Goal: Contribute content: Contribute content

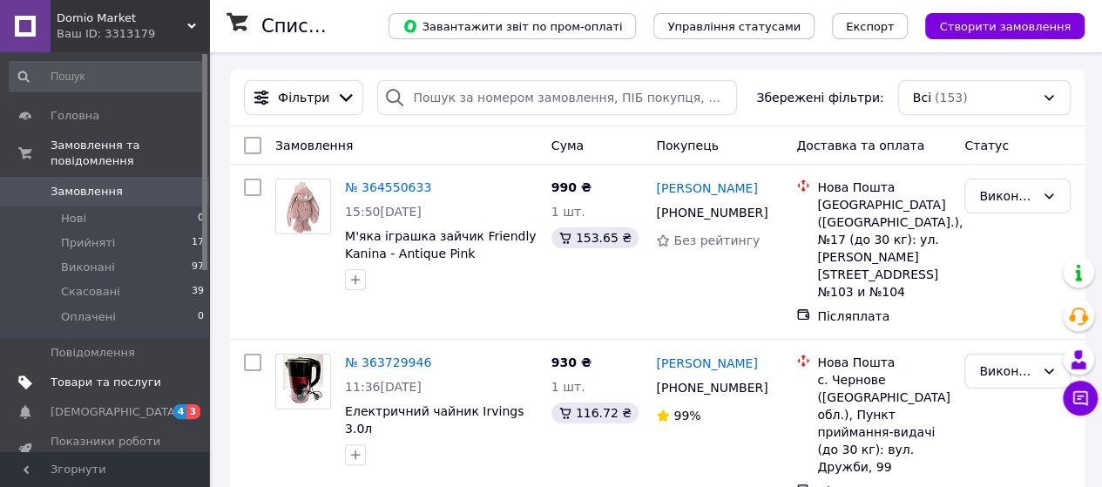
click at [95, 375] on span "Товари та послуги" at bounding box center [106, 383] width 111 height 16
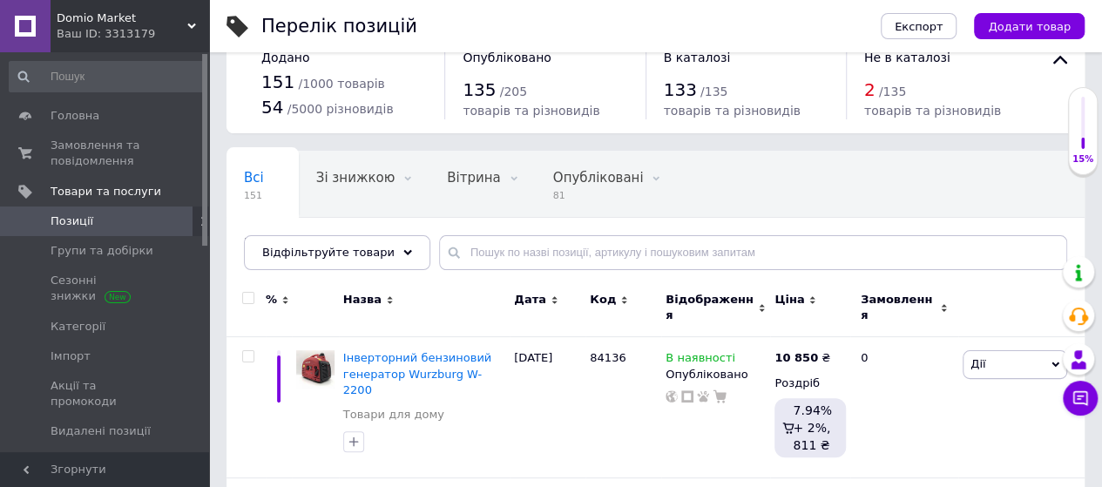
scroll to position [70, 0]
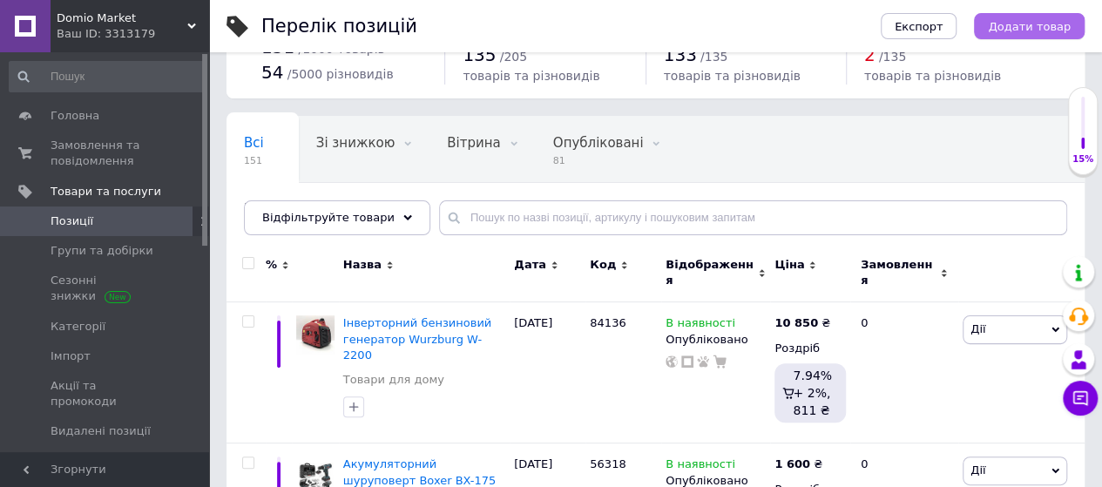
click at [1010, 22] on span "Додати товар" at bounding box center [1029, 26] width 83 height 13
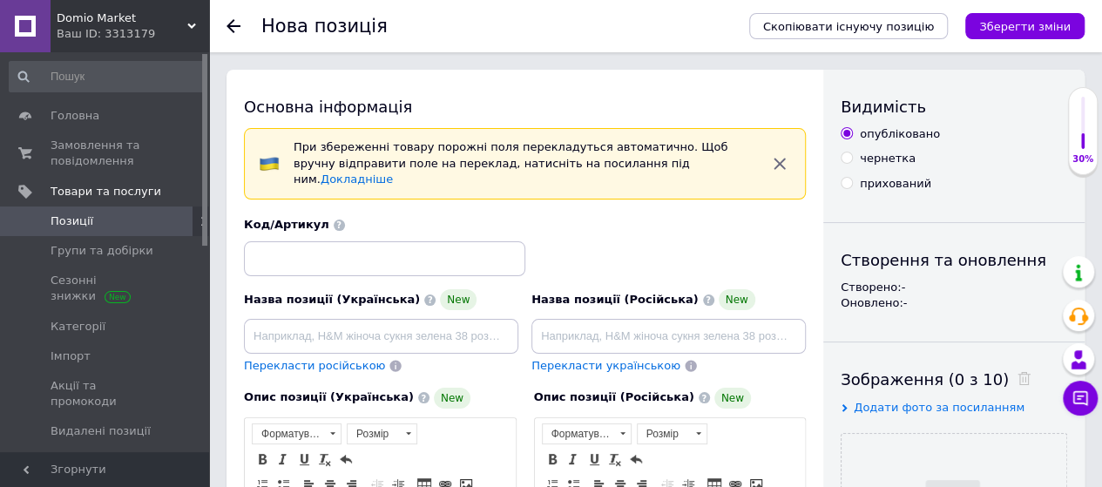
click at [1010, 22] on icon "Зберегти зміни" at bounding box center [1024, 26] width 91 height 13
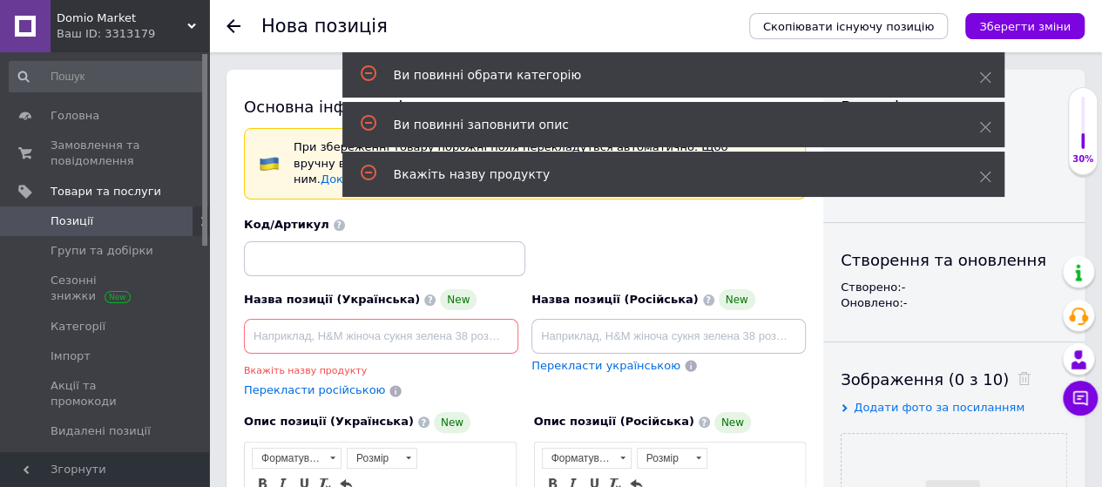
scroll to position [109, 0]
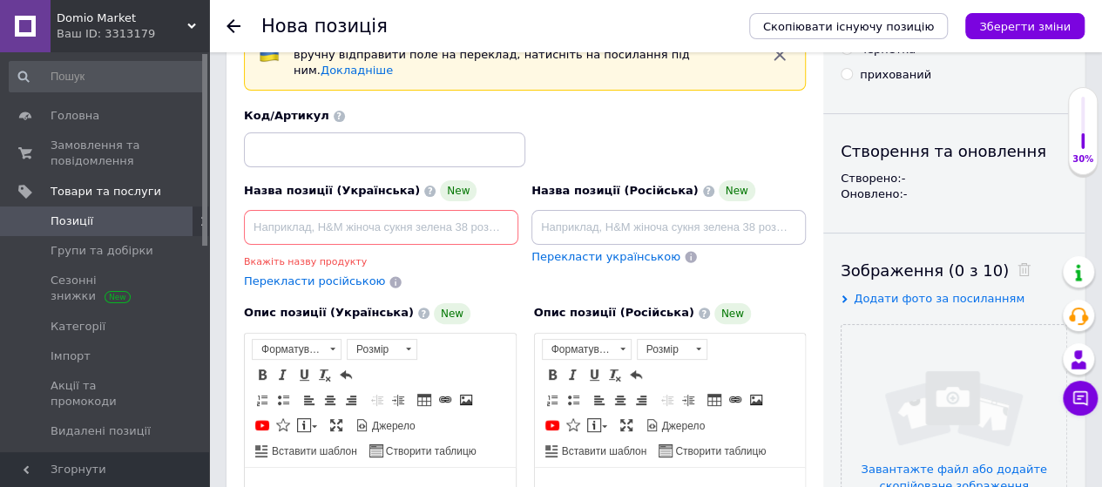
click at [965, 13] on button "Зберегти зміни" at bounding box center [1024, 26] width 119 height 26
click at [902, 325] on input "file" at bounding box center [953, 437] width 225 height 225
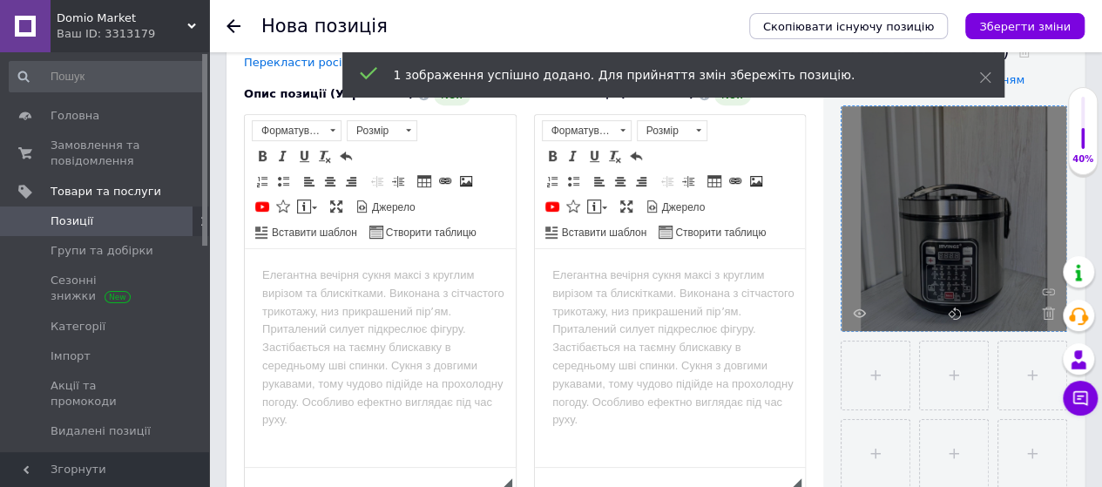
scroll to position [353, 0]
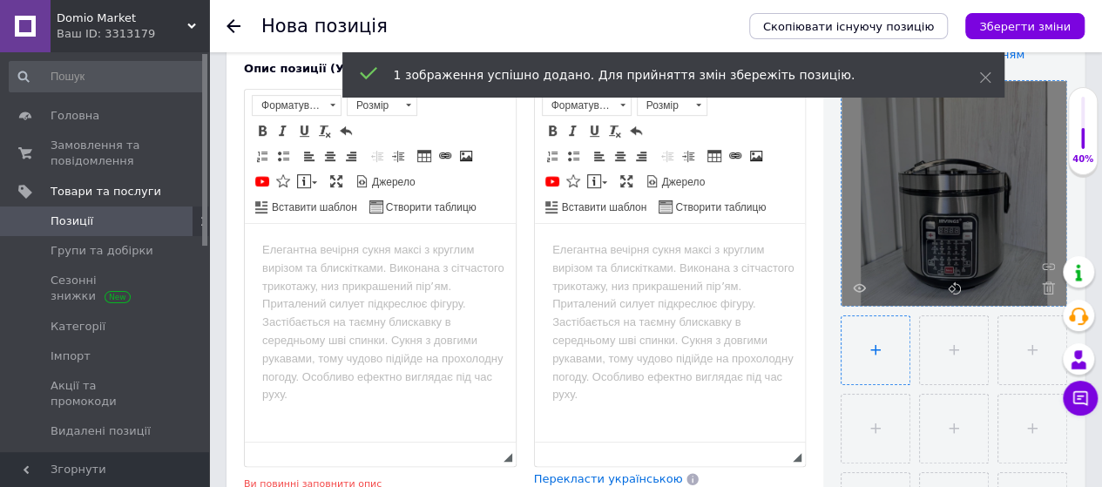
click at [884, 361] on input "file" at bounding box center [875, 350] width 68 height 68
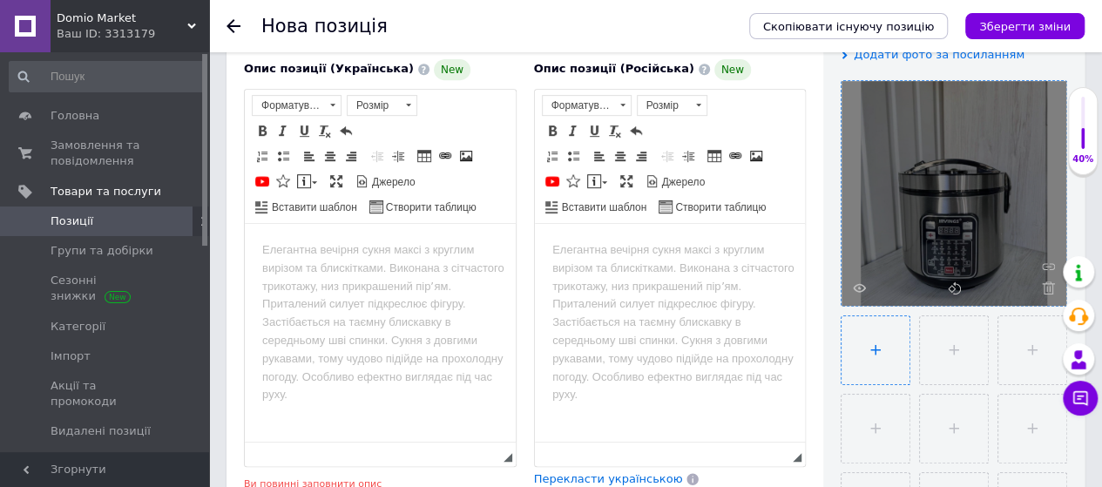
type input "C:\fakepath\photo_5429195557202691700_y.jpg"
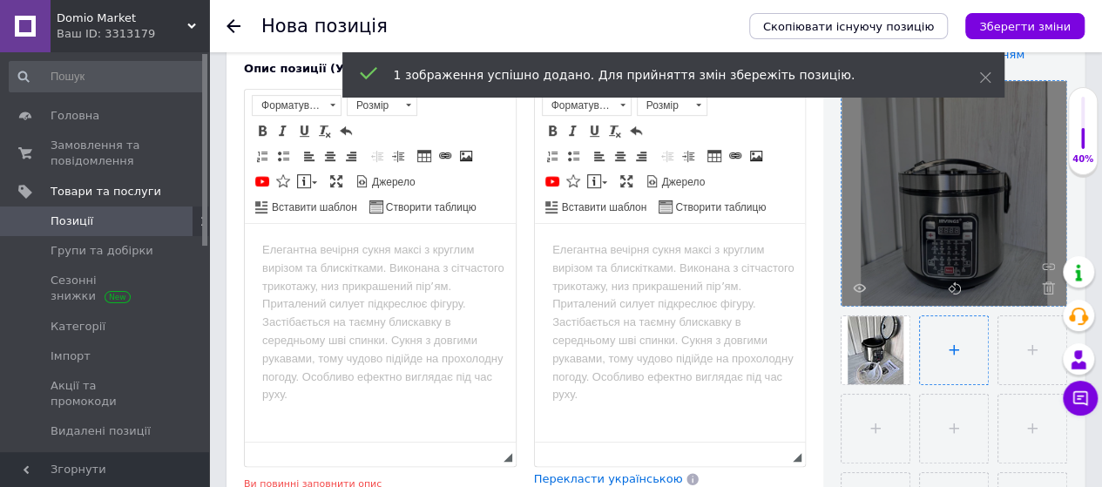
click at [967, 372] on input "file" at bounding box center [954, 350] width 68 height 68
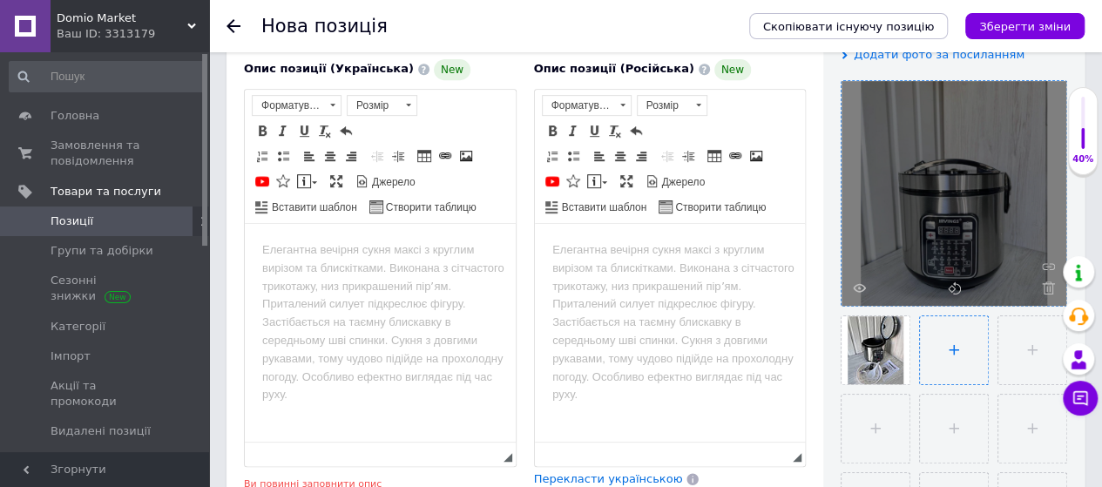
type input "C:\fakepath\photo_5429195557202691699_y.jpg"
click at [1033, 368] on input "file" at bounding box center [1032, 350] width 68 height 68
type input "C:\fakepath\photo_5429195557202691698_y.jpg"
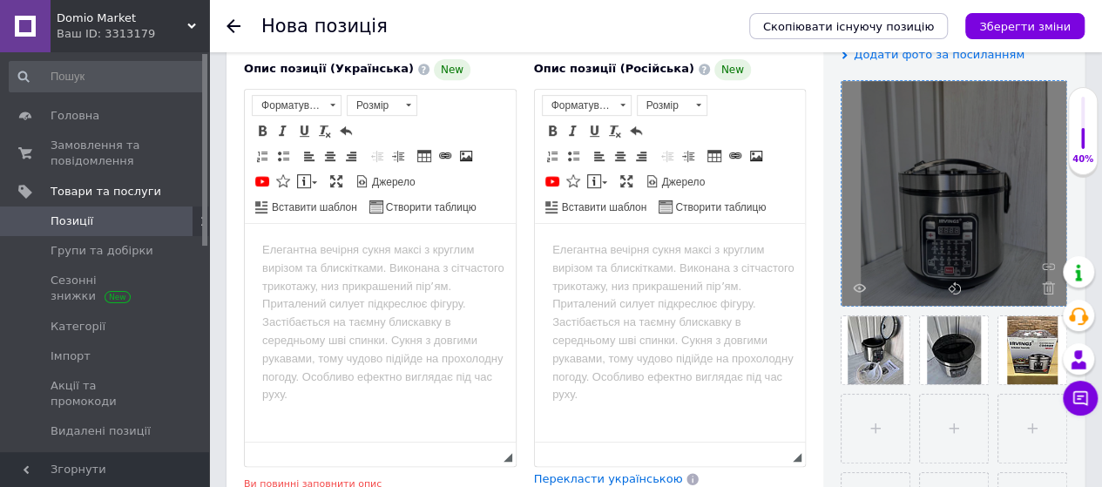
scroll to position [0, 0]
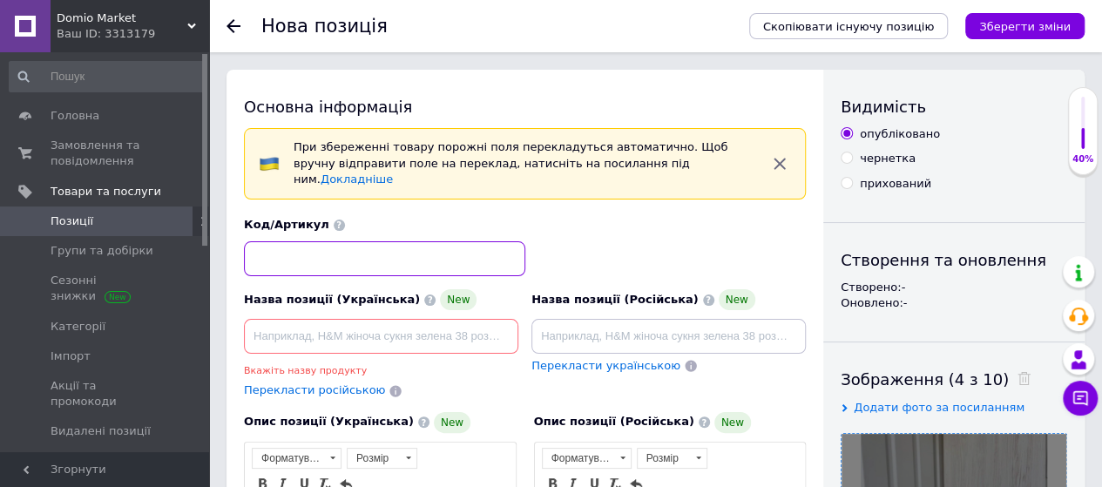
click at [304, 246] on input at bounding box center [384, 258] width 281 height 35
type input "5461"
click at [321, 320] on input at bounding box center [381, 336] width 274 height 35
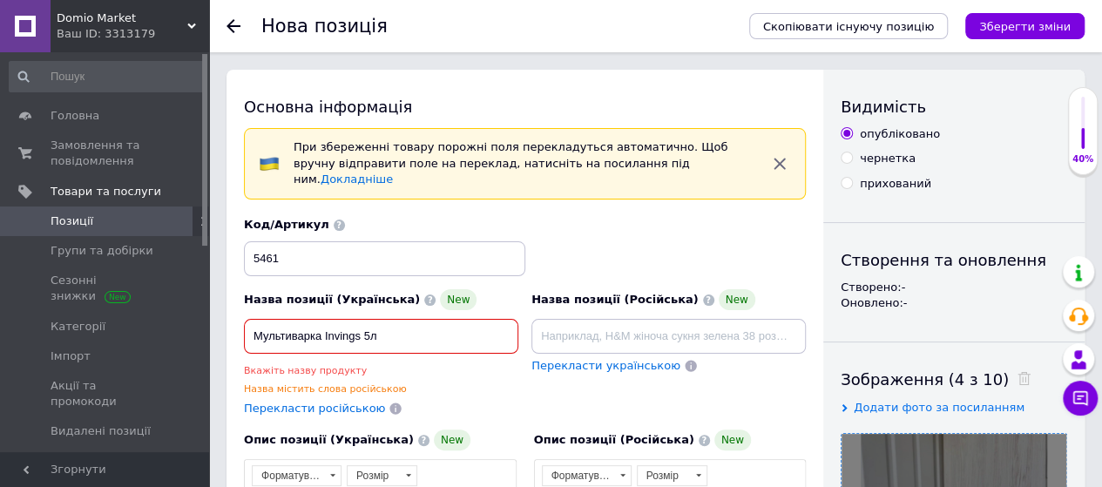
type input "Мультиварка Invings 5л"
click at [300, 402] on span "Перекласти російською" at bounding box center [314, 408] width 141 height 13
type input "Мультиварка Invings 5л"
click at [719, 377] on div "Назва позиції (Російська) New Мультиварка Invings 5л Перекласти українською" at bounding box center [668, 353] width 287 height 140
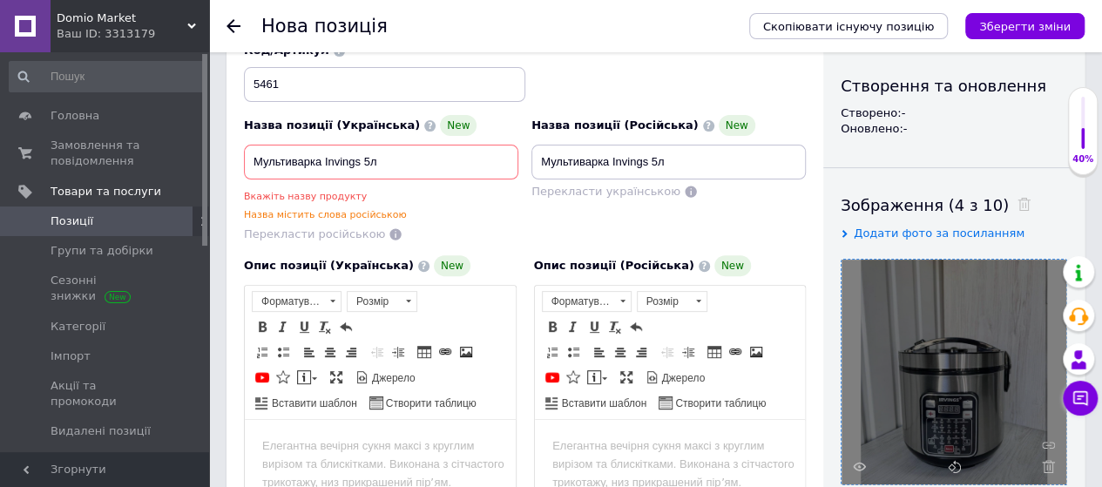
scroll to position [209, 0]
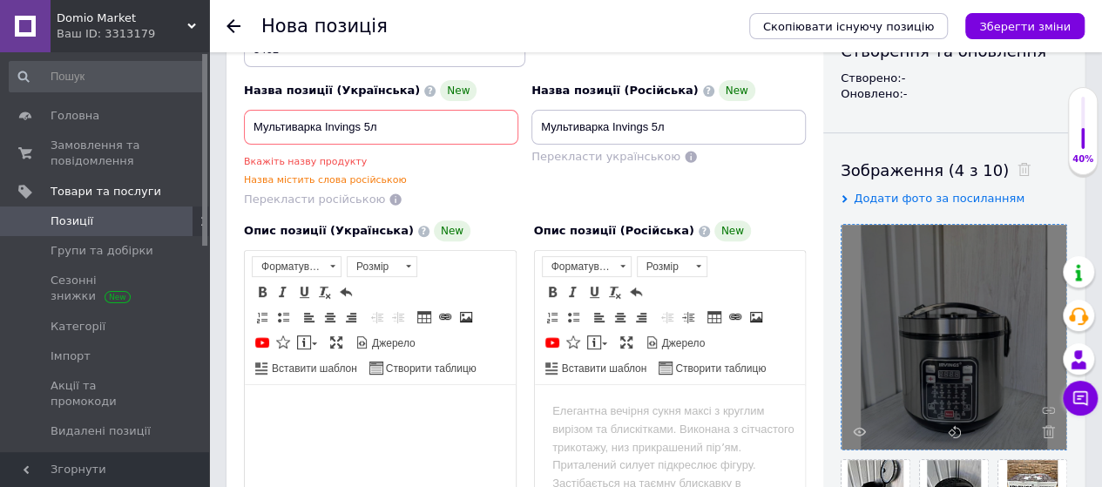
click at [320, 421] on html at bounding box center [380, 411] width 271 height 53
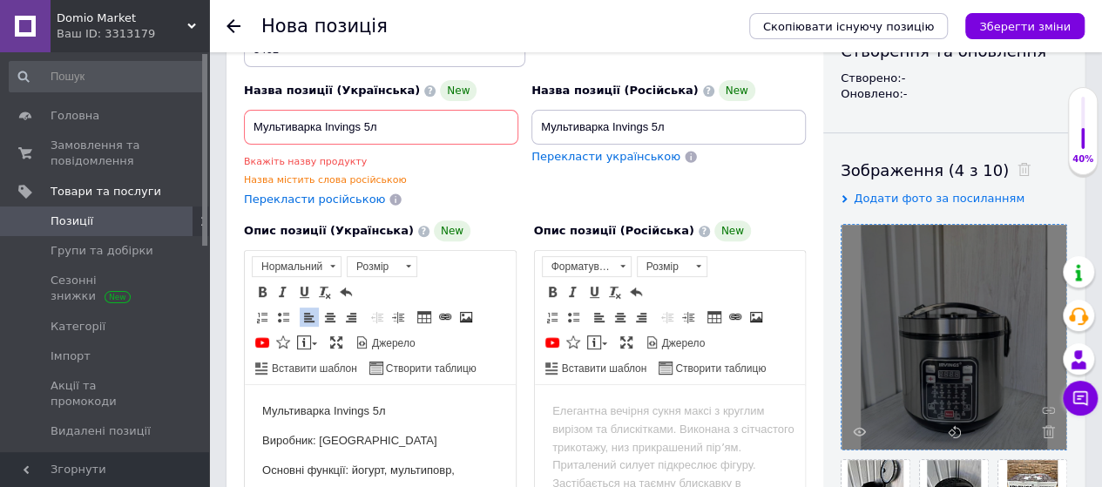
click at [445, 471] on p "Основні функції: йогурт, мультиповр," at bounding box center [380, 471] width 236 height 18
click at [462, 469] on p "Основні функції: йогурт, мультиповар," at bounding box center [380, 471] width 236 height 18
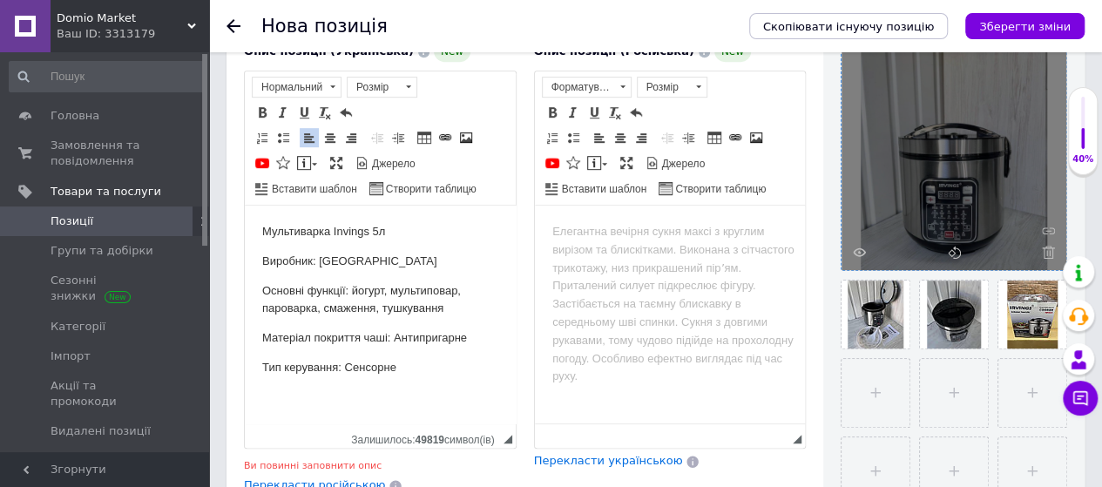
scroll to position [0, 0]
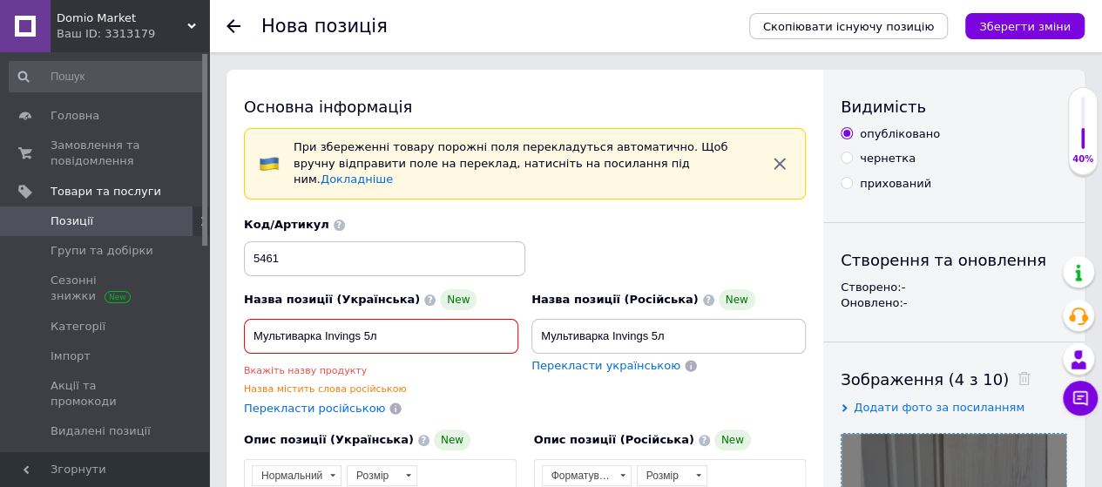
click at [321, 320] on input "Мультиварка Invings 5л" at bounding box center [381, 336] width 274 height 35
click at [333, 319] on input "[PERSON_NAME] Invings 5л" at bounding box center [381, 336] width 274 height 35
type input "Мультиварка - пароварка Invings 5л"
click at [261, 399] on div "Перекласти російською" at bounding box center [314, 409] width 145 height 20
type input "Мультиварка - пароварка Invings 5л"
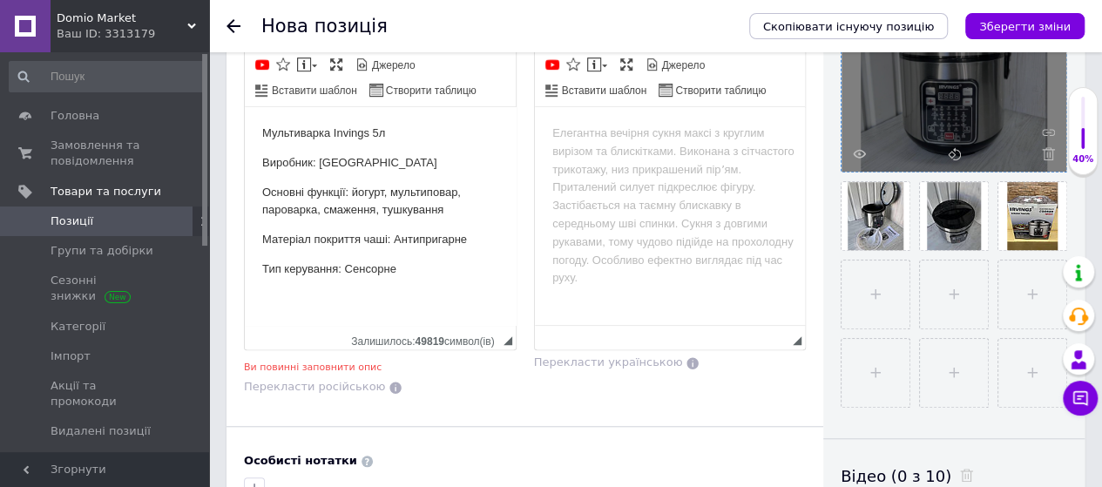
scroll to position [498, 0]
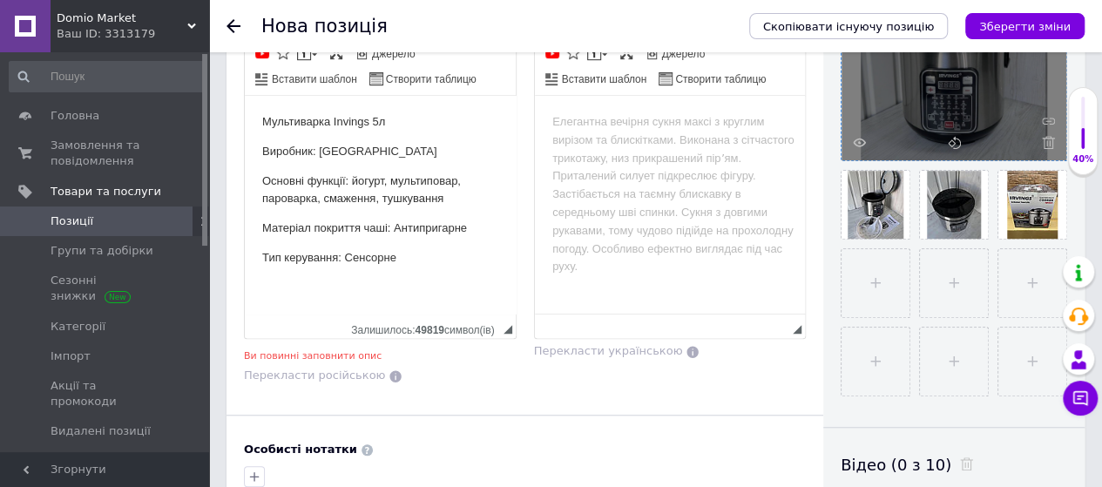
drag, startPoint x: 410, startPoint y: 355, endPoint x: 174, endPoint y: 206, distance: 279.1
click at [410, 368] on div "Перекласти російською" at bounding box center [380, 376] width 273 height 17
click at [424, 252] on p "Тип керування: Сенсорне" at bounding box center [380, 258] width 236 height 18
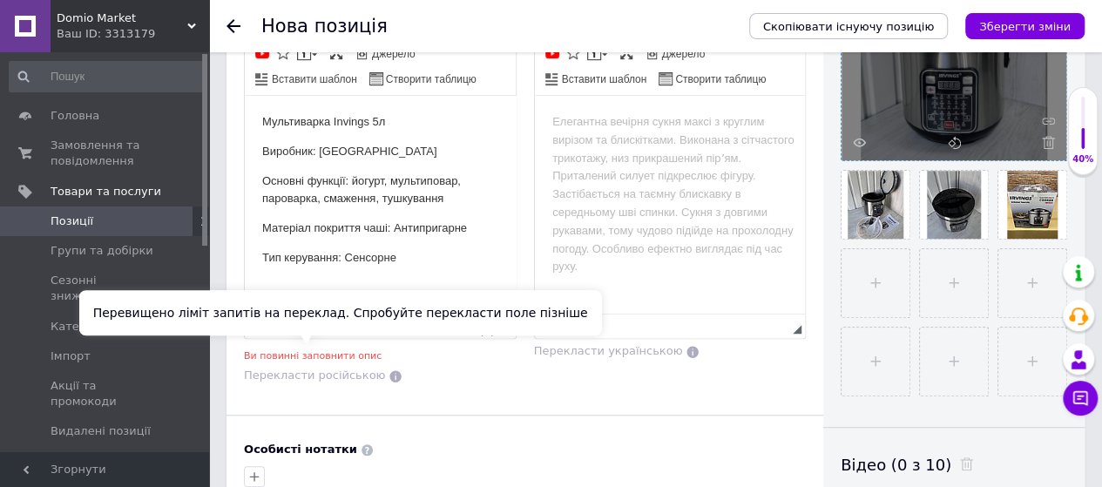
click at [319, 368] on span "Перекласти російською" at bounding box center [314, 374] width 141 height 13
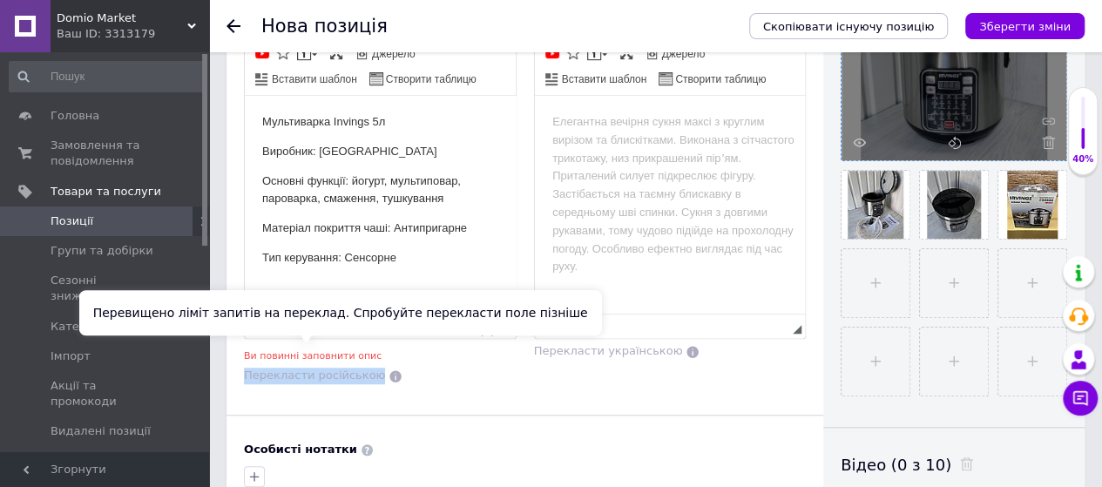
click at [319, 368] on span "Перекласти російською" at bounding box center [314, 374] width 141 height 13
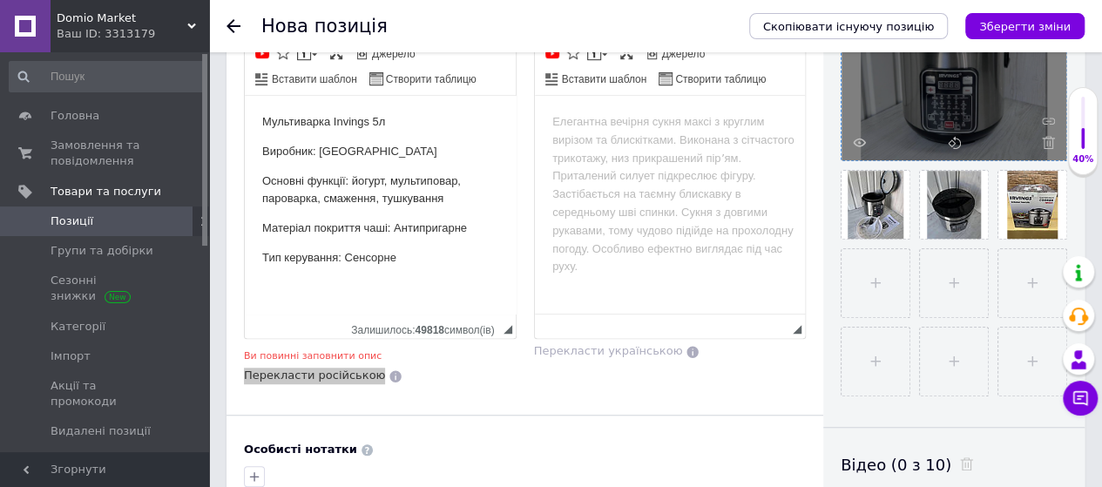
click at [473, 275] on body "Мультиварка Invings 5л Виробник: Німеччина Основні функції: йогурт, мультиповар…" at bounding box center [380, 205] width 236 height 184
click at [426, 156] on p "Виробник: [GEOGRAPHIC_DATA]" at bounding box center [380, 152] width 236 height 18
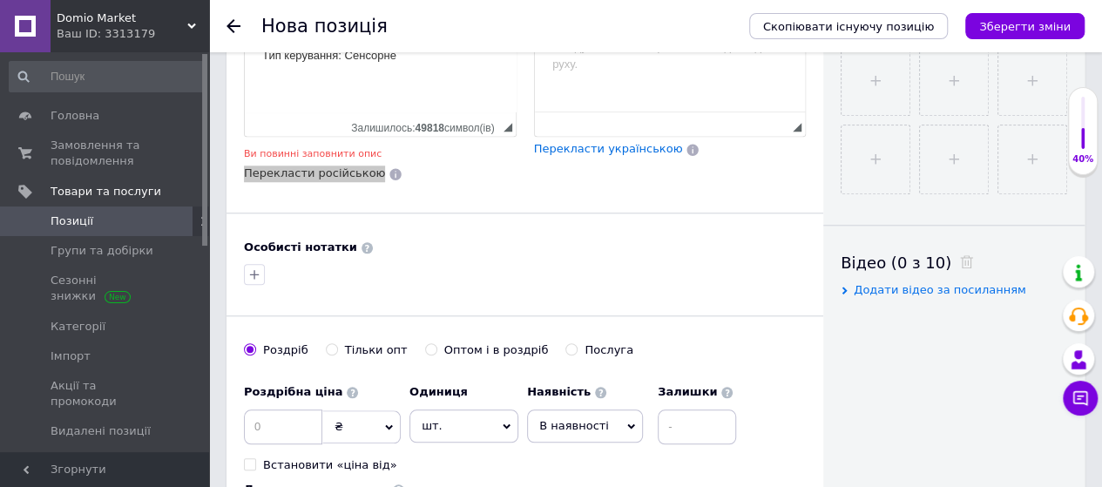
scroll to position [707, 0]
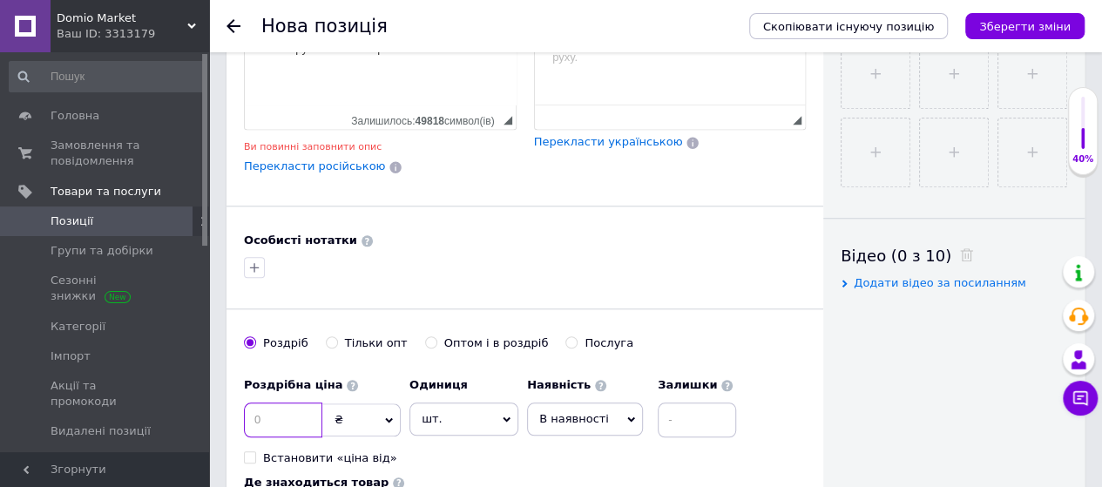
click at [272, 402] on input at bounding box center [283, 419] width 78 height 35
type input "1680"
click at [716, 428] on div "Роздрібна ціна 1680 ₴ $ EUR CHF GBP ¥ PLN ₸ MDL HUF KGS CNY TRY KRW lei Встанов…" at bounding box center [494, 416] width 501 height 97
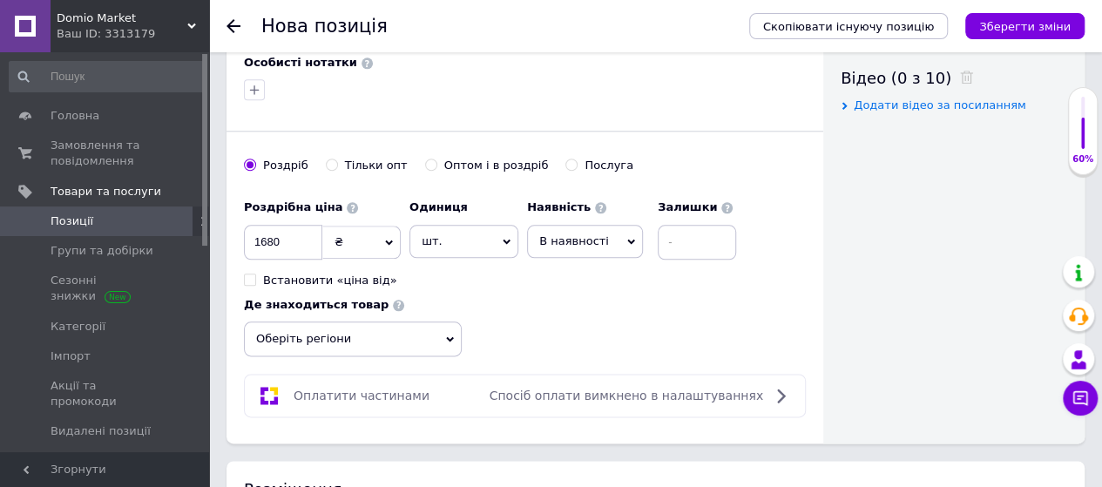
scroll to position [905, 0]
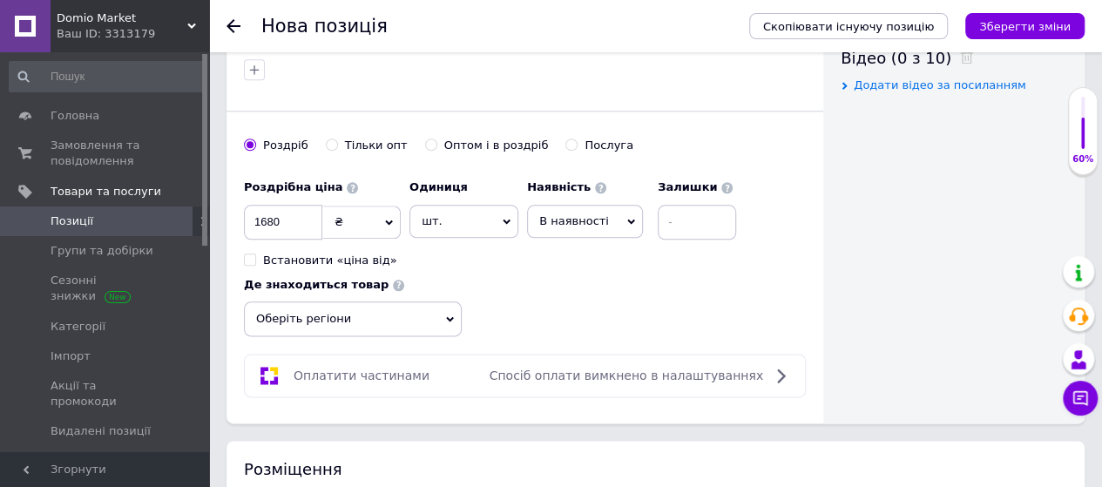
click at [448, 309] on span "Оберіть регіони" at bounding box center [353, 318] width 218 height 35
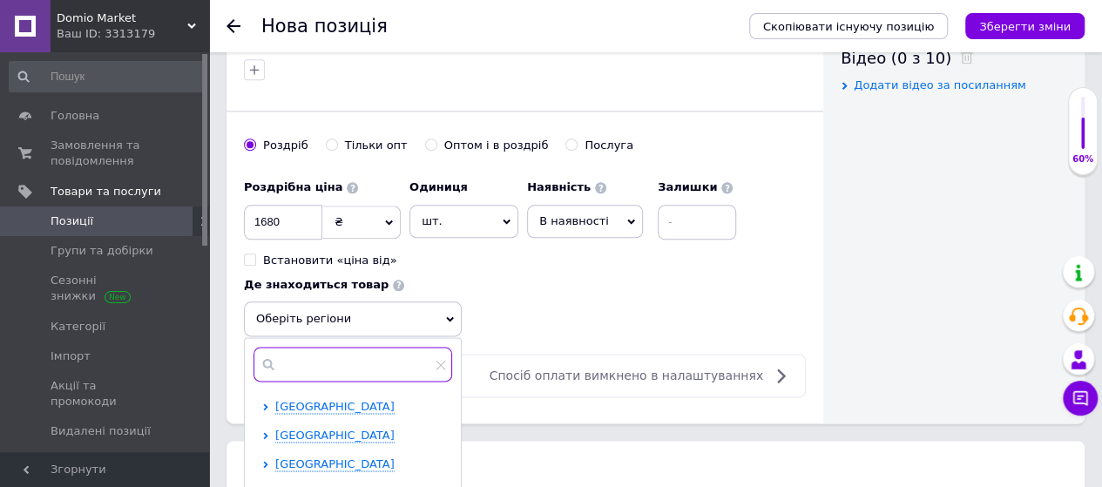
click at [350, 347] on input "text" at bounding box center [352, 364] width 199 height 35
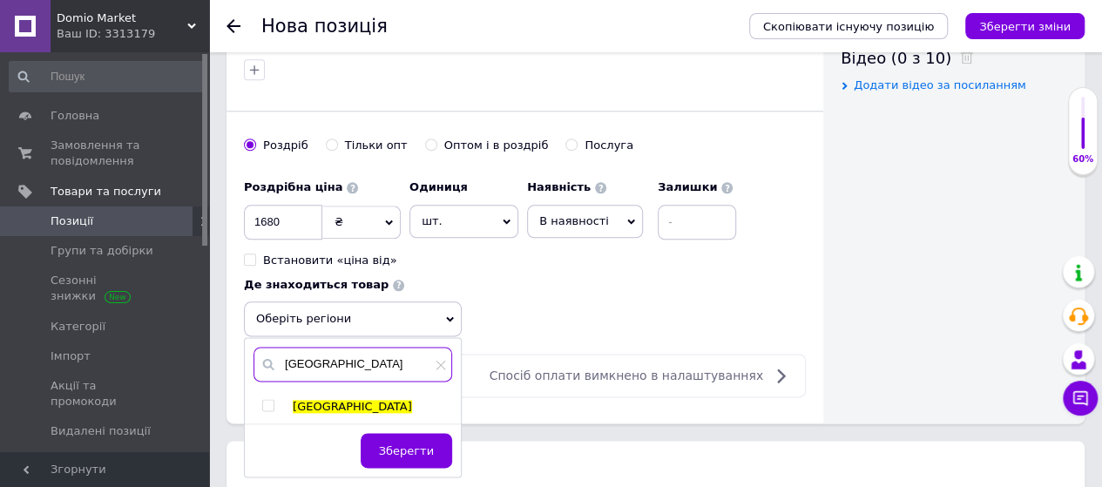
type input "[GEOGRAPHIC_DATA]"
click at [266, 400] on input "checkbox" at bounding box center [267, 405] width 11 height 11
checkbox input "true"
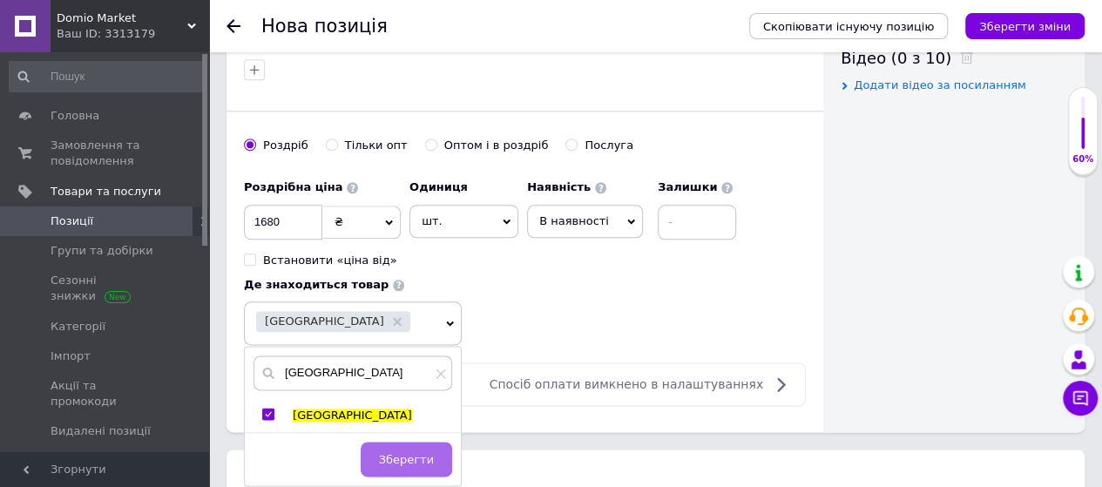
click at [408, 443] on button "Зберегти" at bounding box center [406, 459] width 91 height 35
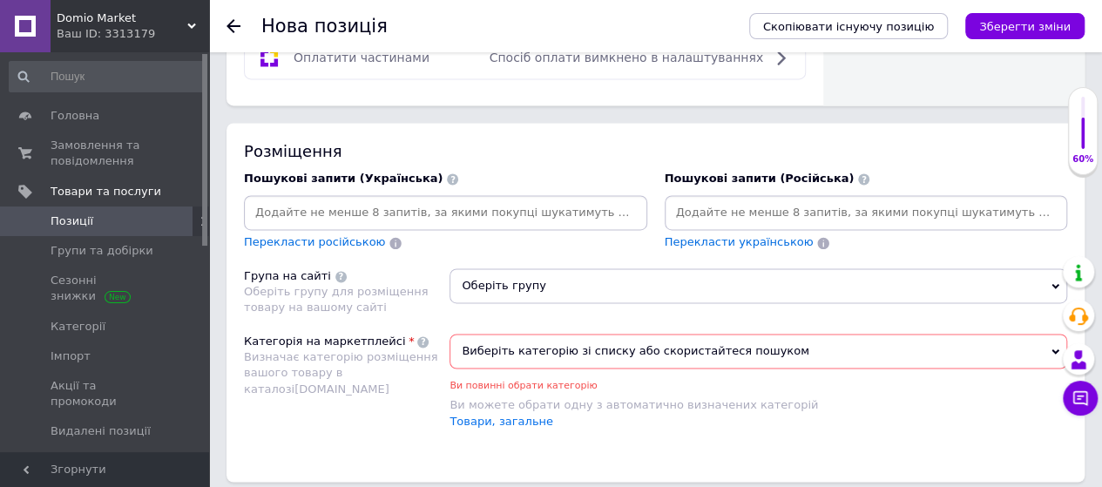
scroll to position [1242, 0]
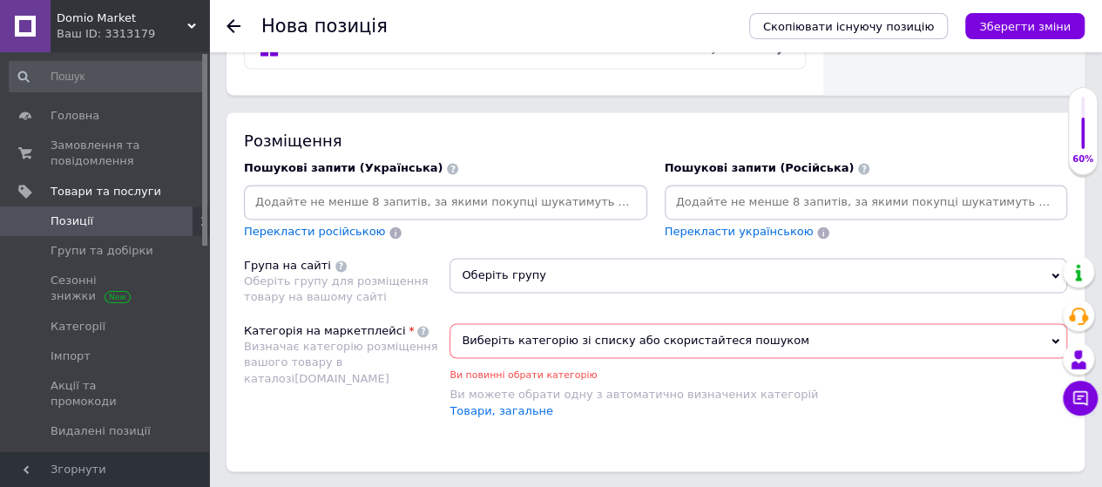
click at [503, 189] on input at bounding box center [445, 202] width 396 height 26
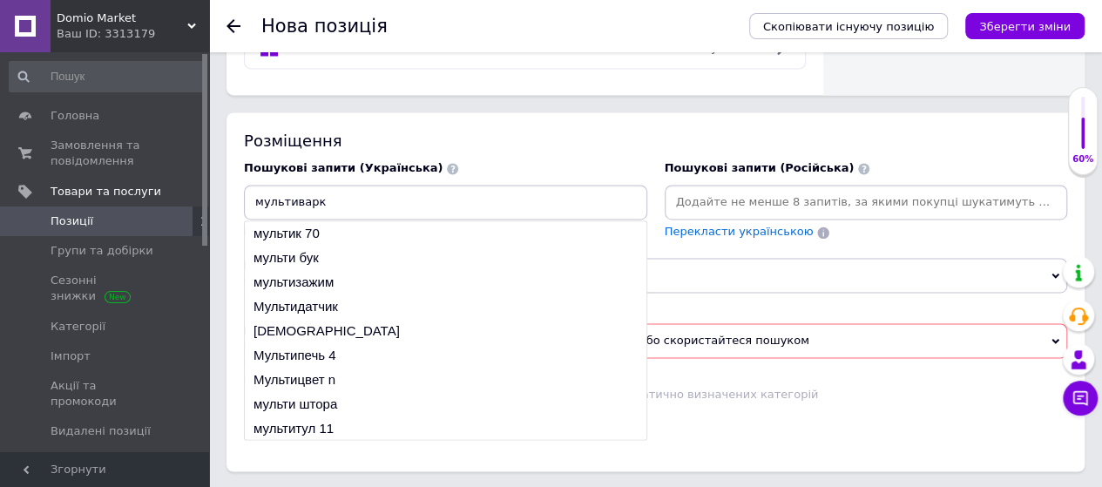
type input "мультиварка"
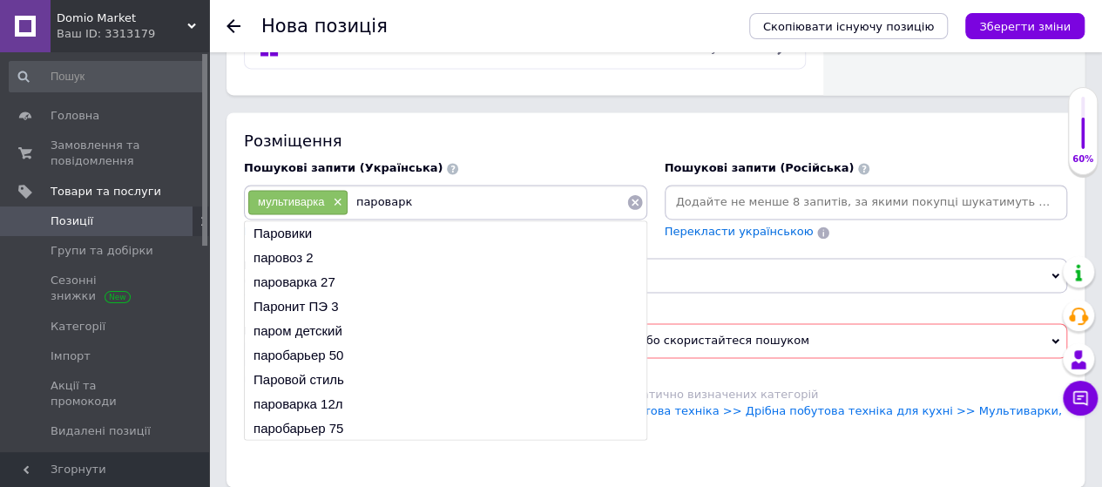
type input "пароварка"
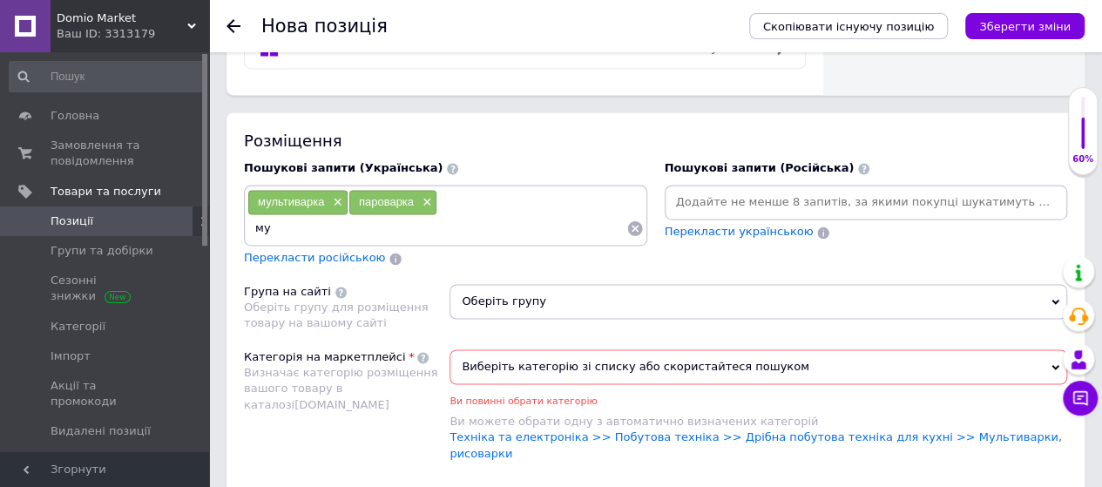
type input "м"
type input "техніка для дому"
type input "товари для дому"
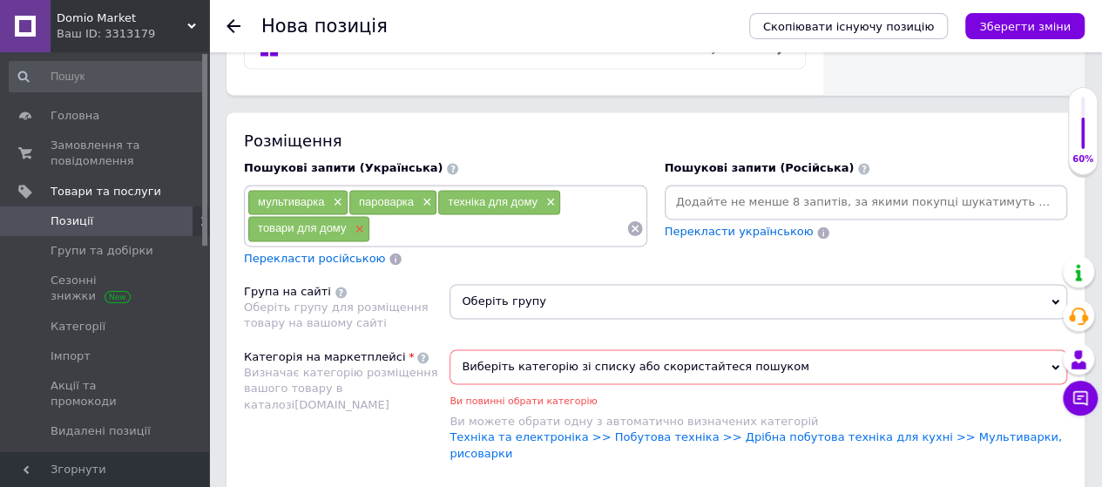
click at [362, 222] on span "×" at bounding box center [357, 229] width 14 height 15
click at [356, 215] on input at bounding box center [436, 228] width 379 height 26
click at [356, 215] on input "техніка для дому" at bounding box center [436, 228] width 379 height 26
type input "товари для дому"
type input "електротехніка"
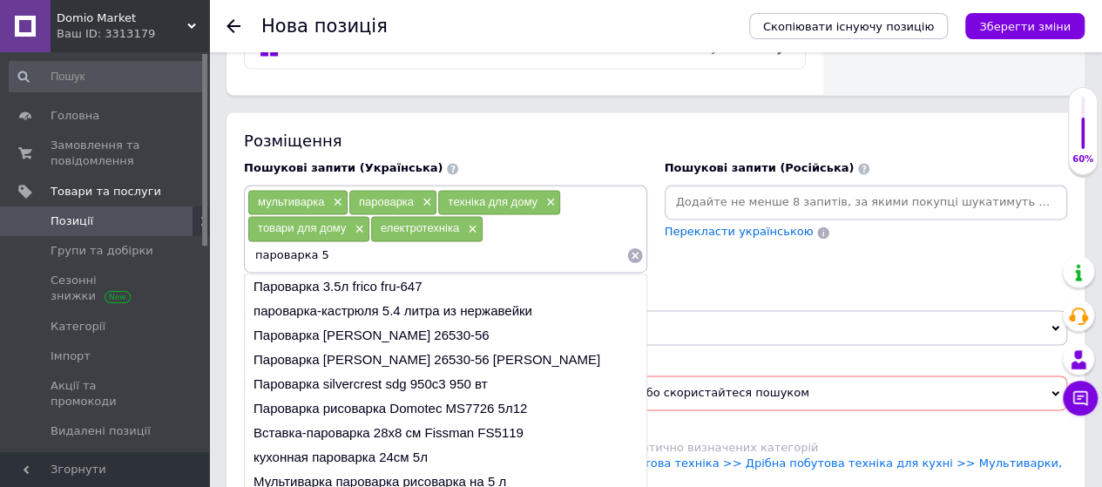
type input "пароварка 5л"
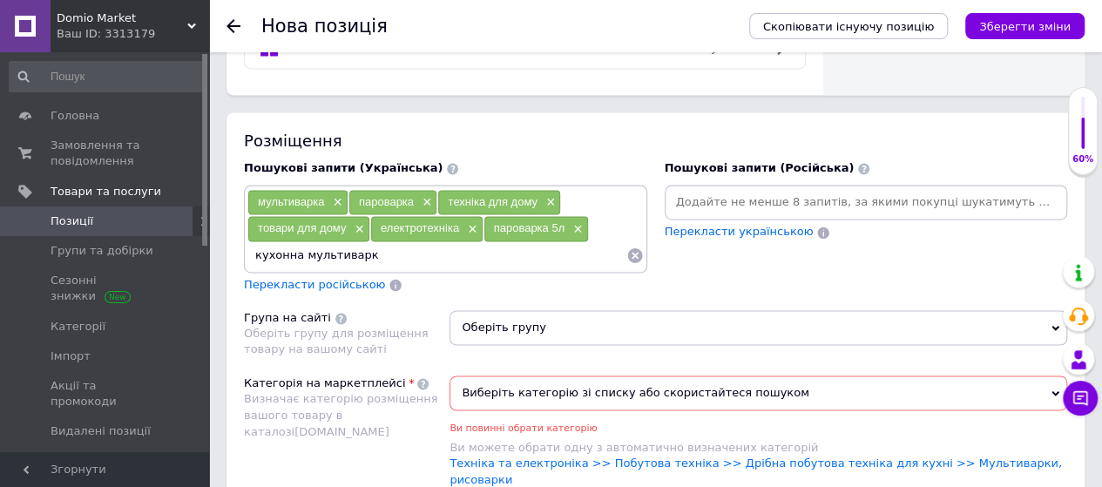
type input "кухонна мультиварка"
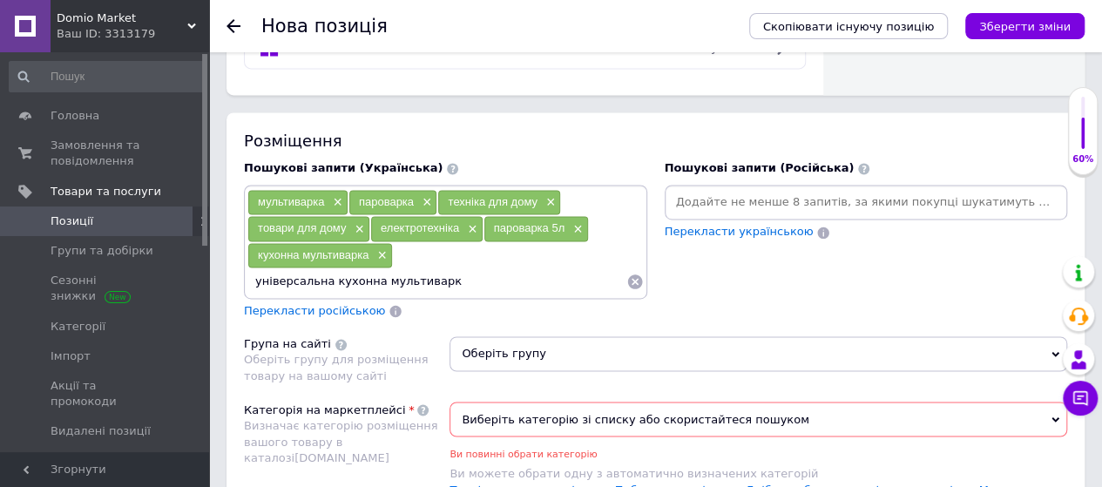
type input "універсальна кухонна мультиварка"
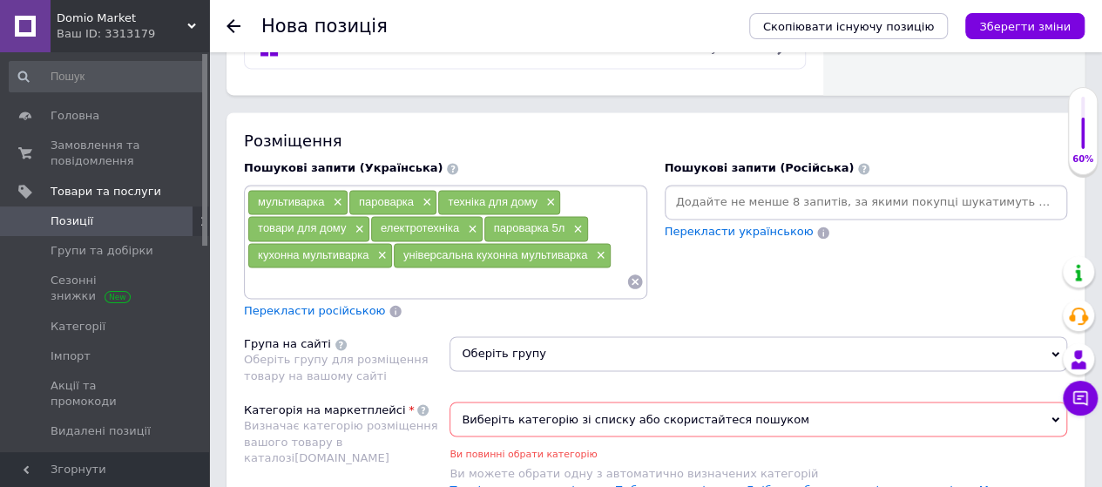
click at [338, 304] on span "Перекласти російською" at bounding box center [314, 310] width 141 height 13
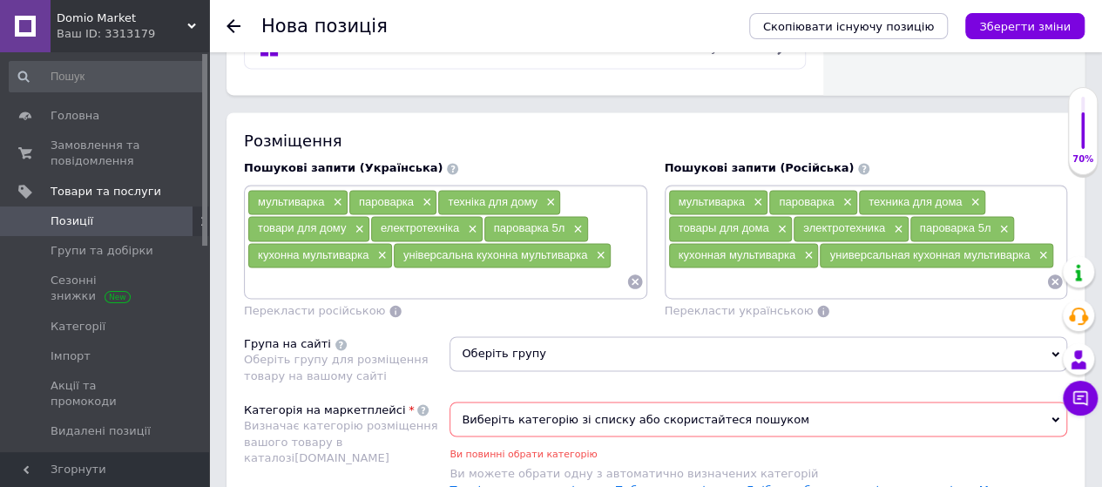
click at [791, 336] on span "Оберіть групу" at bounding box center [758, 353] width 618 height 35
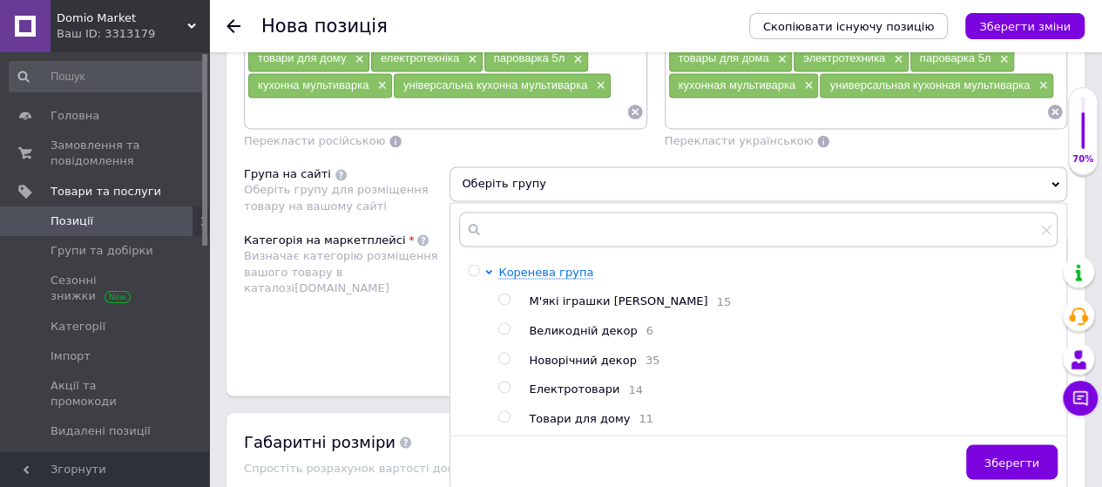
scroll to position [1416, 0]
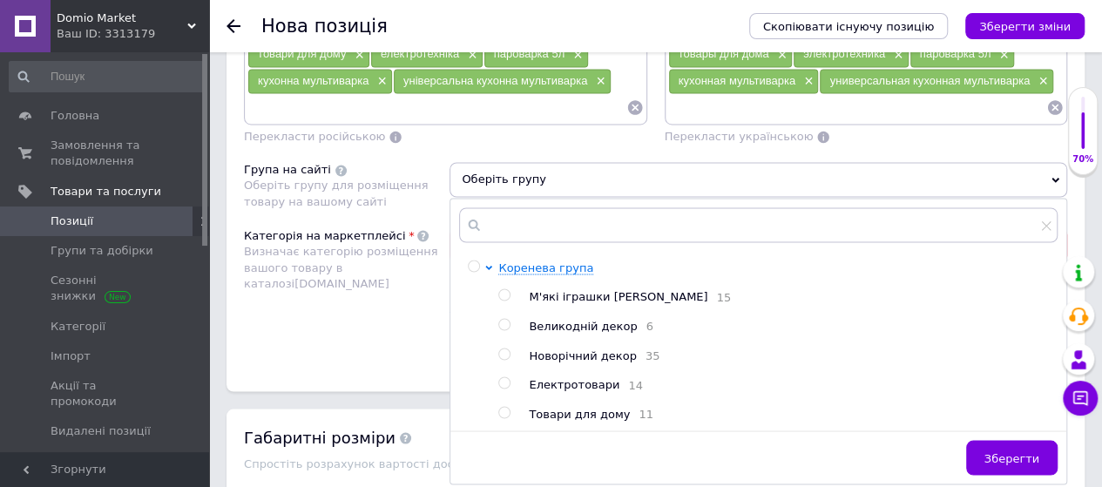
click at [505, 377] on input "radio" at bounding box center [503, 382] width 11 height 11
radio input "true"
click at [1013, 451] on span "Зберегти" at bounding box center [1011, 457] width 55 height 13
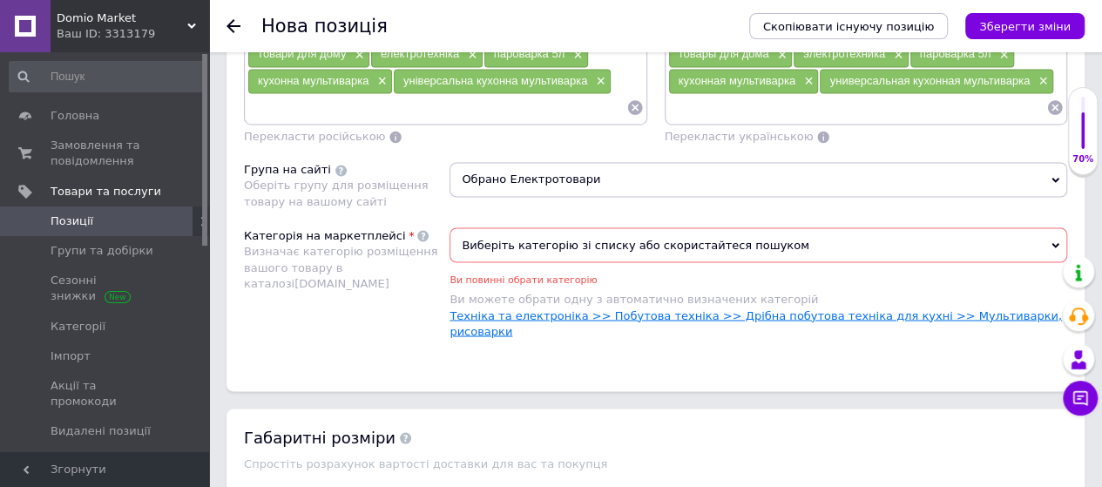
click at [944, 308] on link "Техніка та електроніка >> Побутова техніка >> Дрібна побутова техніка для кухні…" at bounding box center [755, 322] width 612 height 29
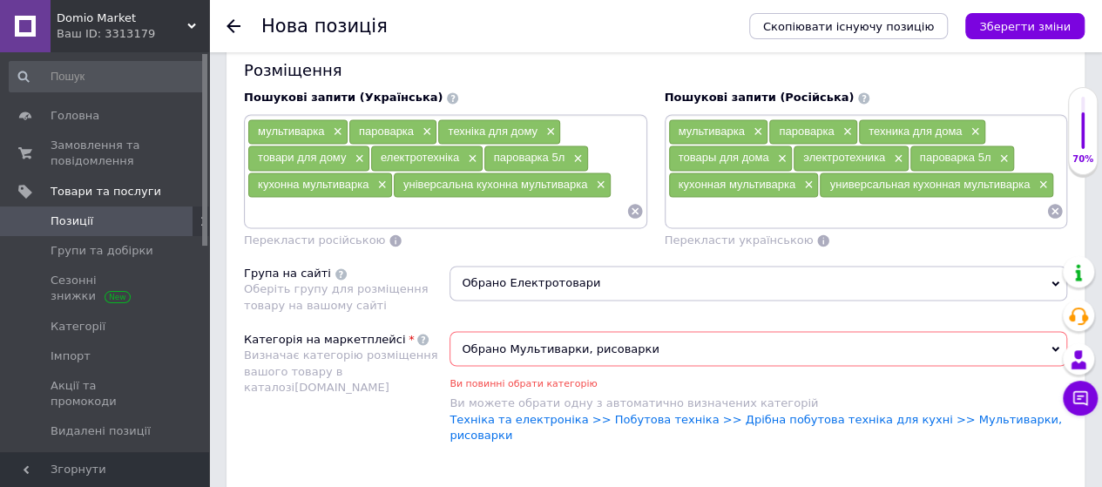
scroll to position [1312, 0]
click at [545, 199] on input at bounding box center [436, 212] width 379 height 26
type input "рисоварка"
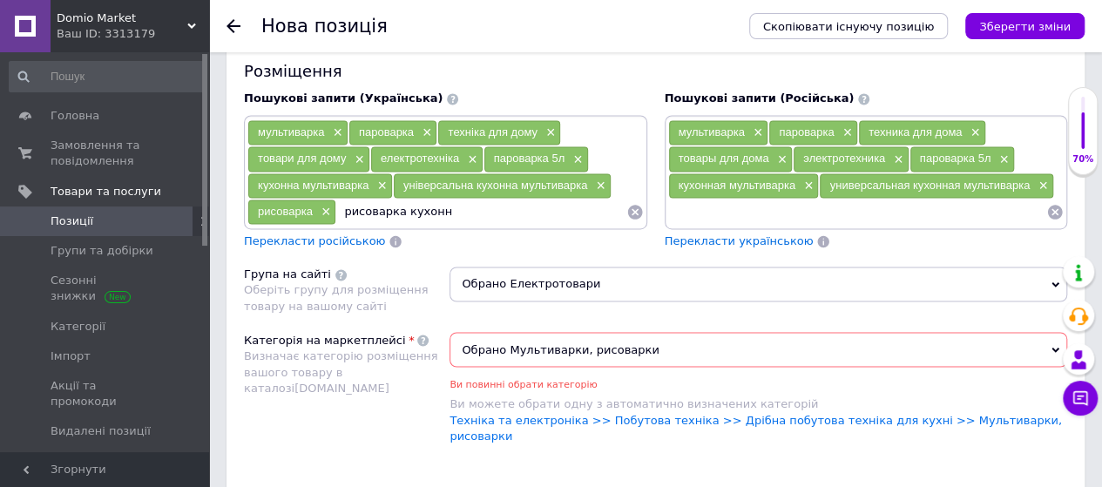
type input "рисоварка кухонна"
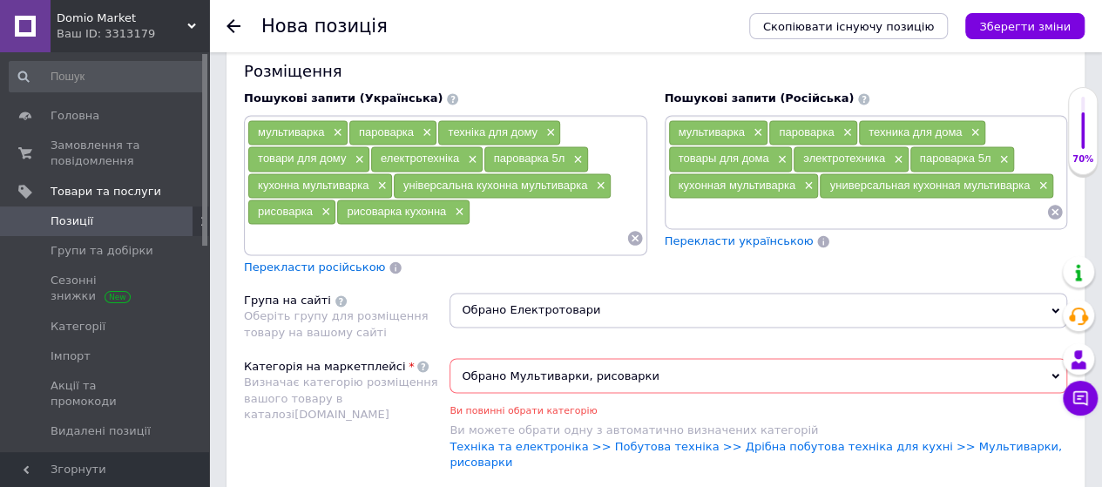
click at [787, 293] on span "Обрано Електротовари" at bounding box center [758, 310] width 618 height 35
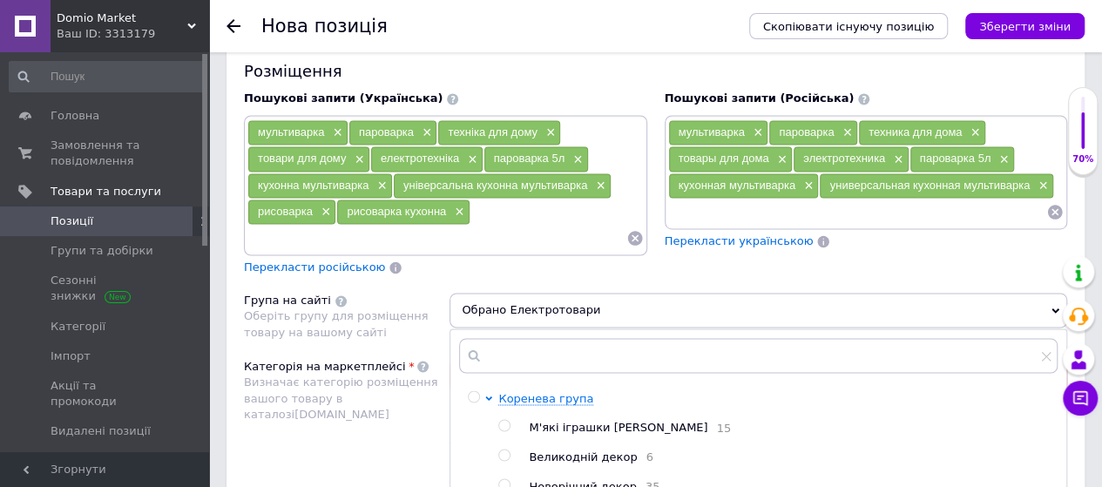
click at [341, 260] on span "Перекласти російською" at bounding box center [314, 266] width 141 height 13
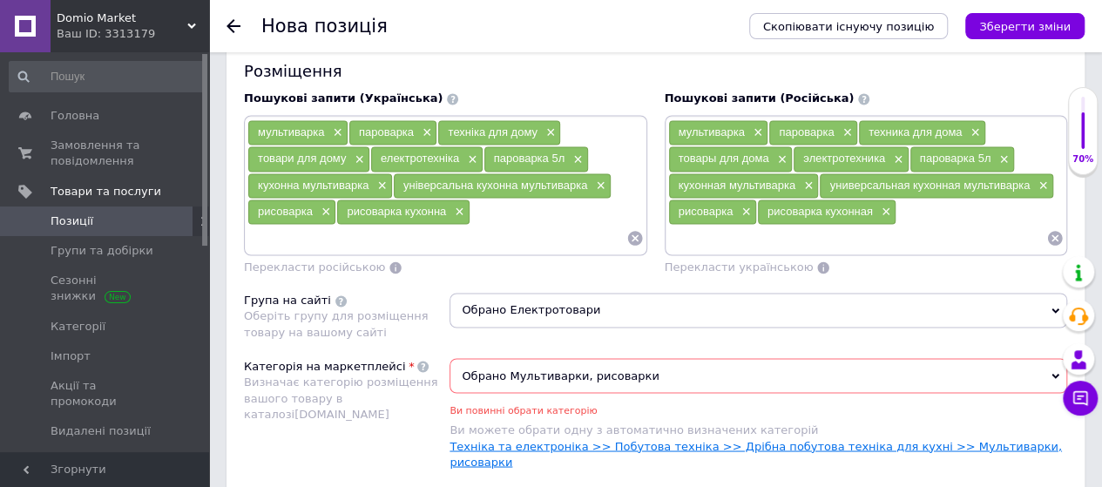
click at [953, 439] on link "Техніка та електроніка >> Побутова техніка >> Дрібна побутова техніка для кухні…" at bounding box center [755, 453] width 612 height 29
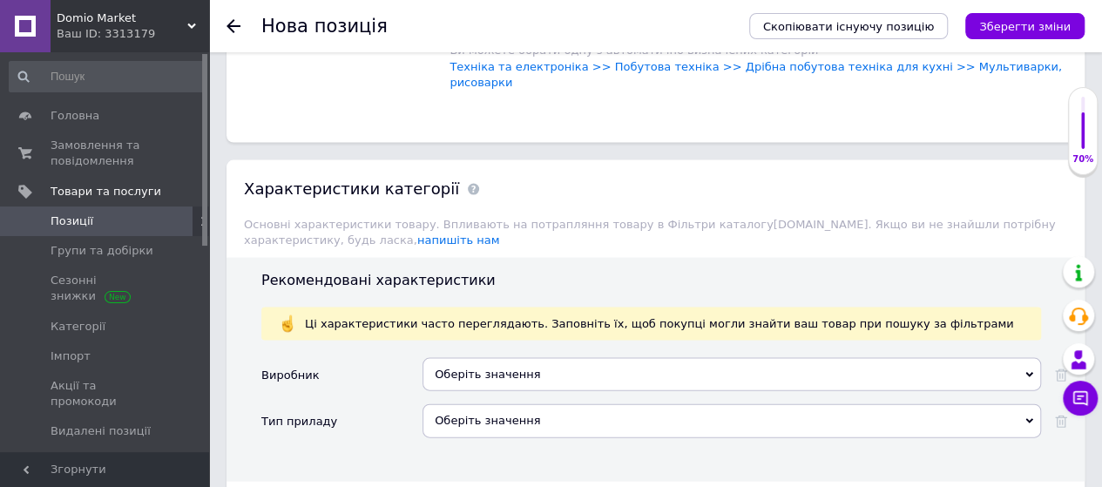
scroll to position [1705, 0]
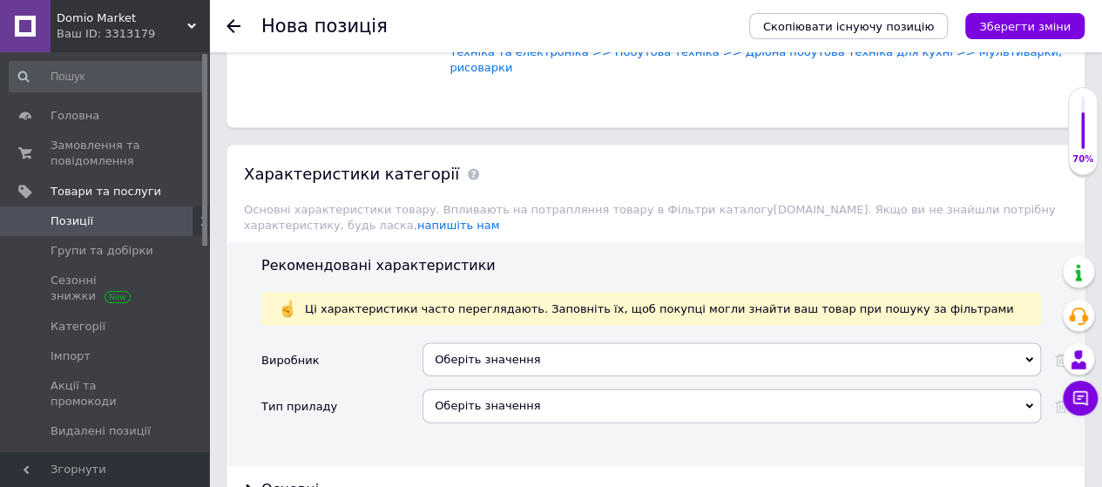
click at [867, 389] on div "Оберіть значення" at bounding box center [731, 405] width 618 height 33
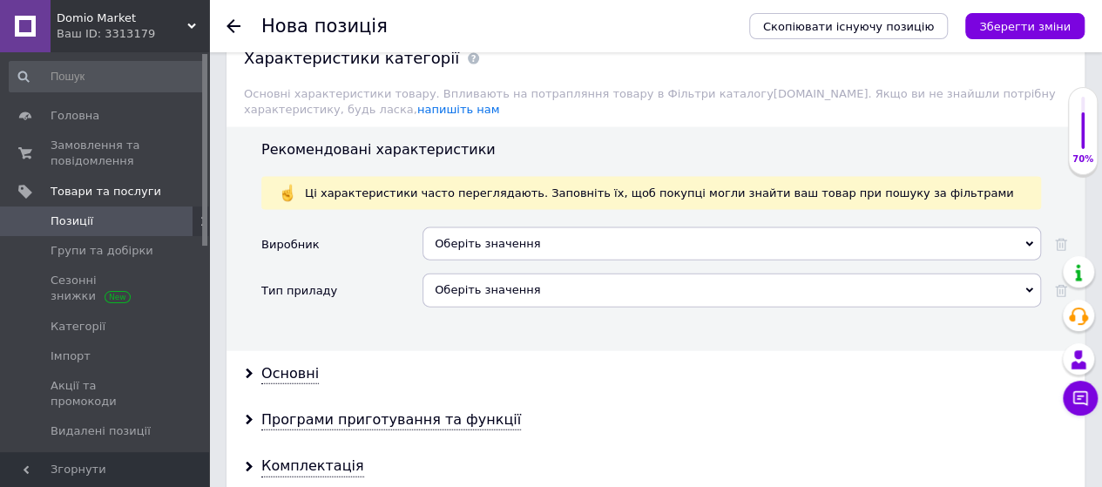
scroll to position [1891, 0]
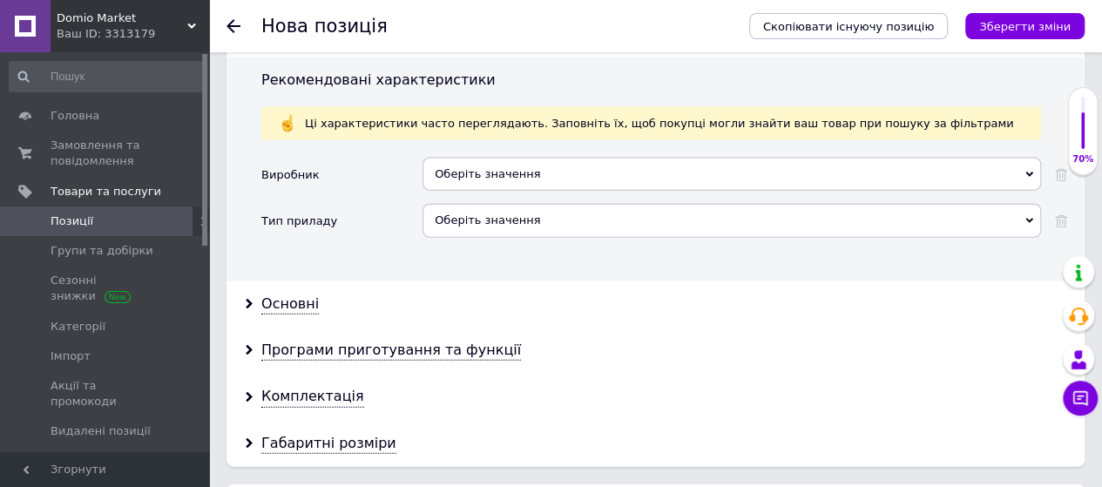
click at [835, 204] on div "Оберіть значення" at bounding box center [731, 220] width 618 height 33
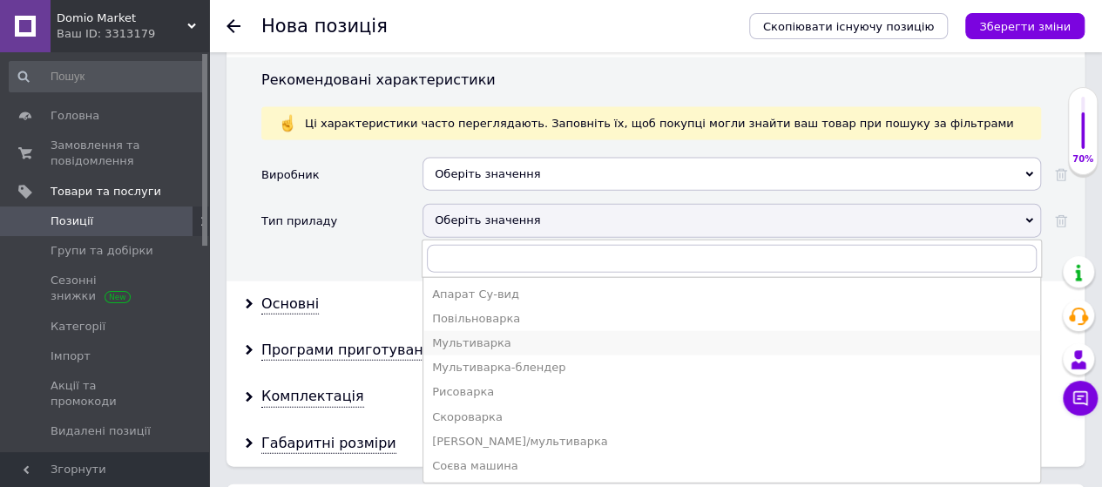
click at [468, 335] on div "Мультиварка" at bounding box center [731, 343] width 599 height 16
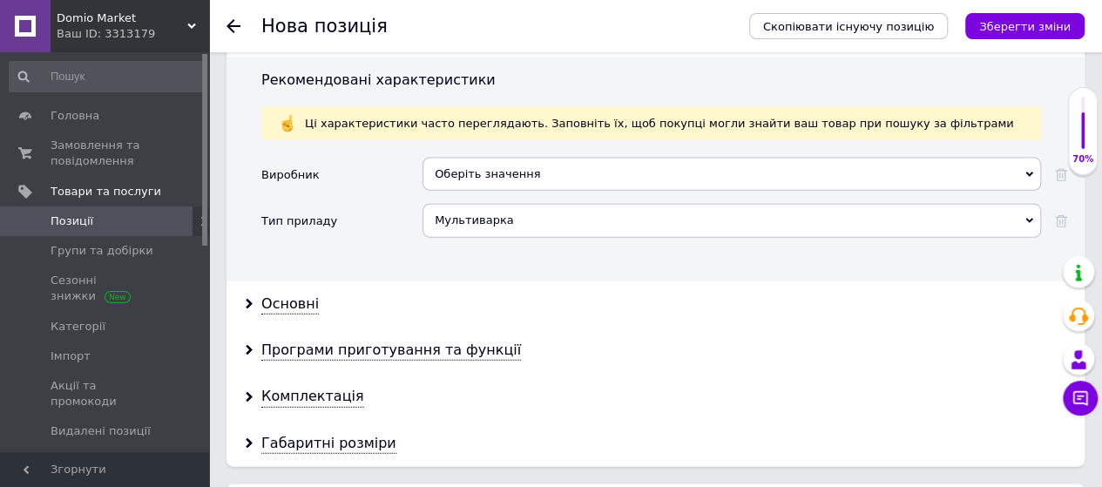
click at [278, 281] on div "Основні" at bounding box center [655, 304] width 858 height 46
click at [276, 294] on div "Основні" at bounding box center [289, 304] width 57 height 20
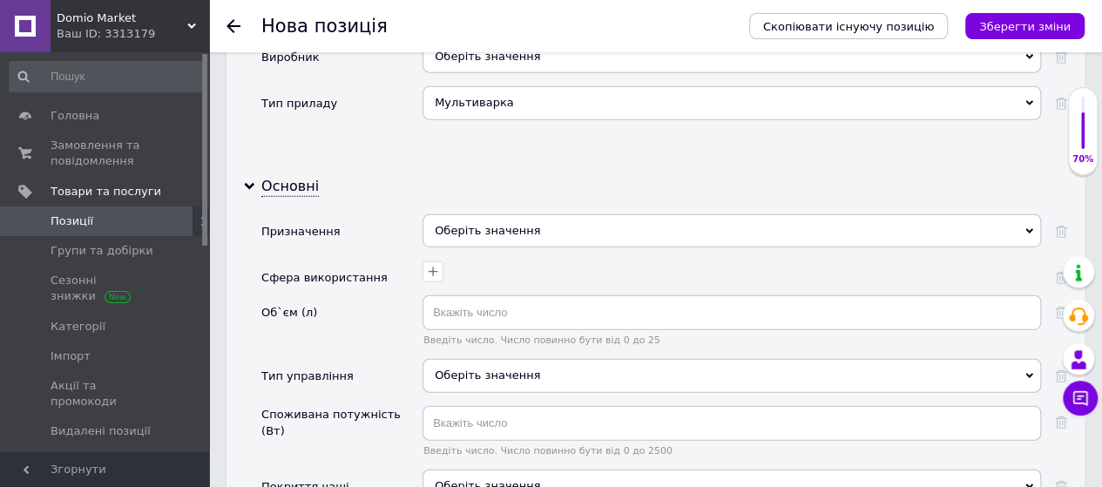
scroll to position [2030, 0]
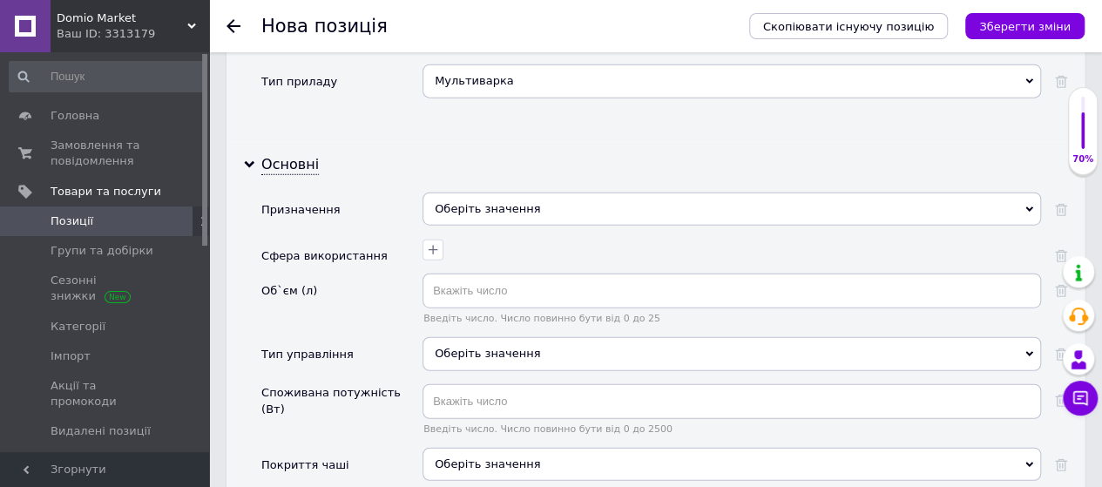
click at [717, 192] on div "Оберіть значення" at bounding box center [731, 208] width 618 height 33
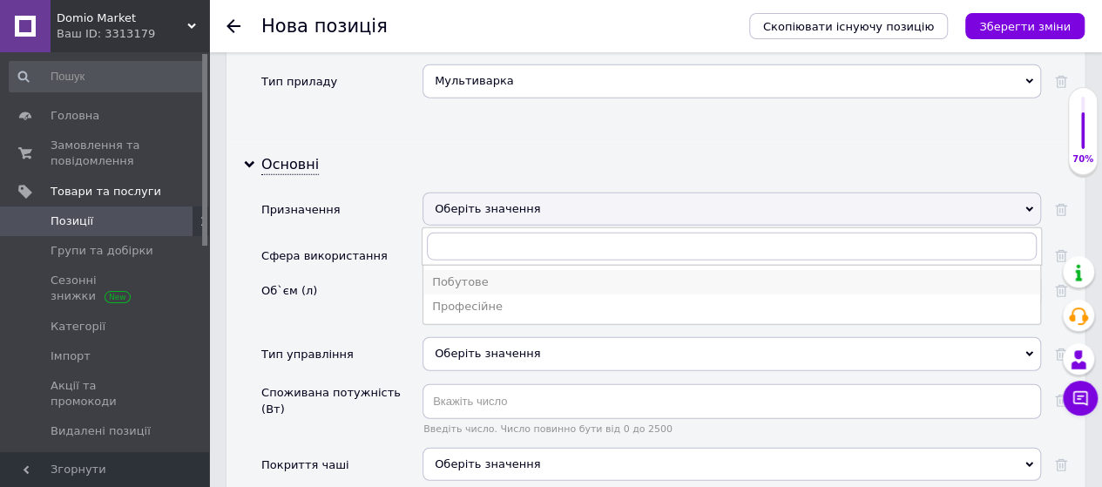
click at [496, 274] on div "Побутове" at bounding box center [731, 282] width 599 height 16
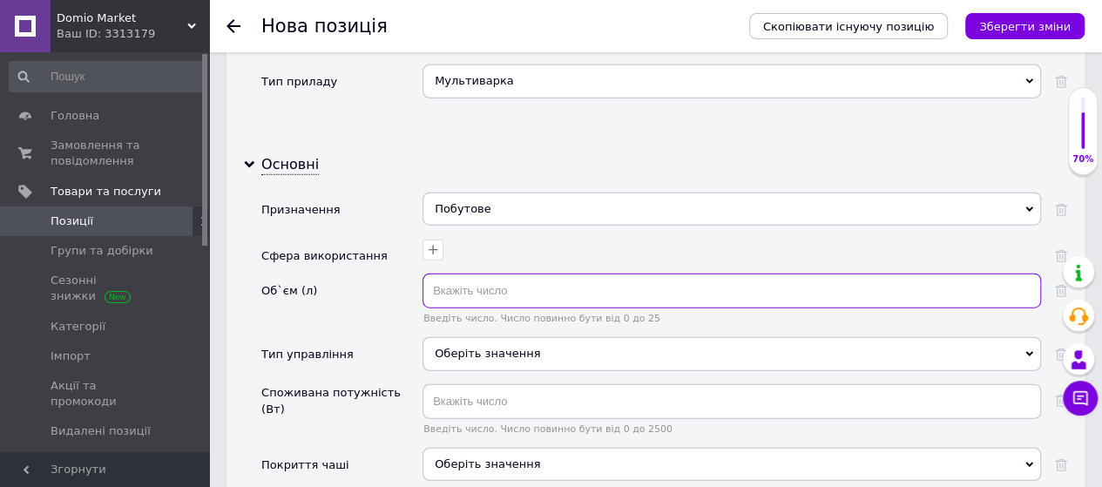
click at [484, 273] on input "text" at bounding box center [731, 290] width 618 height 35
type input "5"
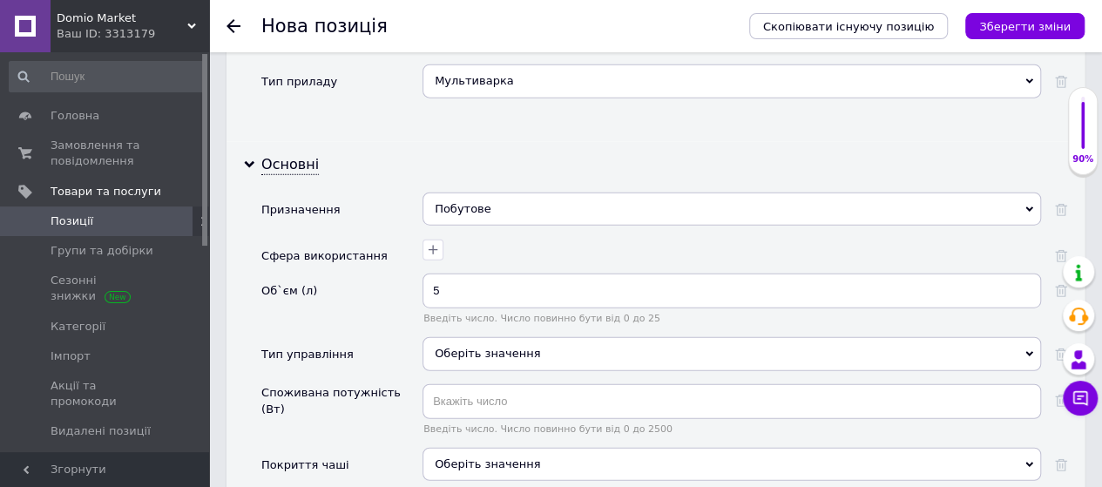
click at [543, 192] on div "Побутове Побутове Професійне" at bounding box center [731, 215] width 618 height 46
click at [474, 337] on div "Оберіть значення" at bounding box center [731, 353] width 618 height 33
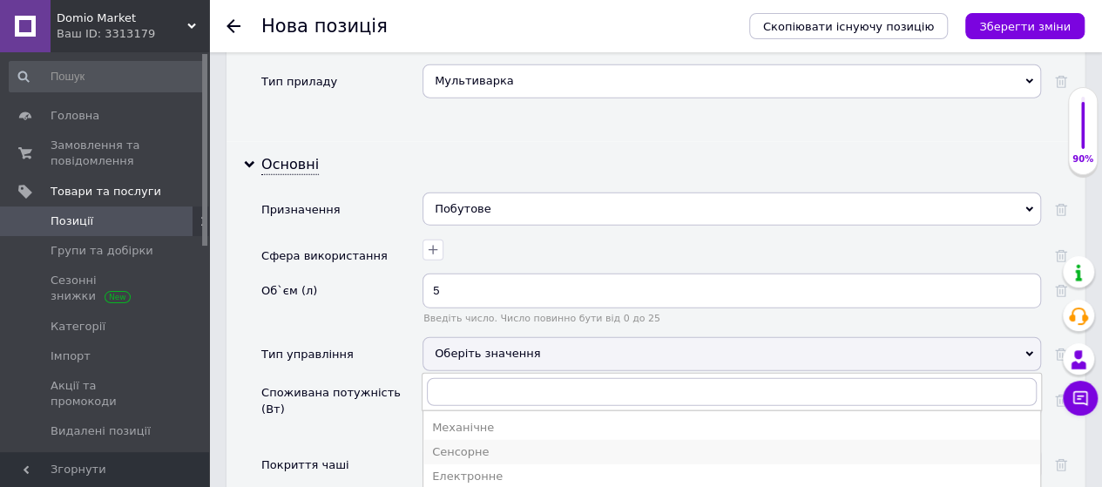
click at [435, 440] on li "Сенсорне" at bounding box center [731, 452] width 617 height 24
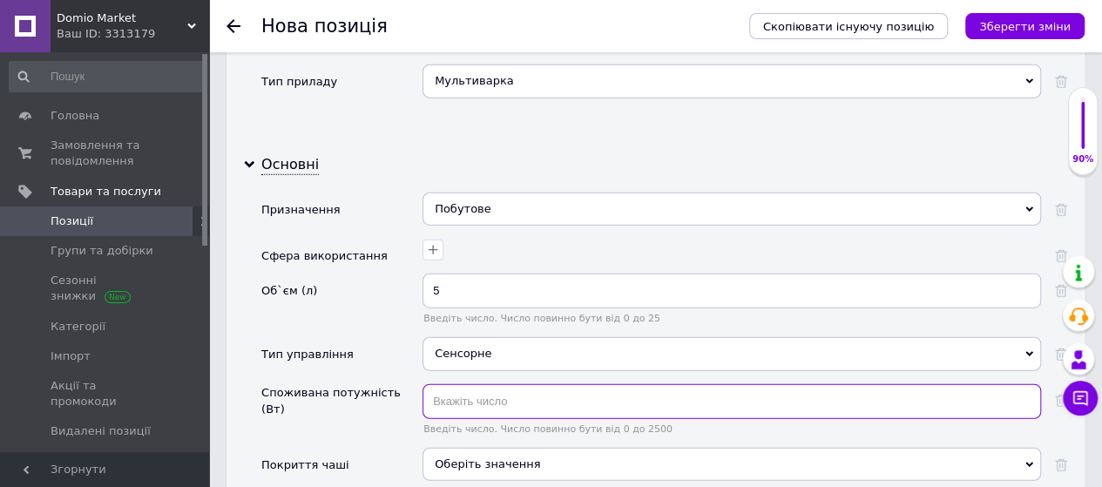
click at [474, 384] on input "text" at bounding box center [731, 401] width 618 height 35
type input "1000"
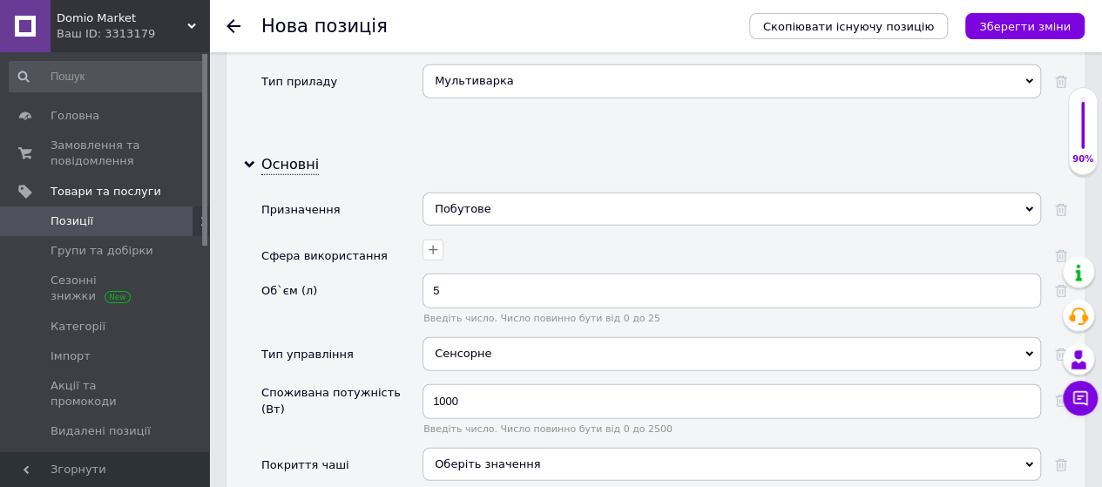
click at [353, 384] on div "Споживана потужність (Вт)" at bounding box center [341, 416] width 161 height 64
click at [470, 448] on div "Оберіть значення" at bounding box center [731, 464] width 618 height 33
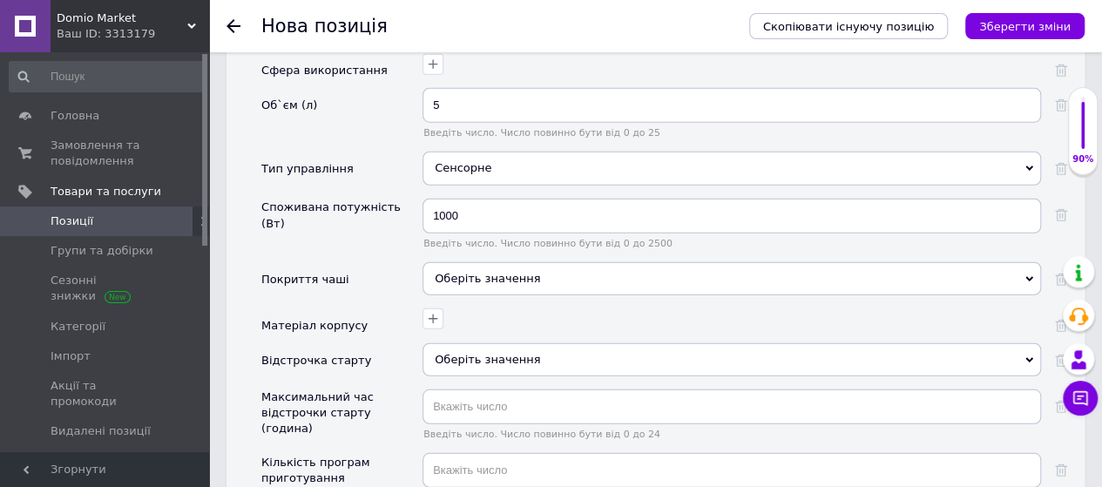
scroll to position [2251, 0]
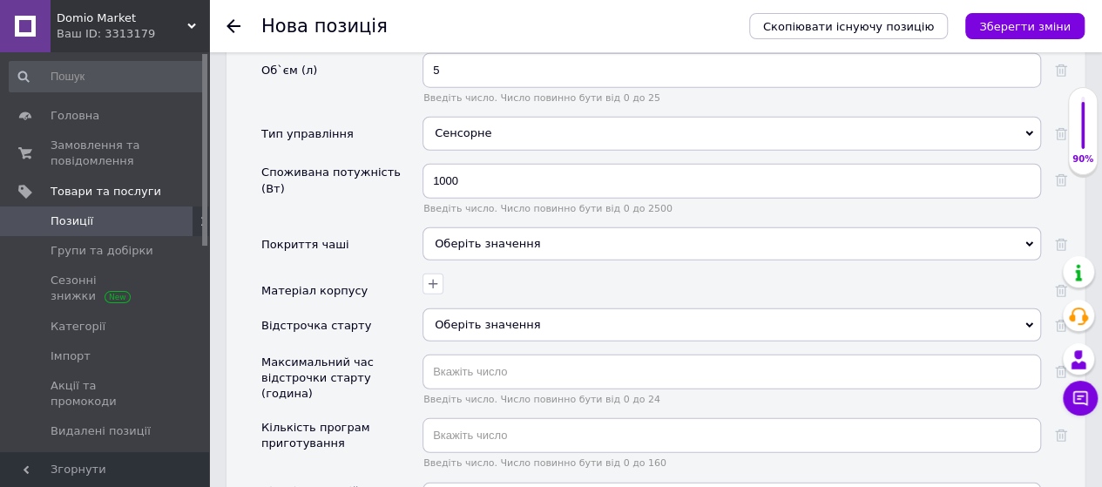
click at [731, 227] on div "Оберіть значення" at bounding box center [731, 243] width 618 height 33
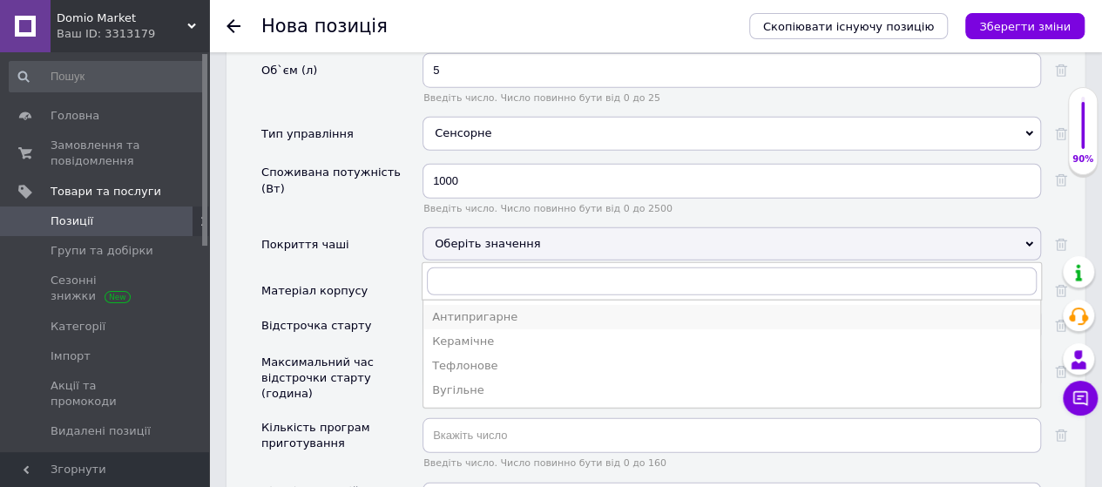
click at [489, 309] on div "Антипригарне" at bounding box center [731, 317] width 599 height 16
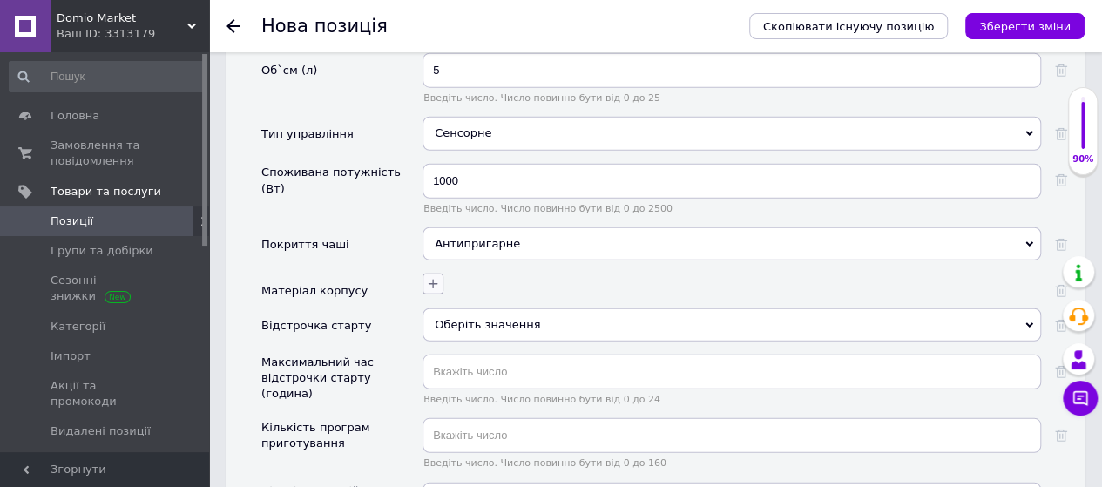
click at [433, 277] on icon "button" at bounding box center [433, 284] width 14 height 14
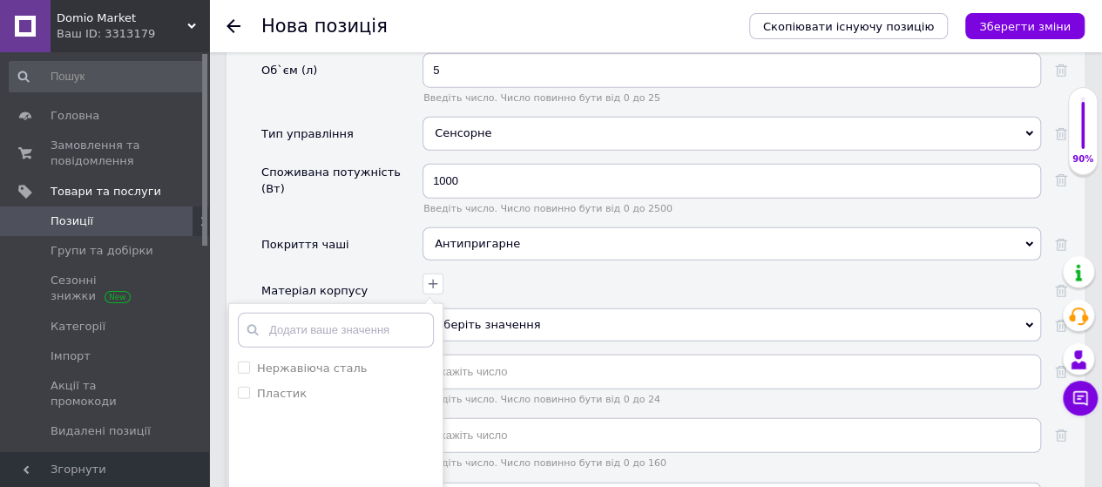
click at [541, 269] on div "Нержавіюча сталь Пластик Додати ваше значення Зберегти" at bounding box center [729, 281] width 623 height 25
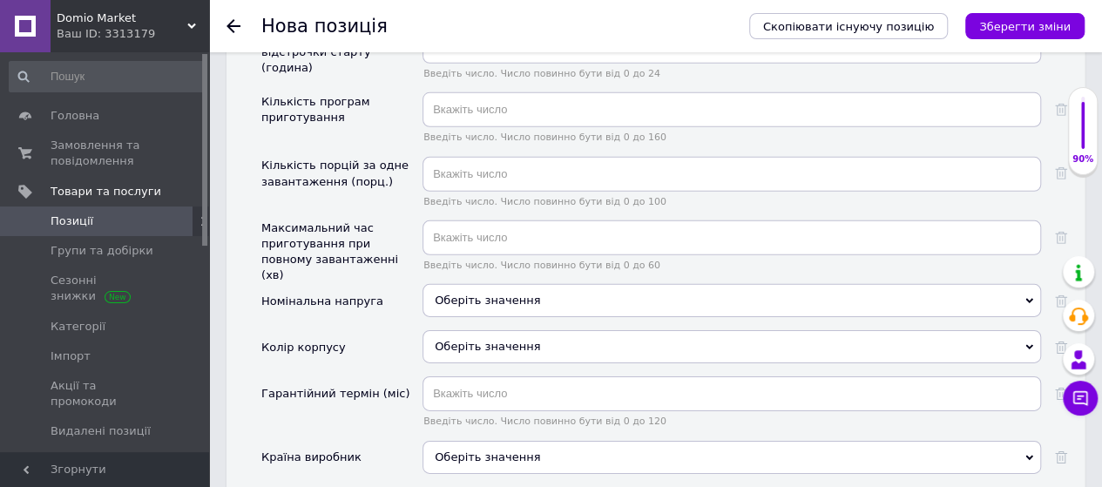
scroll to position [2599, 0]
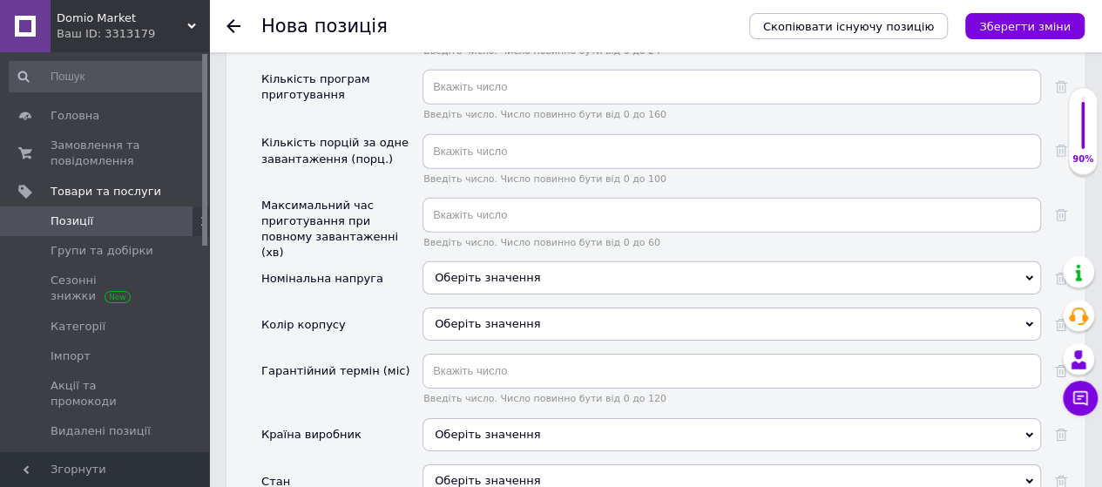
click at [740, 307] on div "Оберіть значення" at bounding box center [731, 323] width 618 height 33
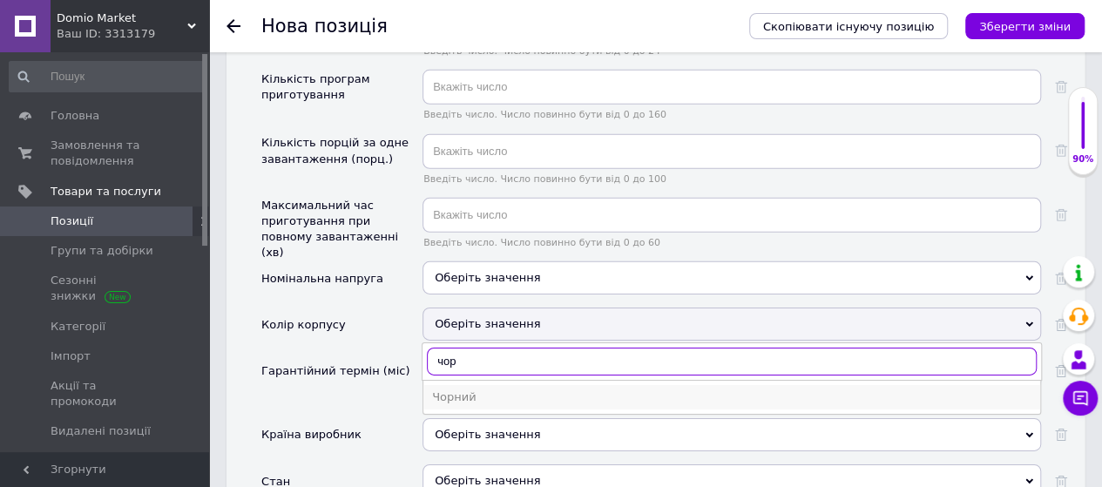
type input "чор"
click at [456, 389] on div "Чорний" at bounding box center [731, 397] width 599 height 16
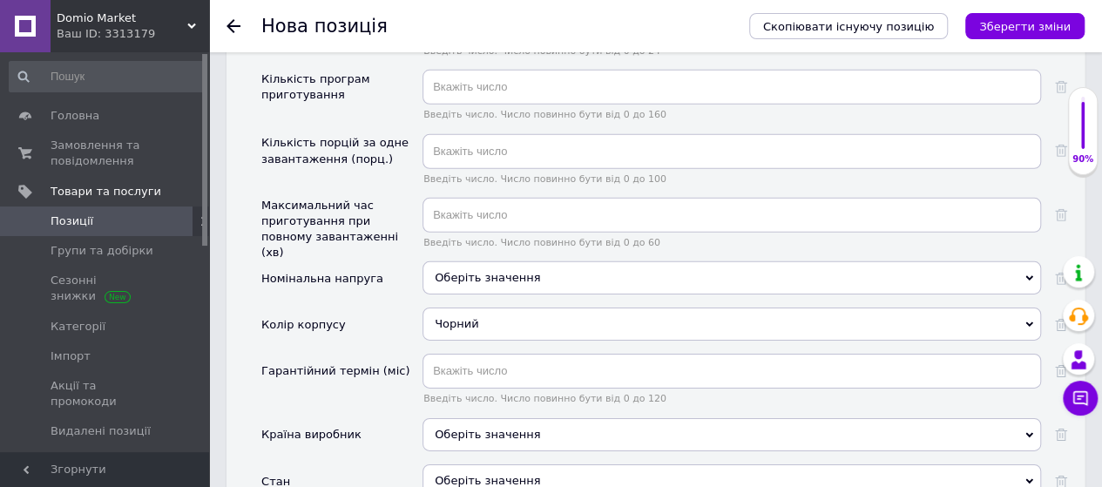
click at [474, 464] on div "Оберіть значення" at bounding box center [731, 480] width 618 height 33
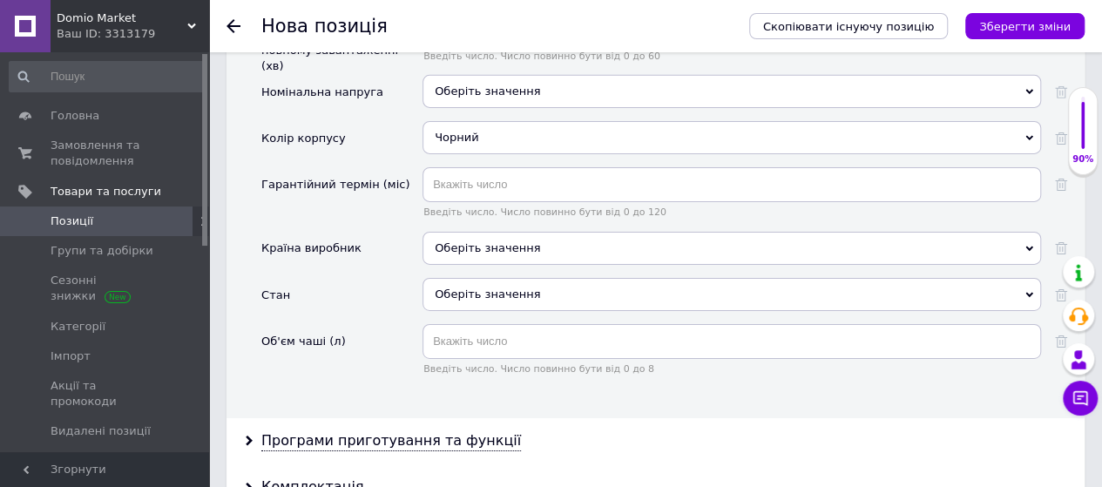
scroll to position [2843, 0]
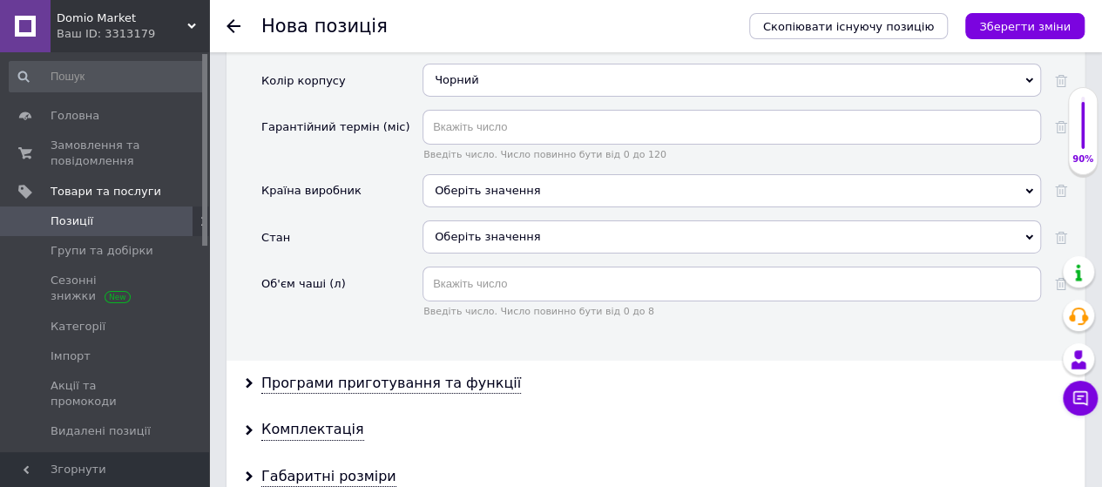
click at [613, 220] on div "Оберіть значення" at bounding box center [731, 236] width 618 height 33
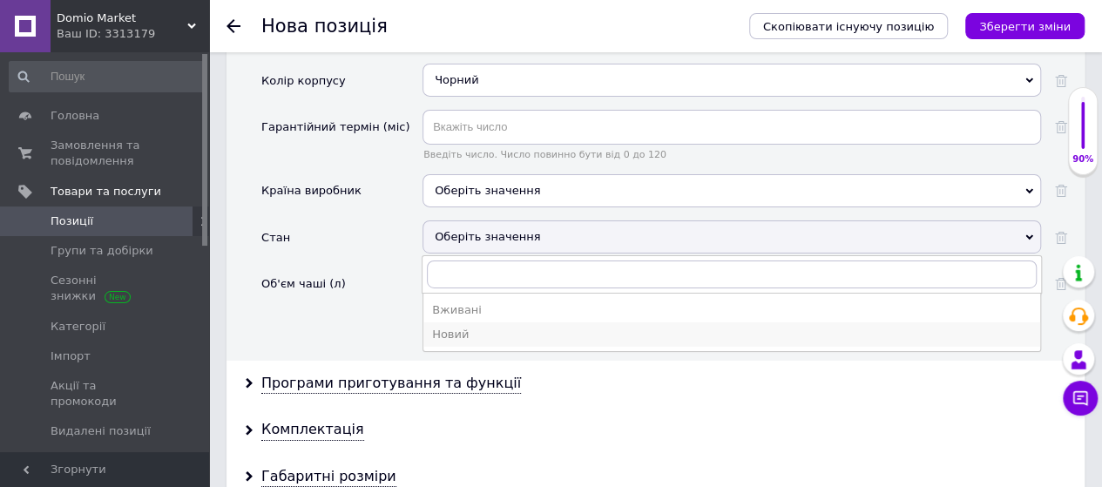
click at [495, 327] on div "Новий" at bounding box center [731, 335] width 599 height 16
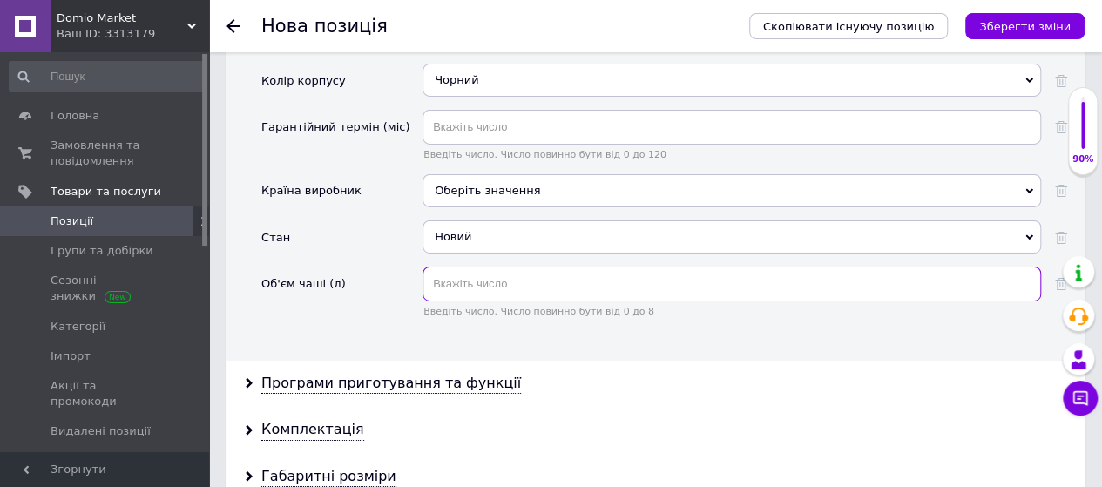
click at [496, 267] on input "text" at bounding box center [731, 284] width 618 height 35
type input "5"
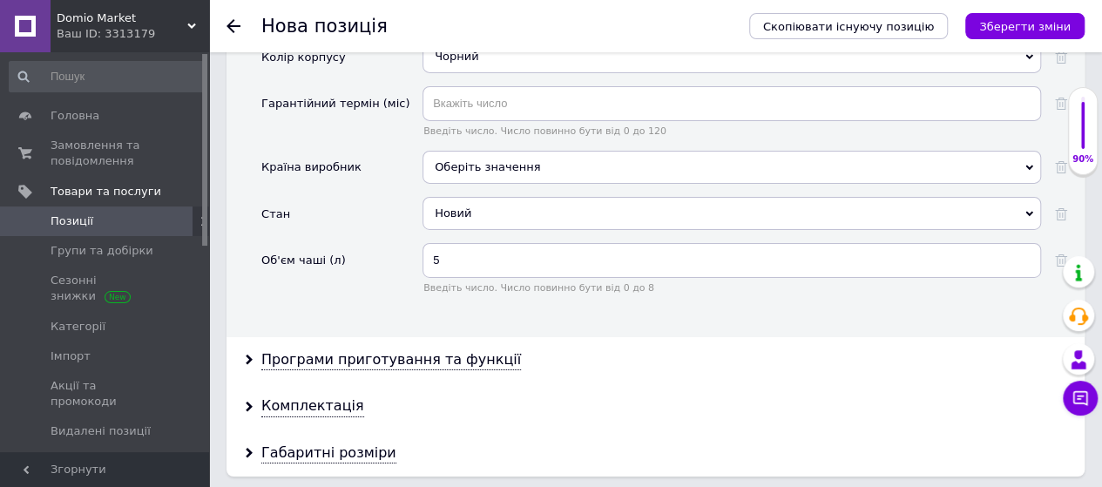
scroll to position [2994, 0]
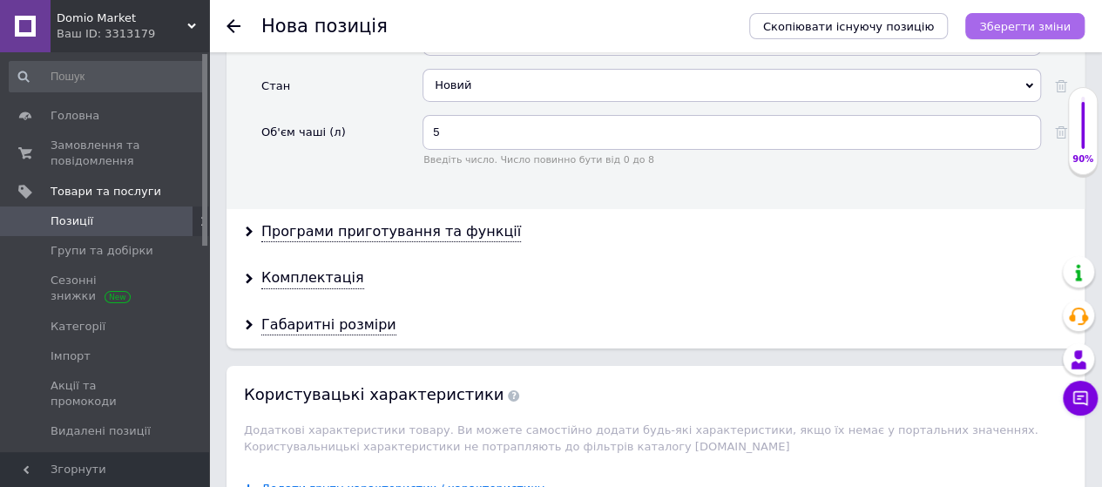
click at [1023, 29] on icon "Зберегти зміни" at bounding box center [1024, 26] width 91 height 13
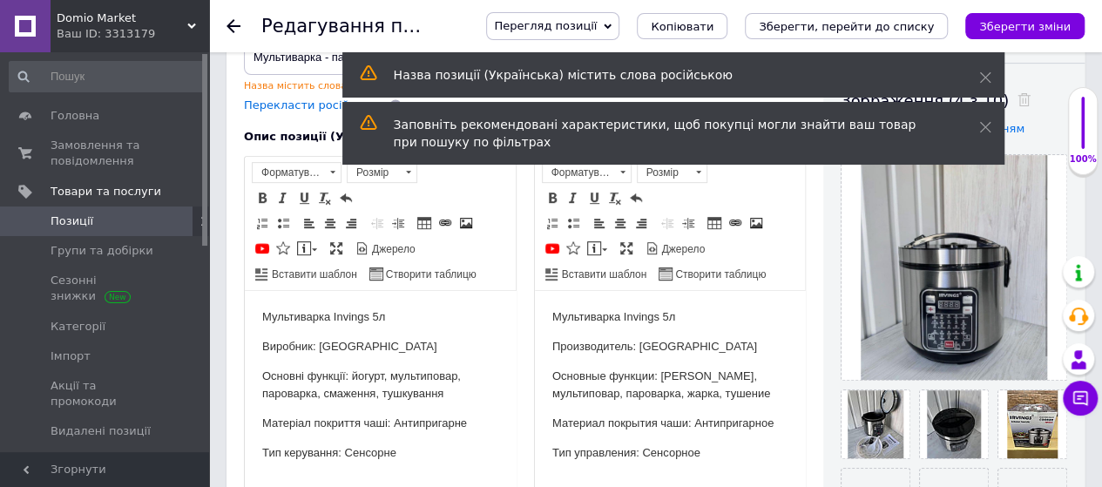
scroll to position [359, 0]
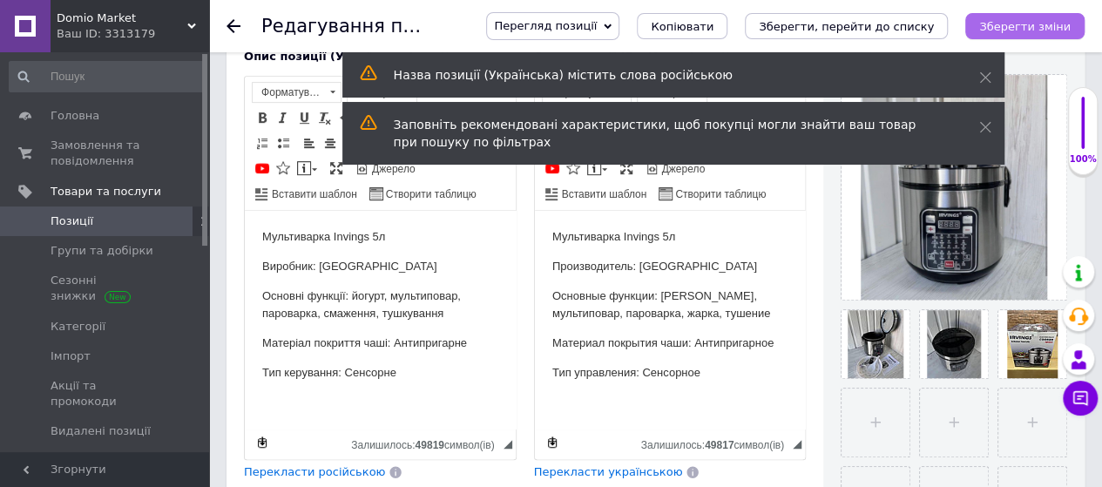
click at [1022, 20] on icon "Зберегти зміни" at bounding box center [1024, 26] width 91 height 13
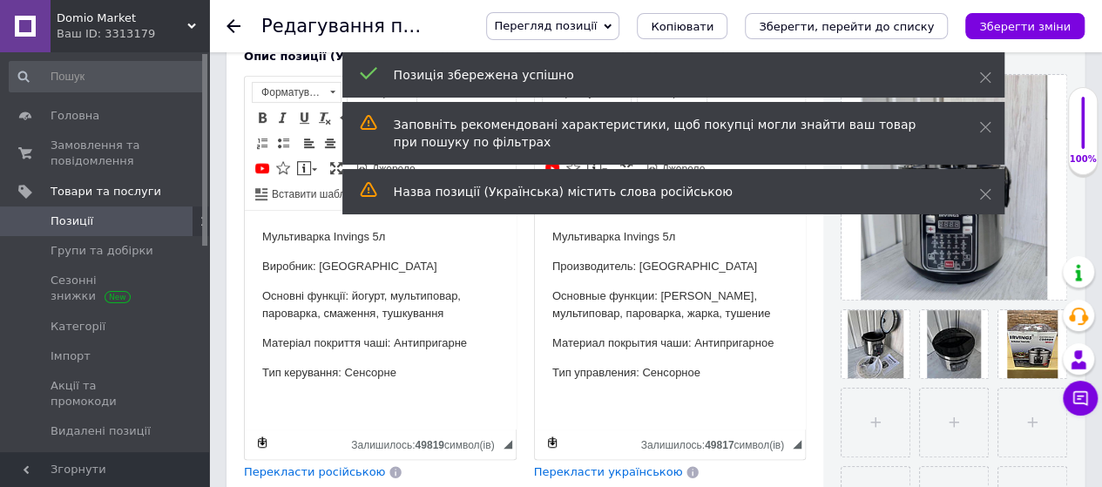
click at [150, 220] on span "Позиції" at bounding box center [106, 221] width 111 height 16
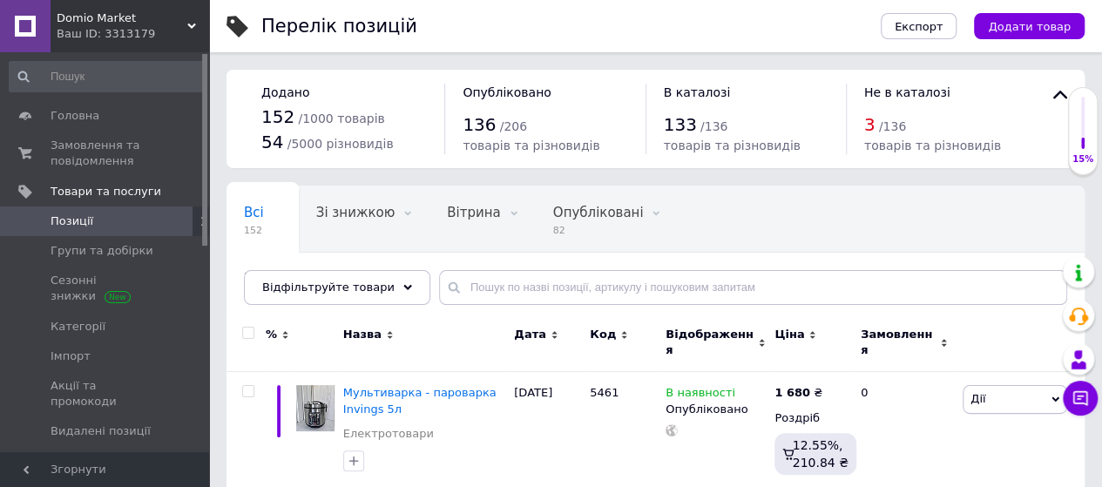
click at [150, 220] on span "Позиції" at bounding box center [106, 221] width 111 height 16
click at [1016, 36] on button "Додати товар" at bounding box center [1029, 26] width 111 height 26
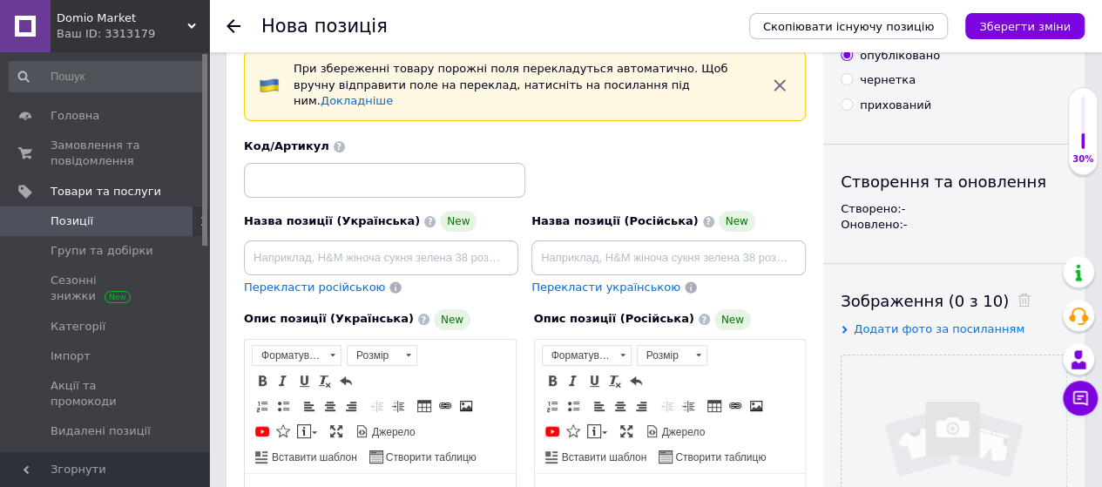
scroll to position [105, 0]
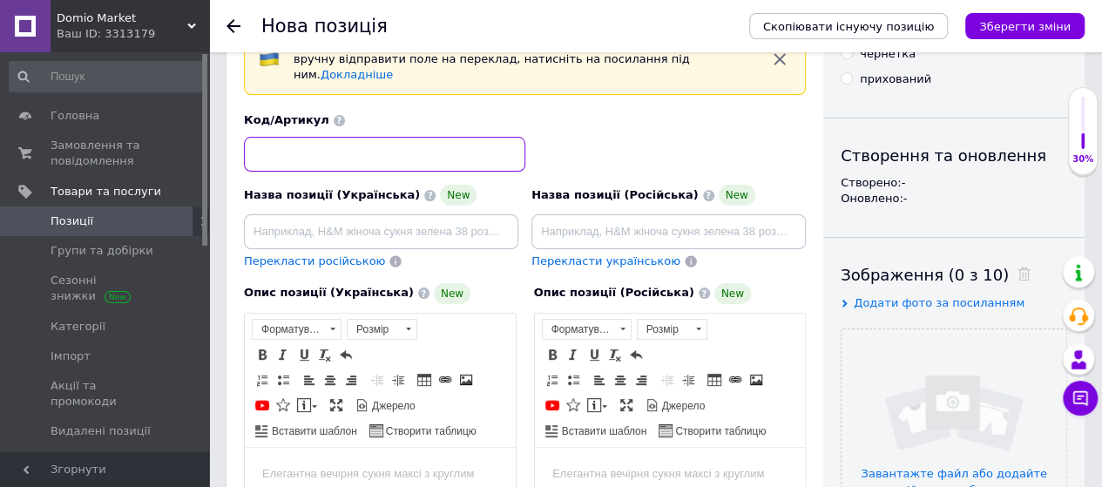
click at [439, 137] on input at bounding box center [384, 154] width 281 height 35
type input "6874"
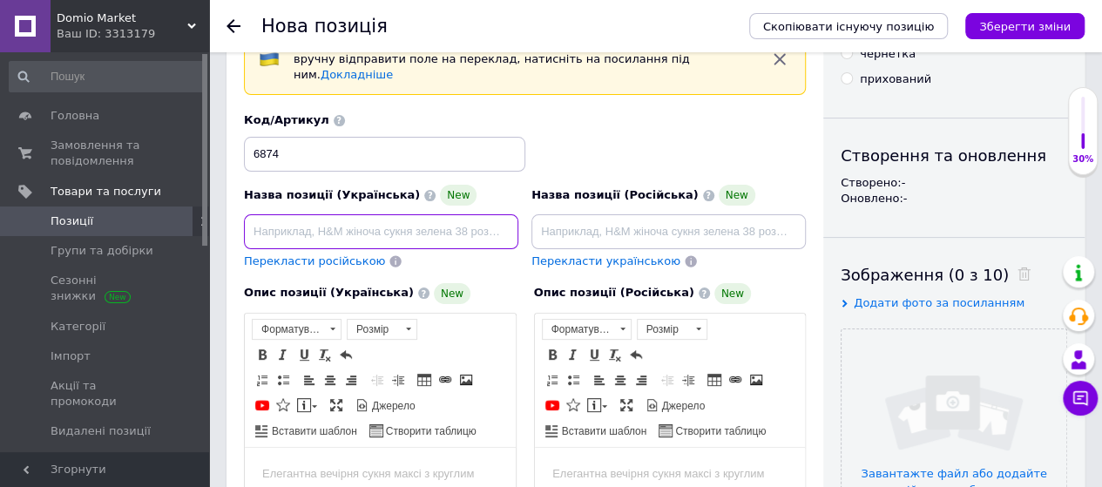
click at [352, 214] on input at bounding box center [381, 231] width 274 height 35
type input "Електрична мульти-пательня Pizza-Pfanne"
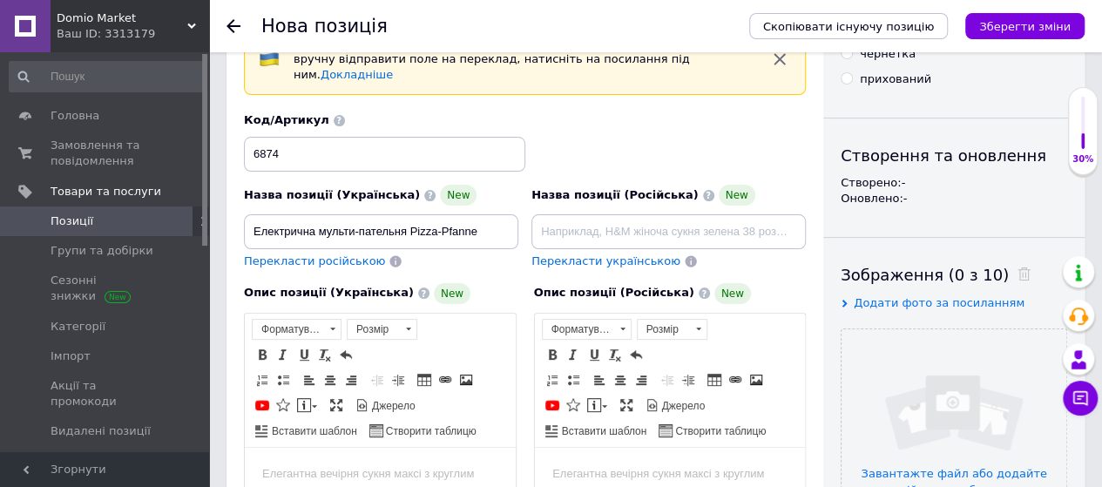
click at [294, 254] on span "Перекласти російською" at bounding box center [314, 260] width 141 height 13
type input "Электрическая мульти-пательная Pizza-Pfanne"
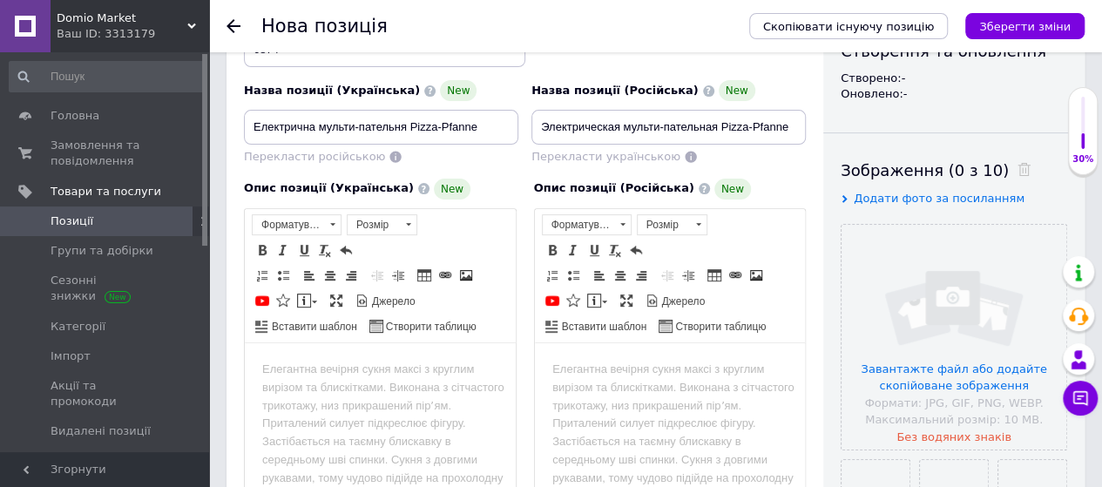
scroll to position [244, 0]
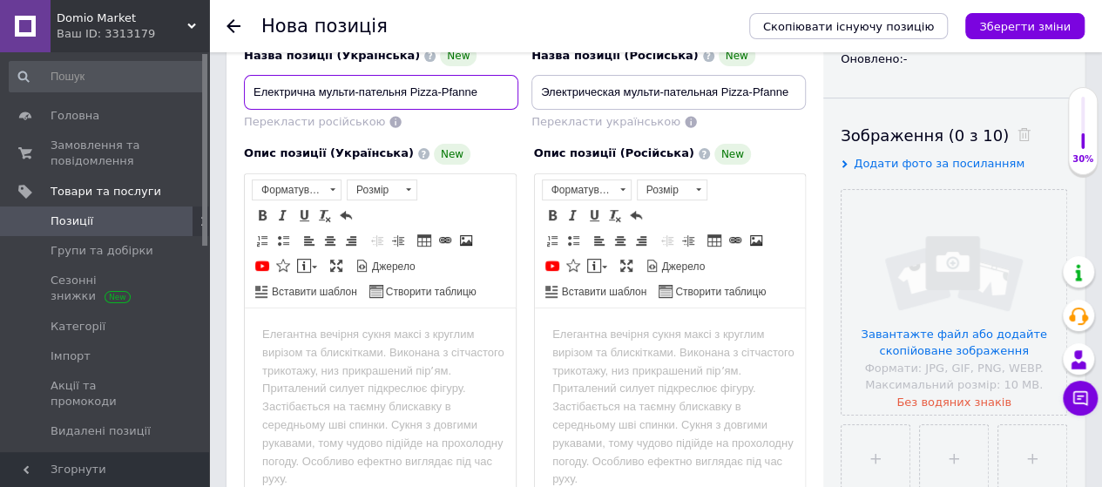
click at [483, 75] on input "Електрична мульти-пательня Pizza-Pfanne" at bounding box center [381, 92] width 274 height 35
drag, startPoint x: 476, startPoint y: 72, endPoint x: 240, endPoint y: 76, distance: 236.9
click at [240, 76] on div "Назва позиції (Українська) New Електрична мульти-пательня Pizza-Pfanne Переклас…" at bounding box center [381, 88] width 287 height 98
click at [294, 332] on body "Редактор, C0FB3AC6-F898-442A-B504-1715A90DBF54" at bounding box center [380, 334] width 236 height 18
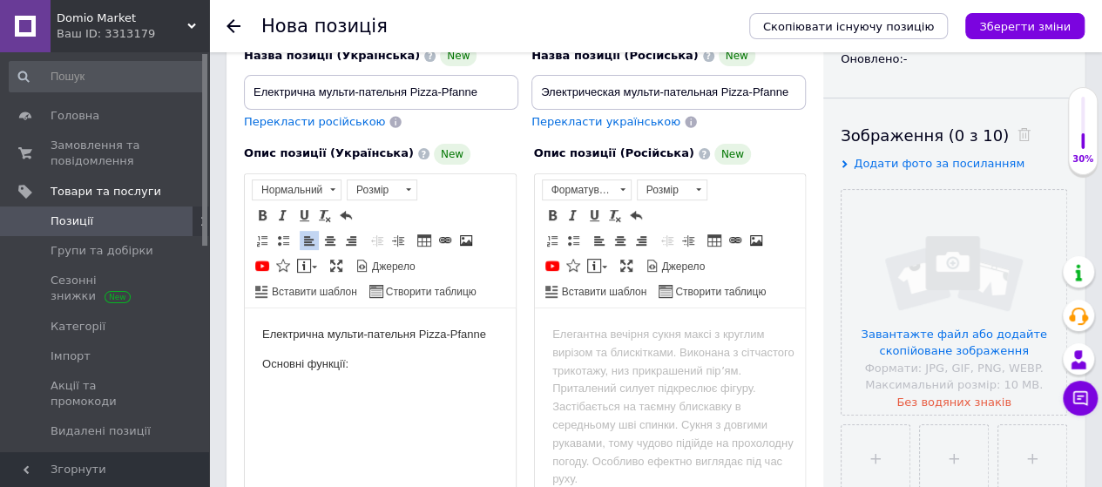
click at [496, 336] on p "Електрична мульти-пательня Pizza-Pfanne" at bounding box center [380, 334] width 236 height 18
click at [363, 381] on p "Основні функції:" at bounding box center [380, 382] width 236 height 18
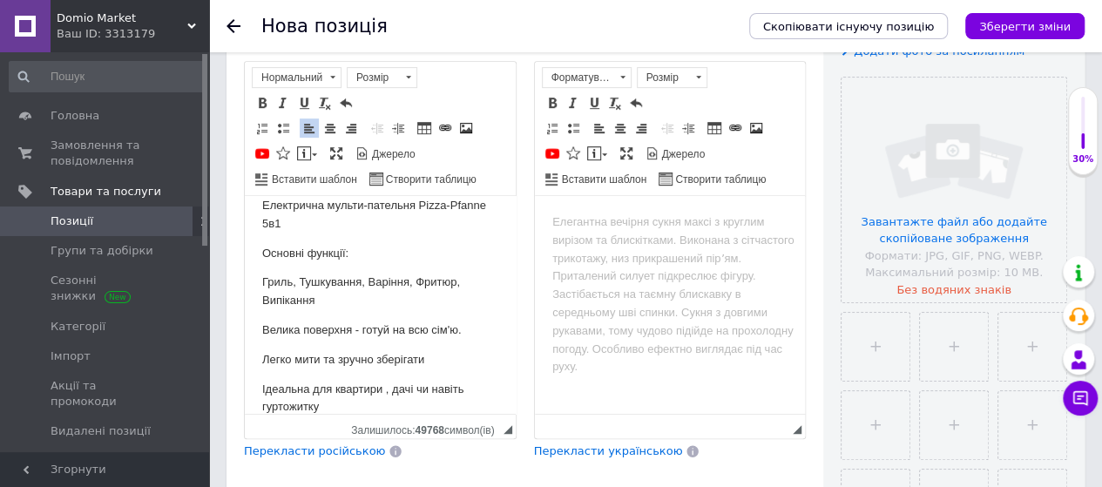
scroll to position [401, 0]
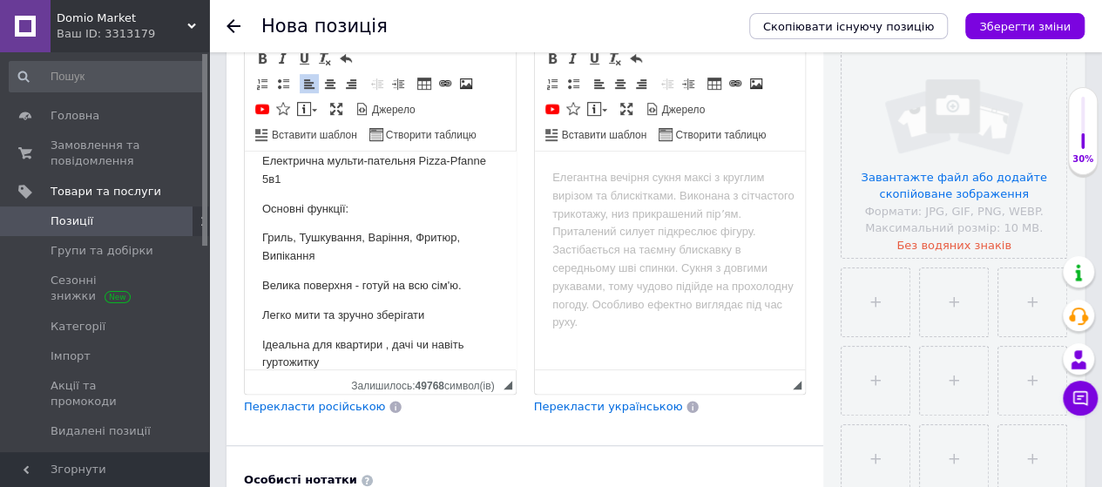
click at [347, 400] on span "Перекласти російською" at bounding box center [314, 406] width 141 height 13
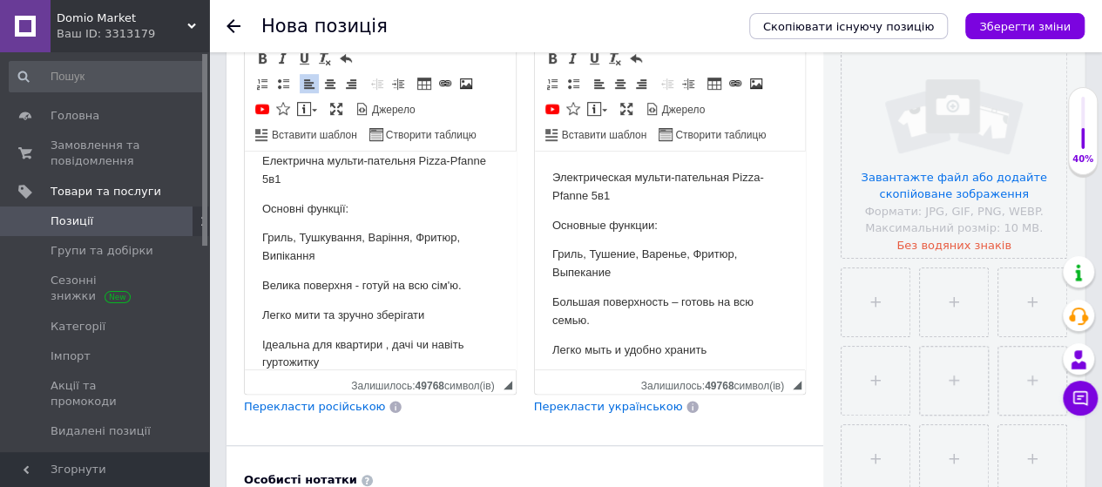
click at [260, 234] on html "Електрична мульти-пательня Pizza-Pfanne 5в1 Основні функції: Гриль, Тушкування,…" at bounding box center [380, 261] width 271 height 254
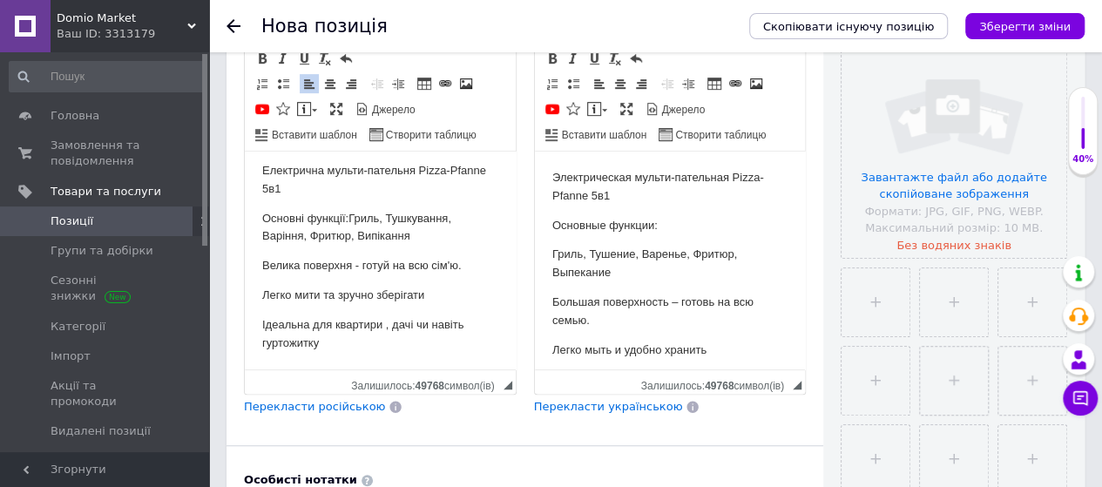
scroll to position [7, 0]
click at [349, 186] on p "Електрична мульти-пательня Pizza-Pfanne 5в1" at bounding box center [380, 179] width 236 height 37
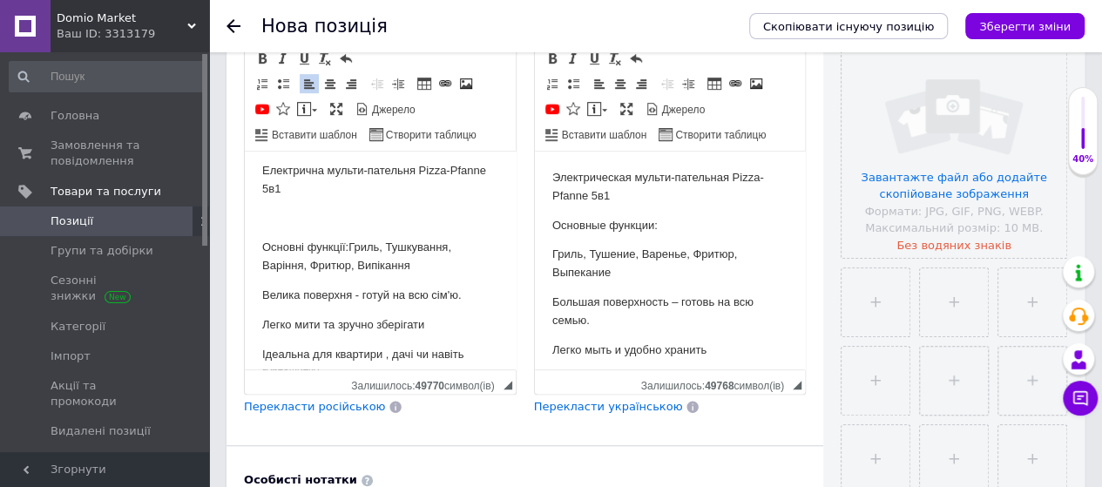
scroll to position [17, 0]
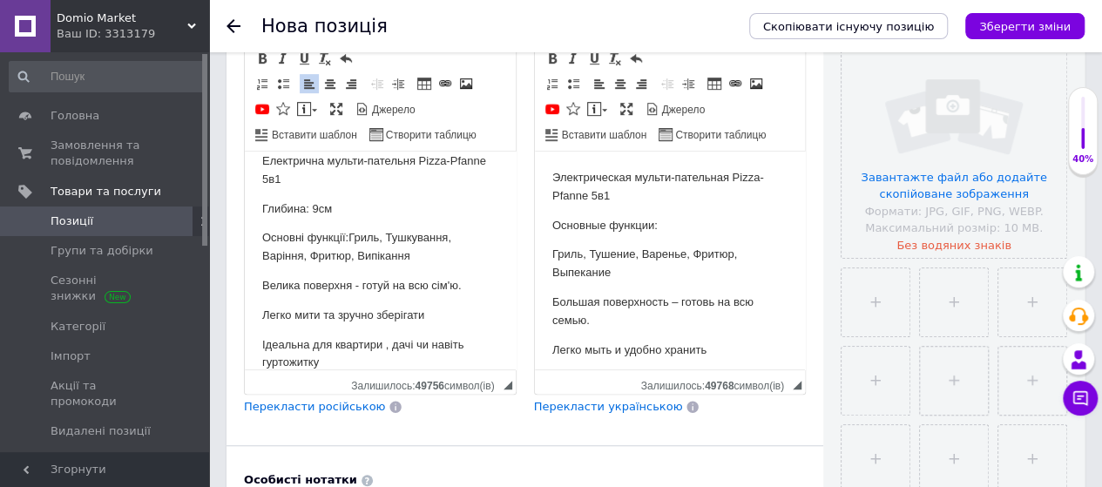
click at [310, 400] on span "Перекласти російською" at bounding box center [314, 406] width 141 height 13
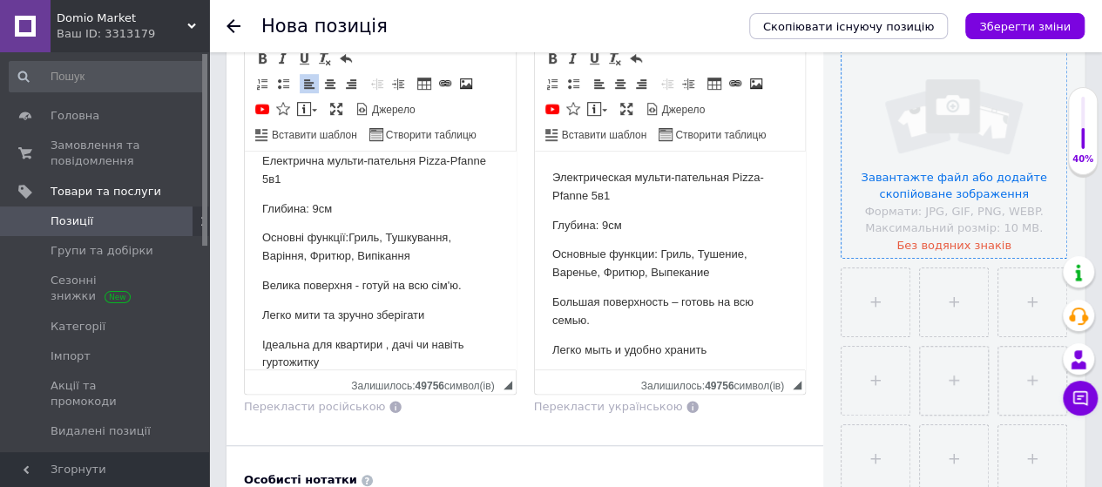
click at [929, 204] on input "file" at bounding box center [953, 145] width 225 height 225
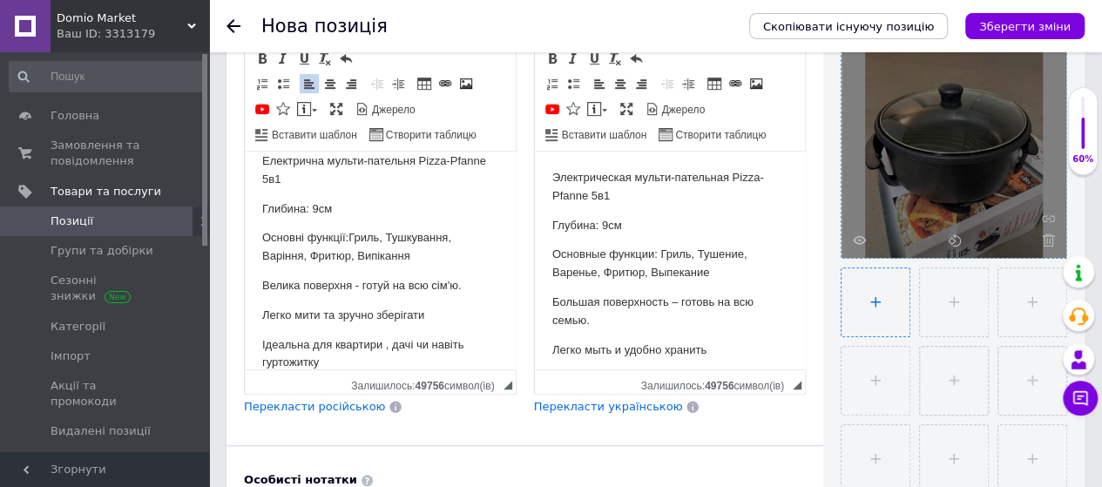
click at [870, 285] on input "file" at bounding box center [875, 302] width 68 height 68
type input "C:\fakepath\photo_5431893823161761769_y.jpg"
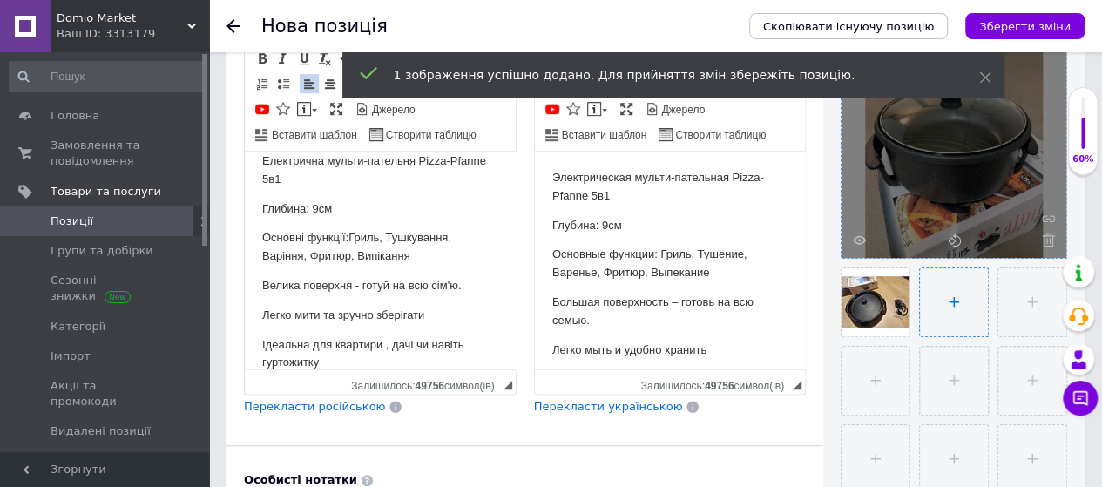
click at [937, 299] on input "file" at bounding box center [954, 302] width 68 height 68
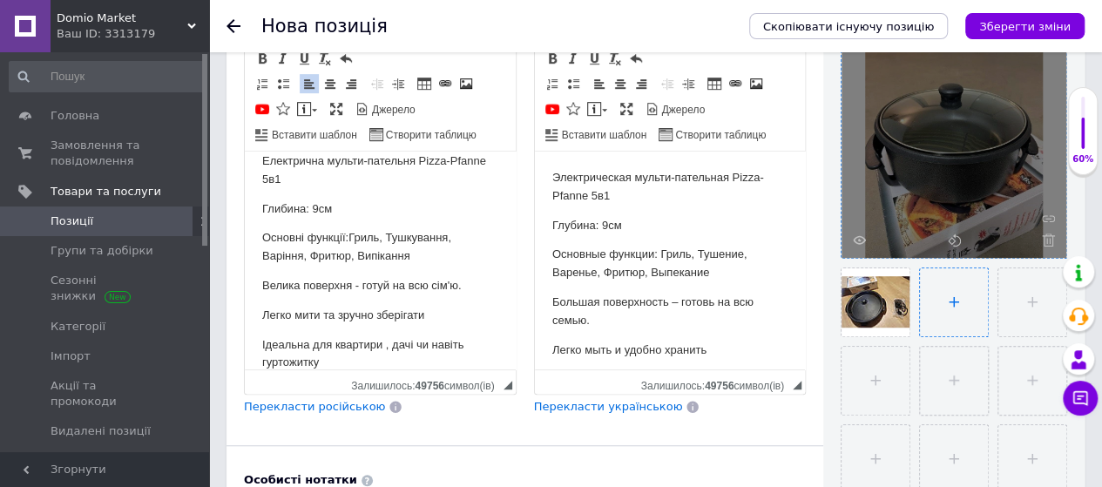
type input "C:\fakepath\photo_5431893823161761767_y.jpg"
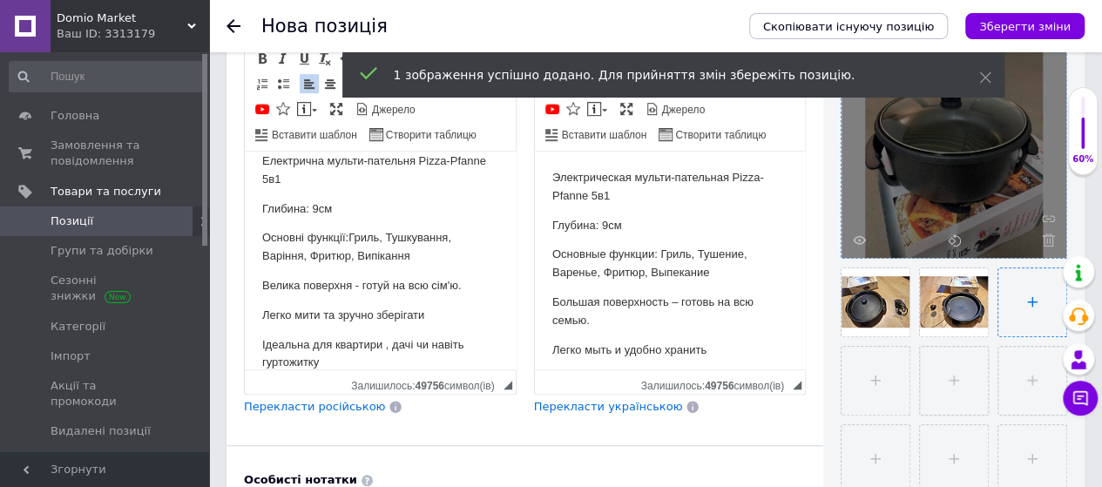
click at [1035, 313] on input "file" at bounding box center [1032, 302] width 68 height 68
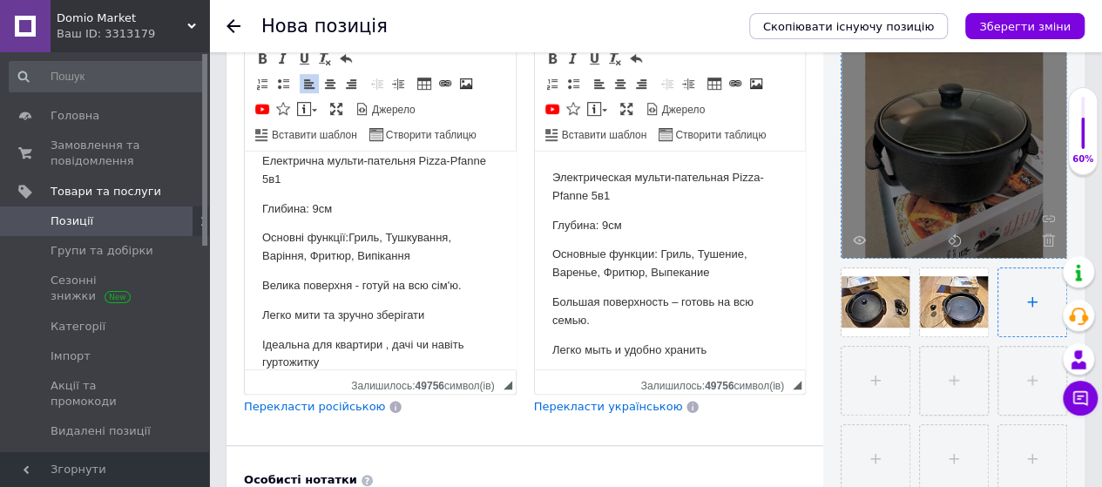
type input "C:\fakepath\photo_5431893823161761766_y.jpg"
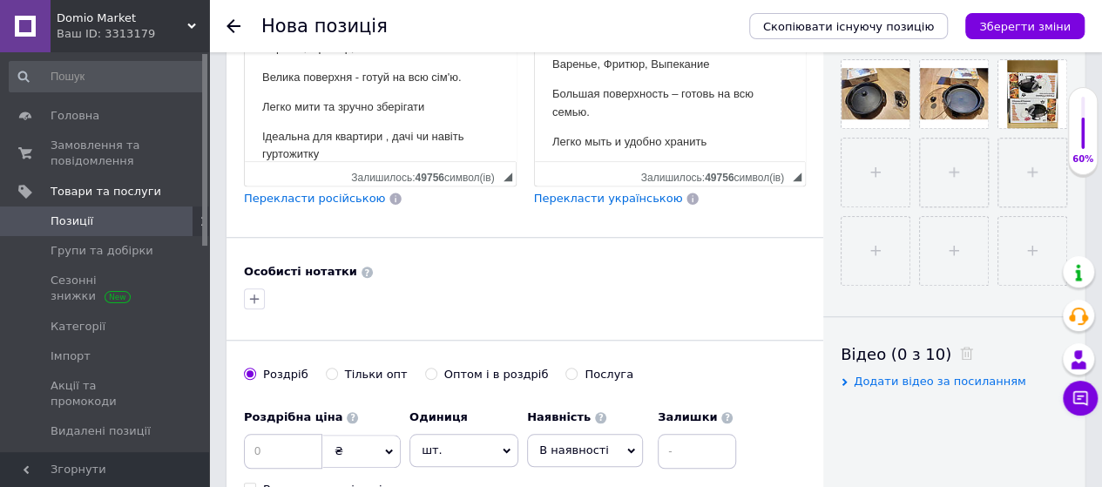
scroll to position [621, 0]
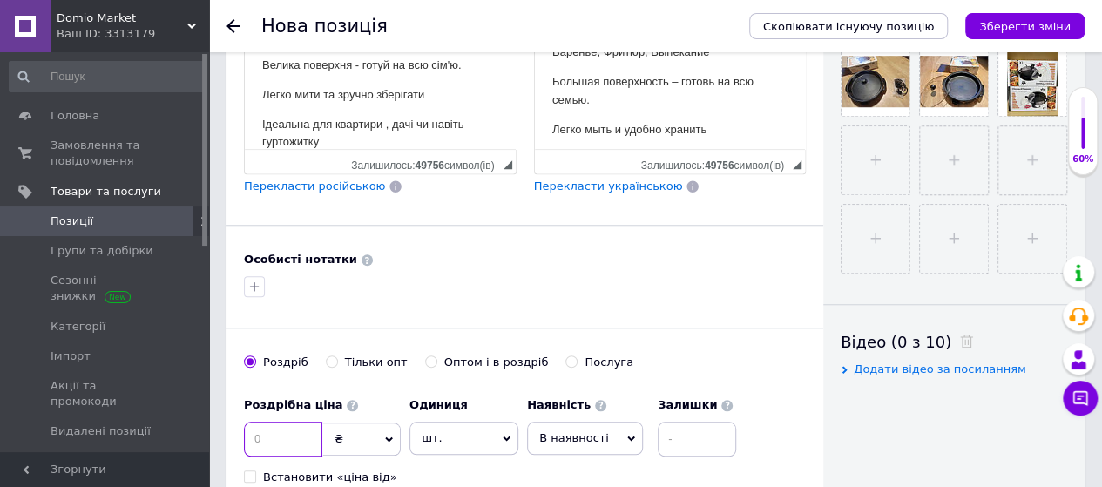
click at [303, 422] on input at bounding box center [283, 439] width 78 height 35
type input "990"
click at [739, 388] on div "Роздрібна ціна 990 ₴ $ EUR CHF GBP ¥ PLN ₸ MDL HUF KGS CNY TRY KRW lei Встанови…" at bounding box center [494, 436] width 501 height 97
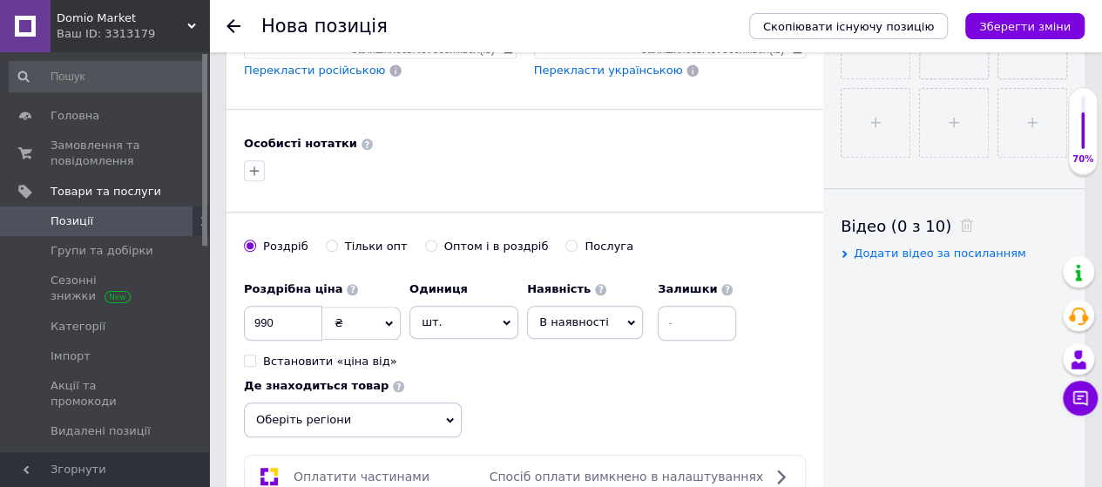
scroll to position [876, 0]
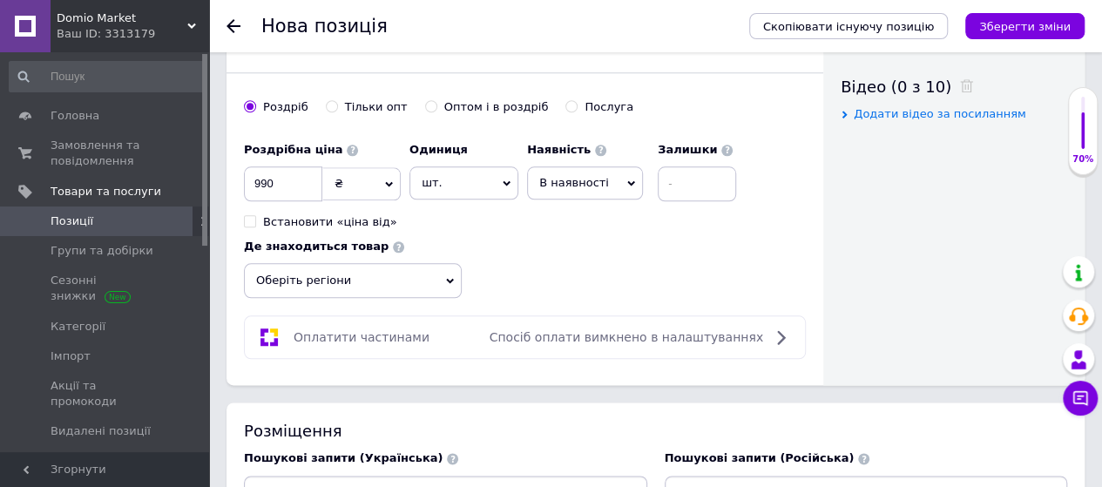
click at [461, 266] on span "Оберіть регіони" at bounding box center [353, 280] width 218 height 35
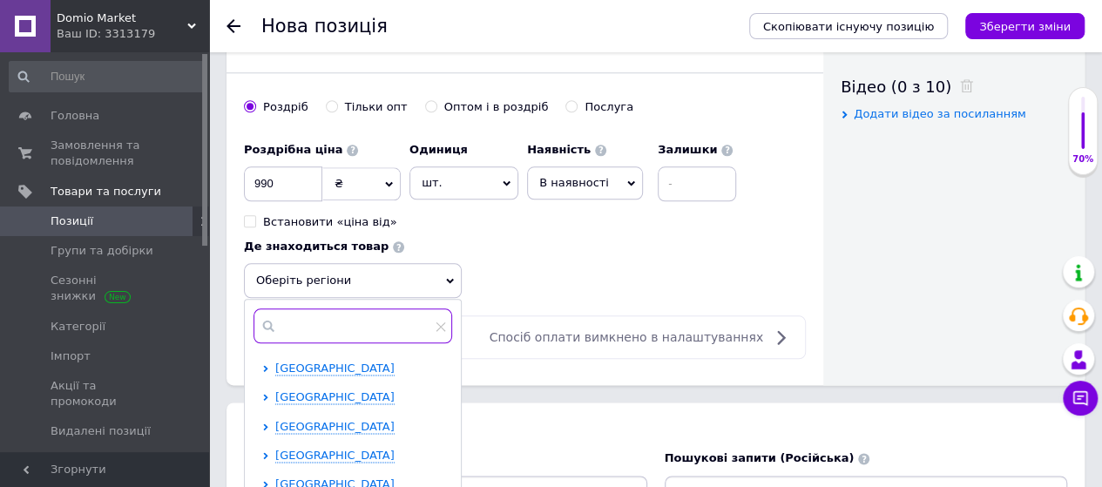
click at [404, 308] on input "text" at bounding box center [352, 325] width 199 height 35
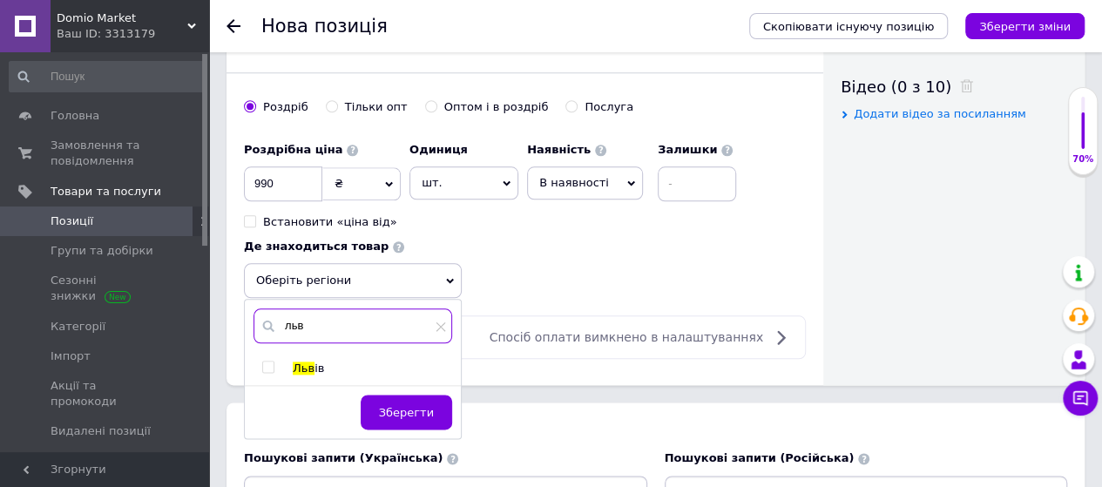
type input "льв"
click at [267, 361] on input "checkbox" at bounding box center [267, 366] width 11 height 11
checkbox input "true"
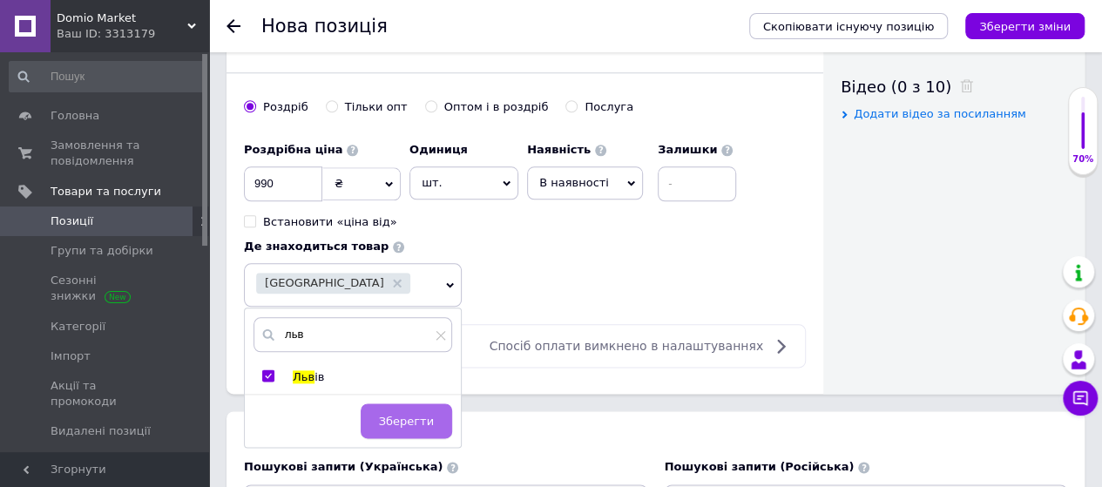
click at [408, 415] on span "Зберегти" at bounding box center [406, 421] width 55 height 13
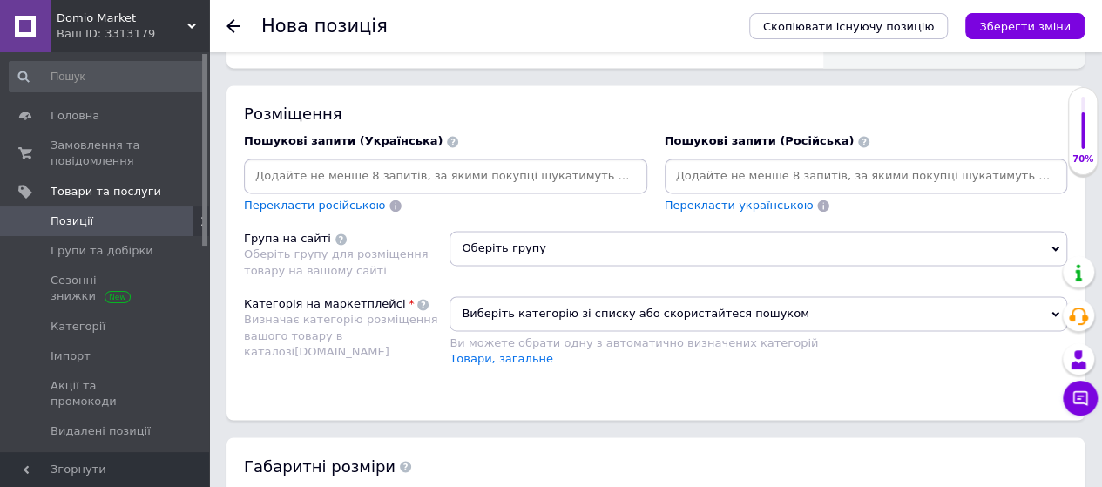
scroll to position [1213, 0]
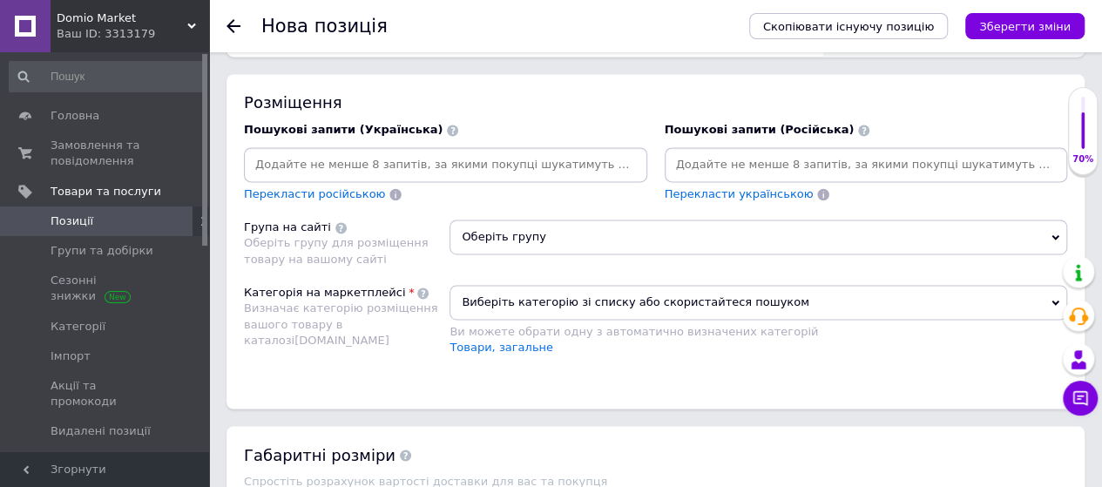
click at [461, 152] on input at bounding box center [445, 165] width 396 height 26
type input "сковорідка"
type input "сковорода"
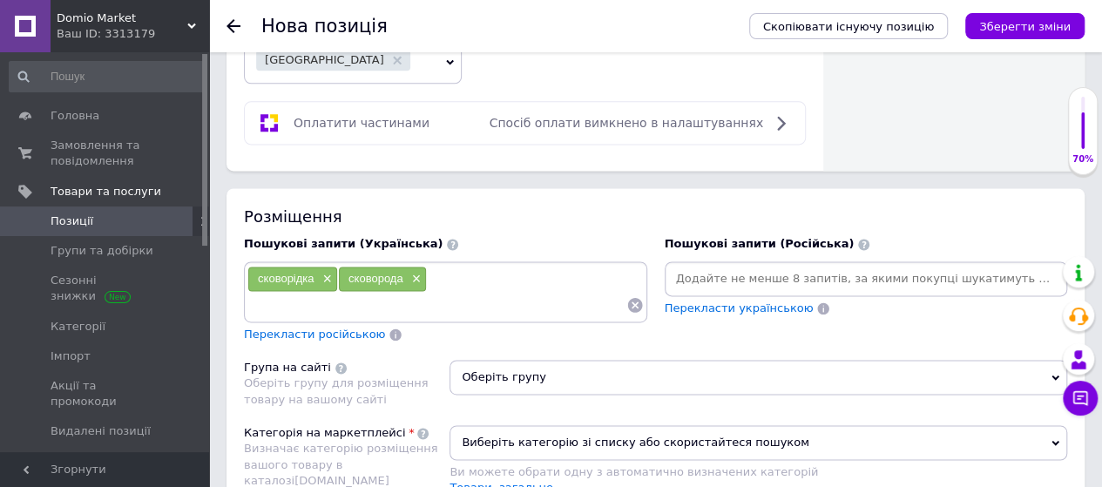
scroll to position [1105, 0]
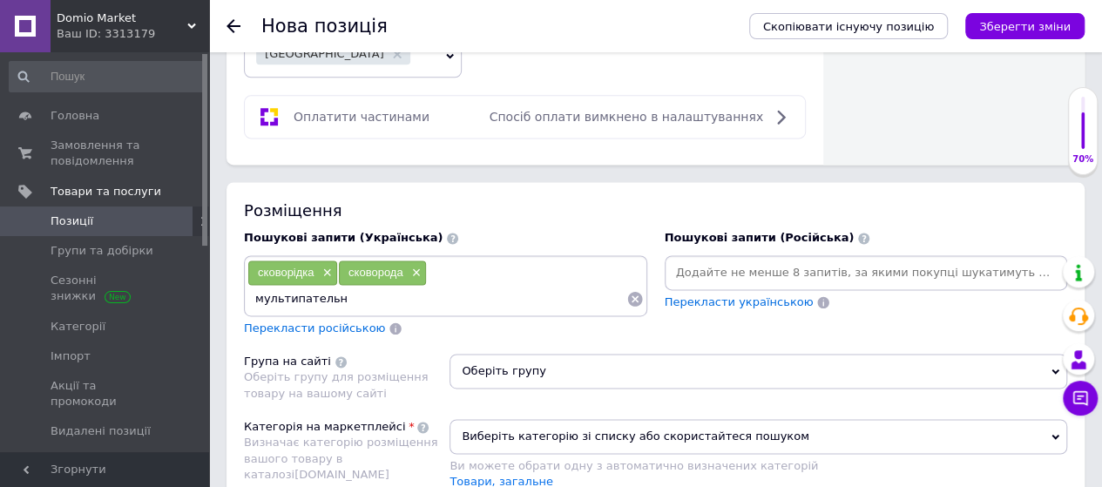
type input "мультипательня"
type input "пательня"
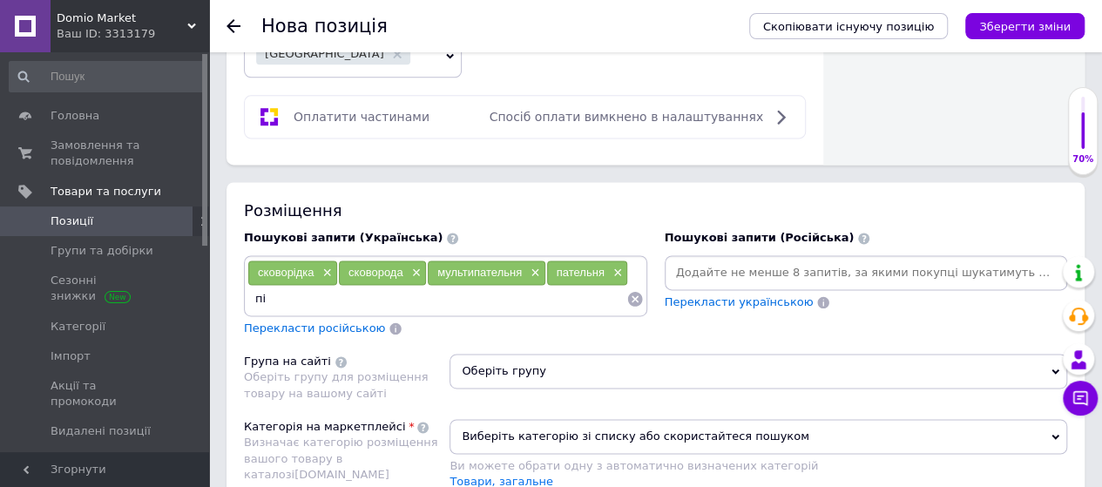
type input "п"
type input "сковорідка велика"
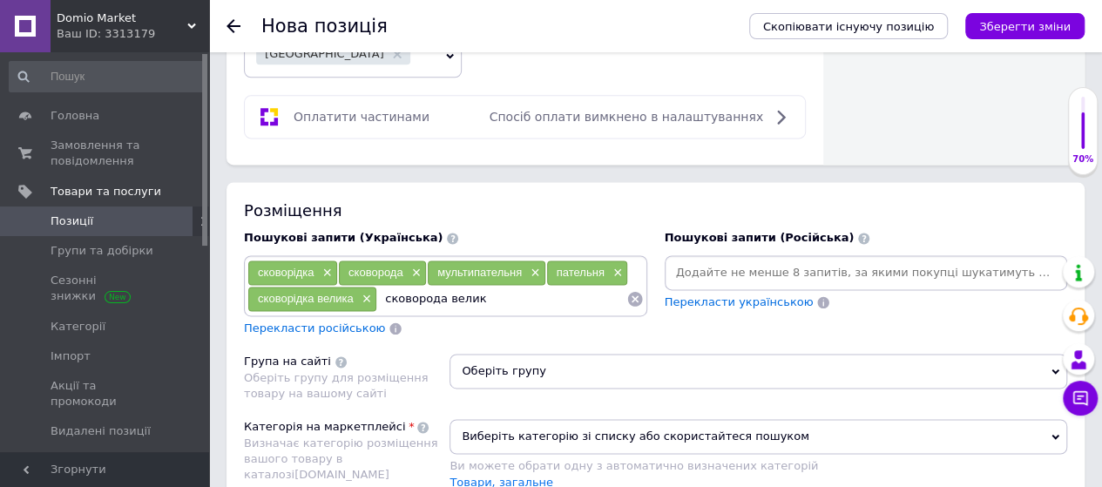
type input "сковорода велика"
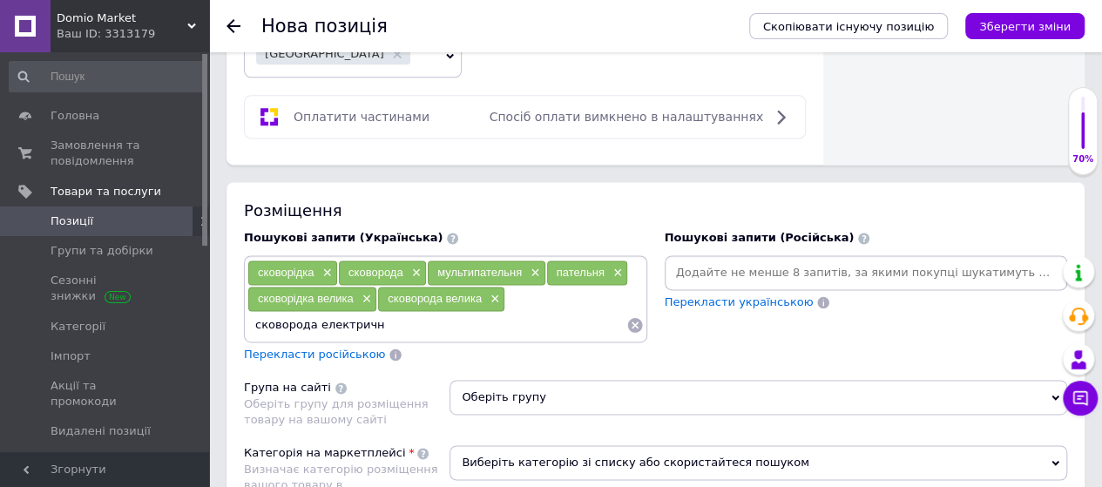
type input "сковорода електрична"
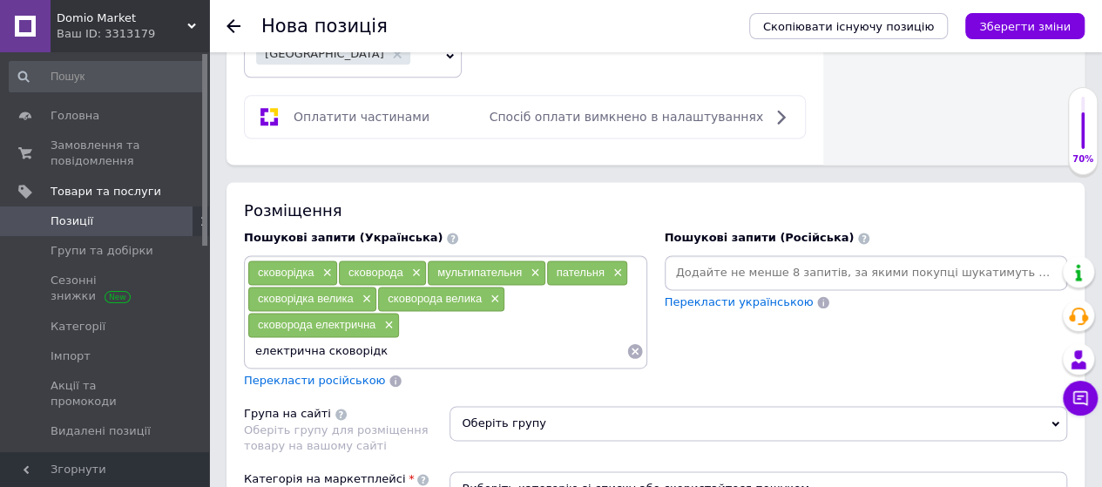
type input "електрична сковорідка"
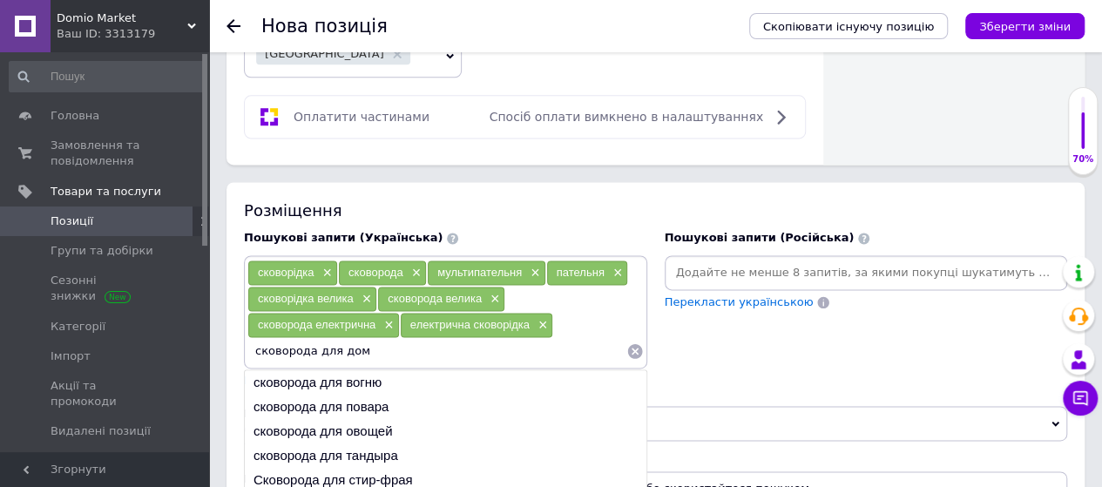
type input "сковорода для дому"
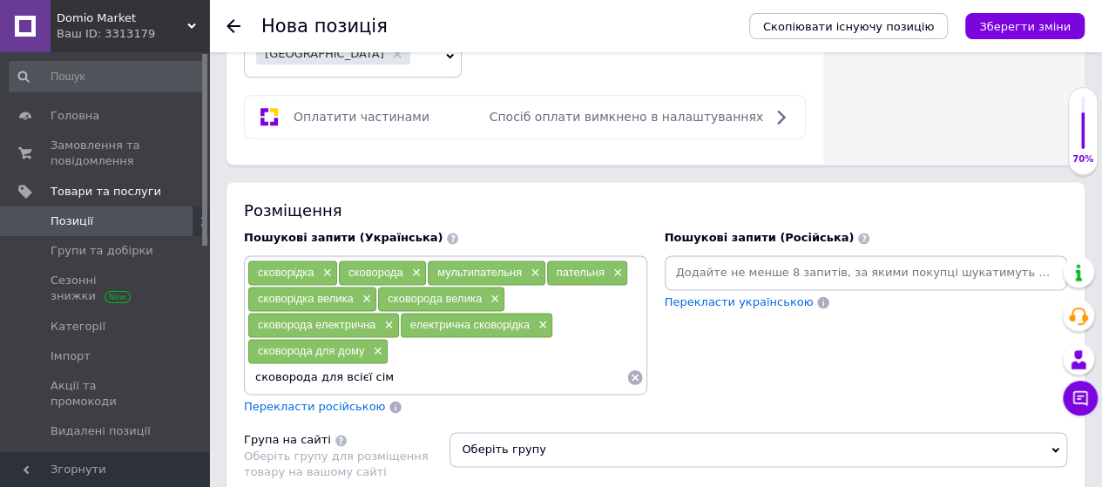
type input "сковорода для всієї сімї"
click at [322, 400] on span "Перекласти російською" at bounding box center [314, 406] width 141 height 13
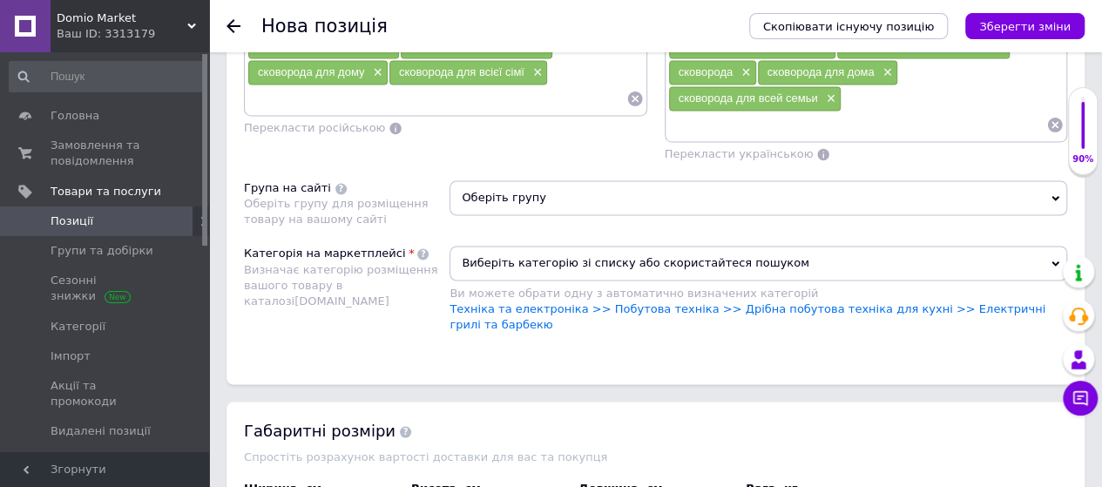
scroll to position [1395, 0]
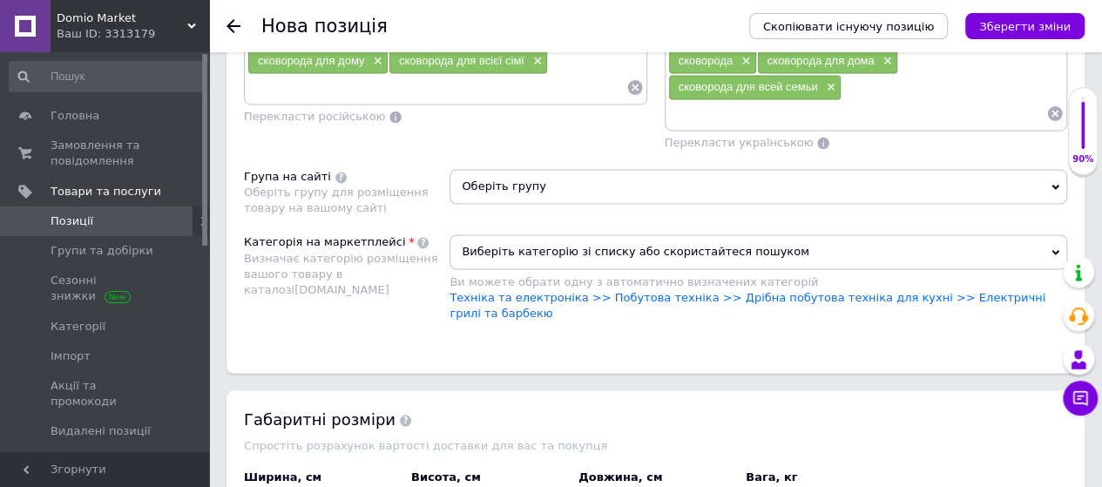
click at [552, 169] on span "Оберіть групу" at bounding box center [758, 186] width 618 height 35
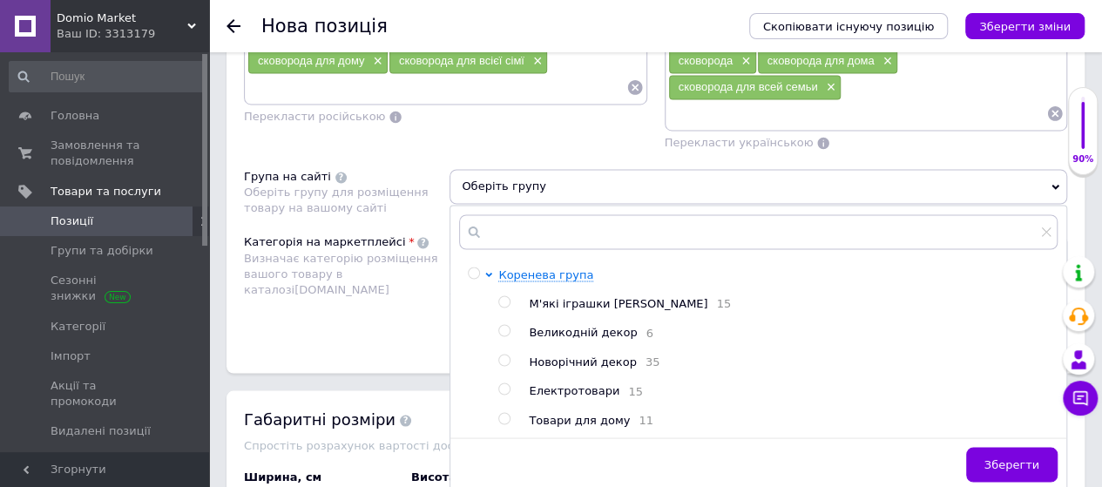
click at [505, 383] on input "radio" at bounding box center [503, 388] width 11 height 11
radio input "true"
click at [1010, 449] on button "Зберегти" at bounding box center [1011, 464] width 91 height 35
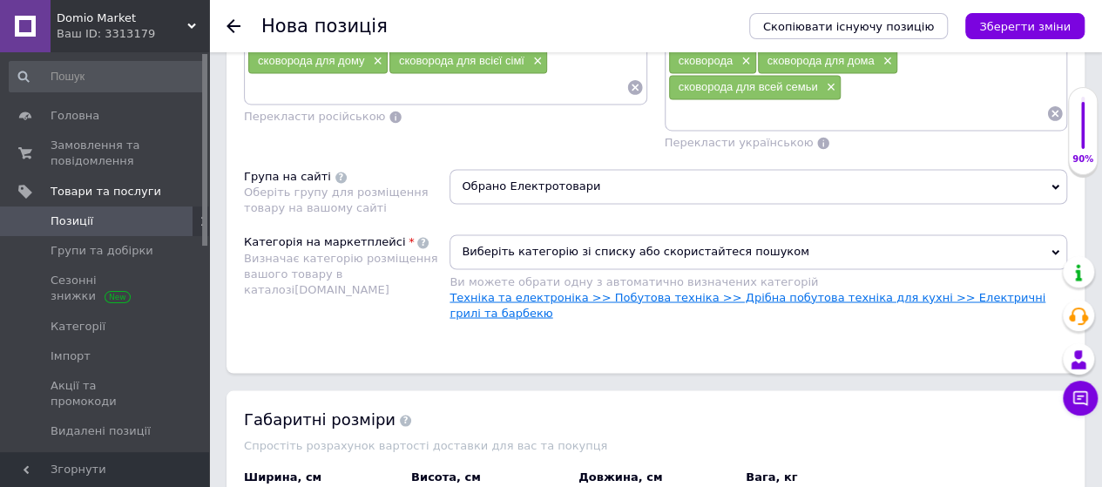
click at [941, 290] on link "Техніка та електроніка >> Побутова техніка >> Дрібна побутова техніка для кухні…" at bounding box center [747, 304] width 596 height 29
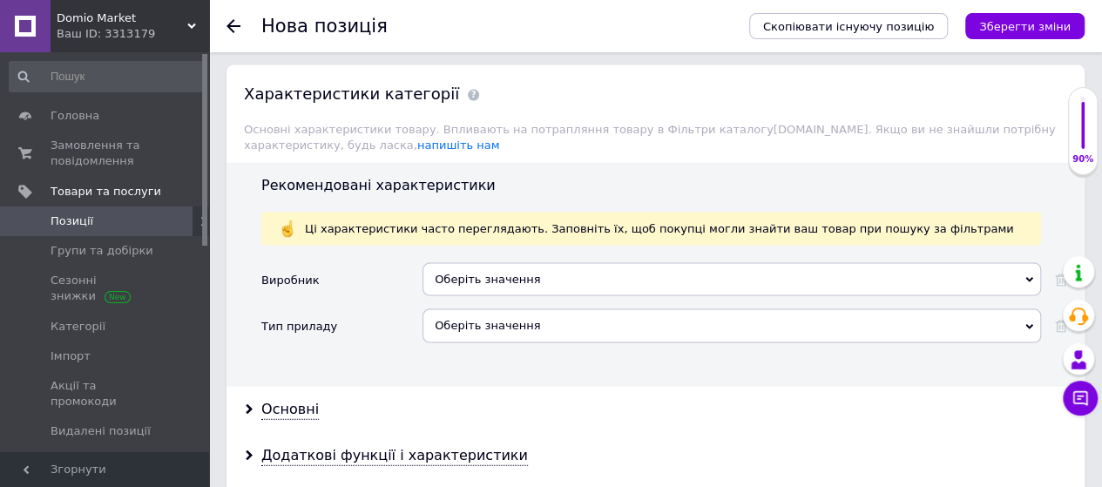
scroll to position [1755, 0]
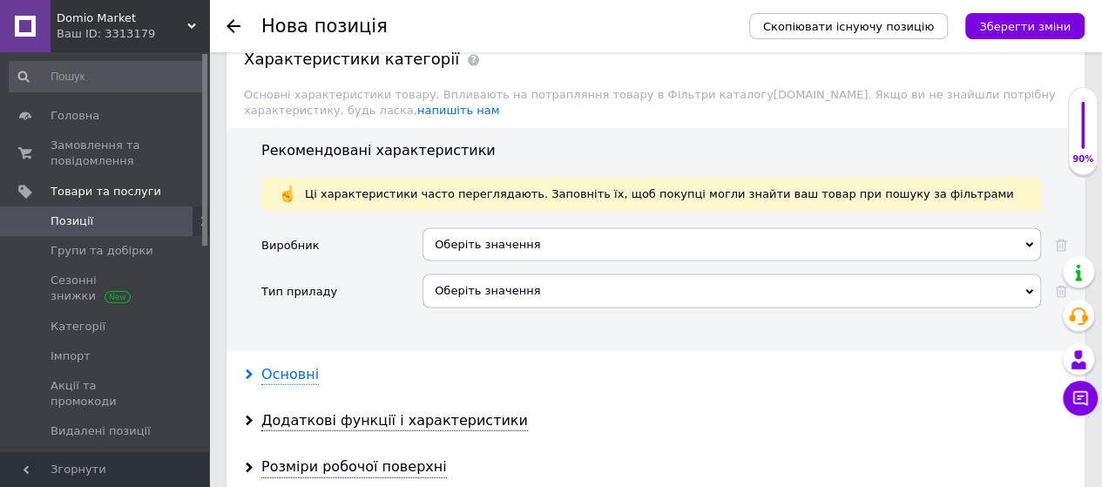
click at [296, 365] on div "Основні" at bounding box center [289, 375] width 57 height 20
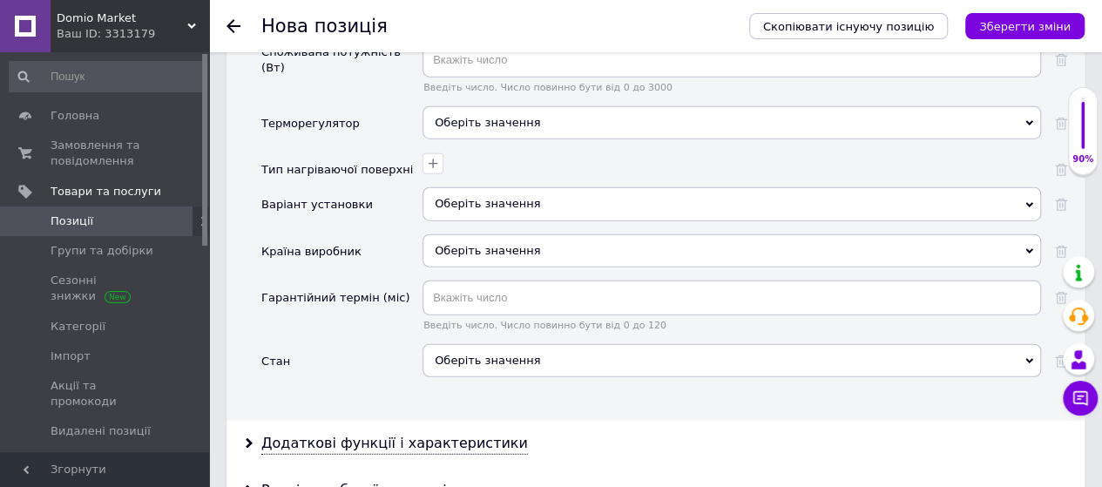
scroll to position [2150, 0]
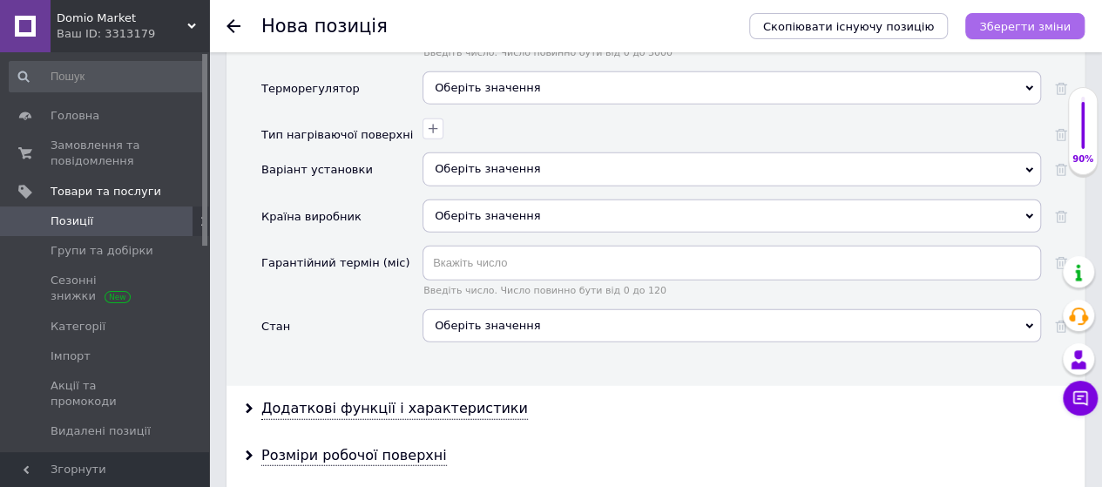
click at [1021, 36] on button "Зберегти зміни" at bounding box center [1024, 26] width 119 height 26
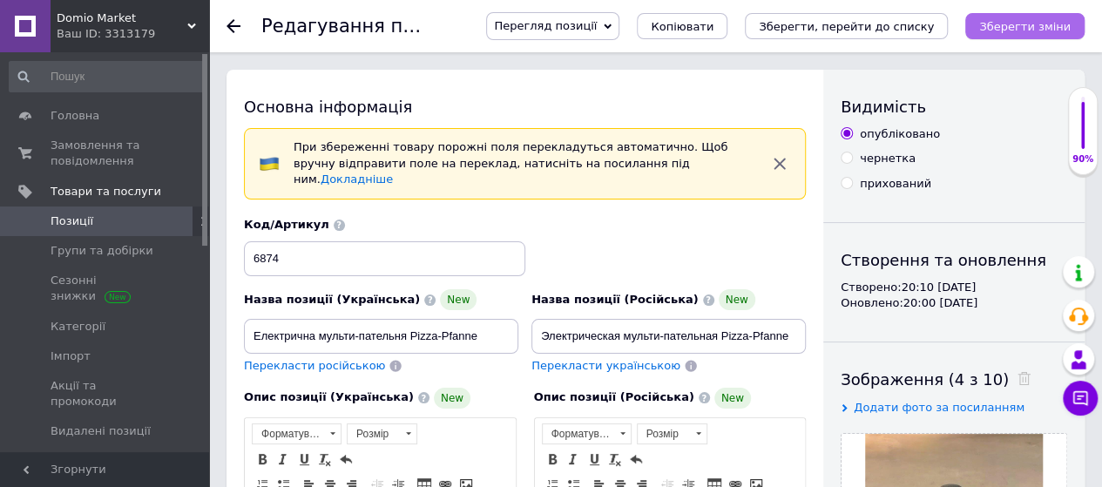
click at [1029, 37] on button "Зберегти зміни" at bounding box center [1024, 26] width 119 height 26
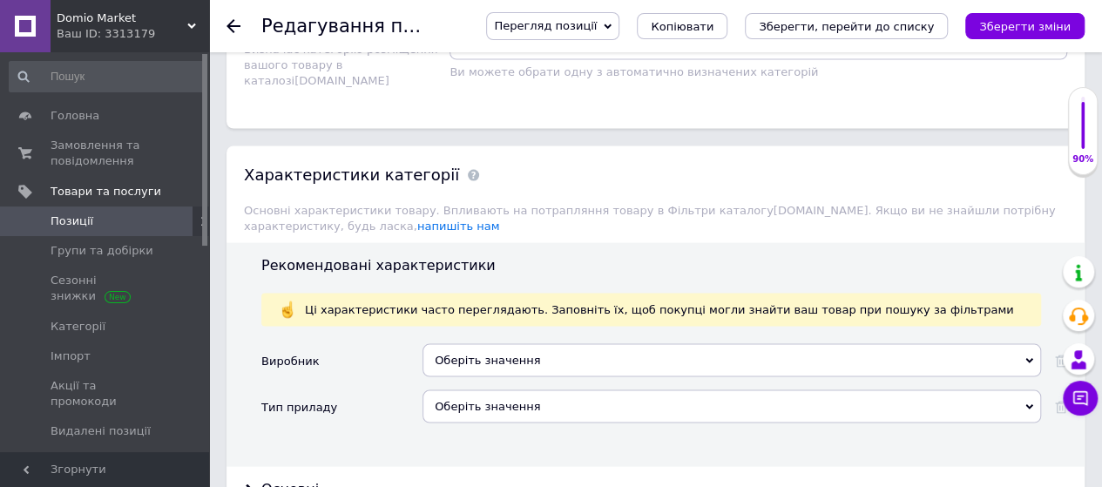
scroll to position [1671, 0]
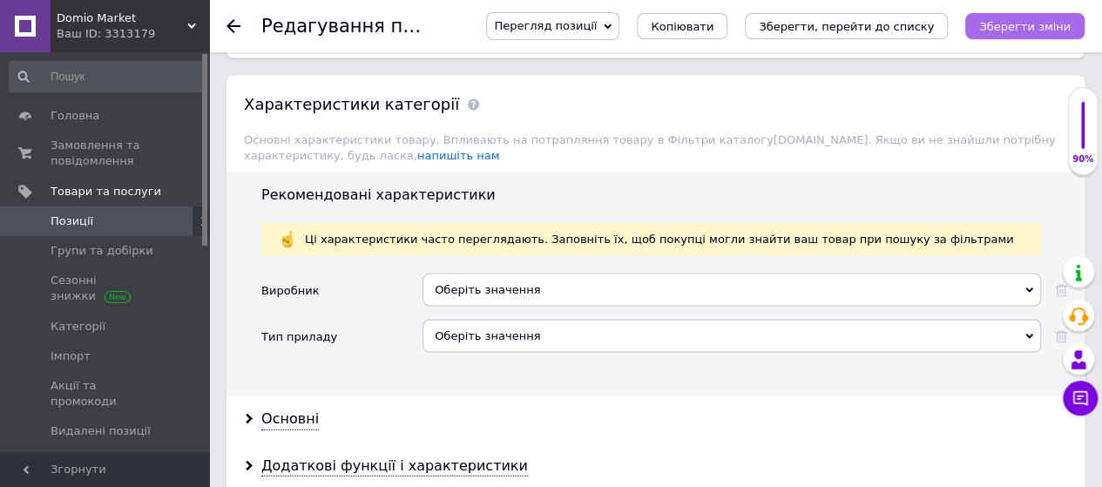
click at [1032, 17] on button "Зберегти зміни" at bounding box center [1024, 26] width 119 height 26
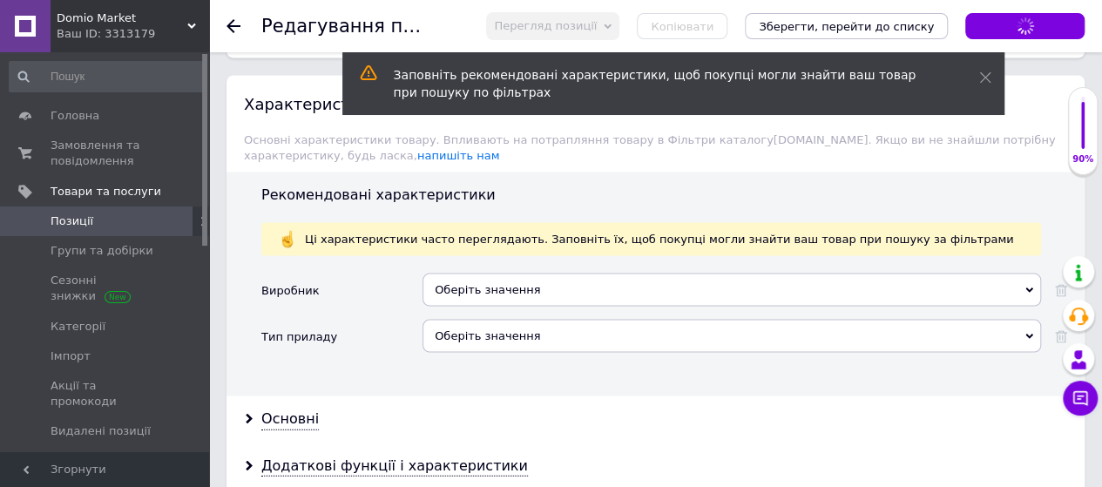
click at [120, 208] on link "Позиції" at bounding box center [107, 221] width 214 height 30
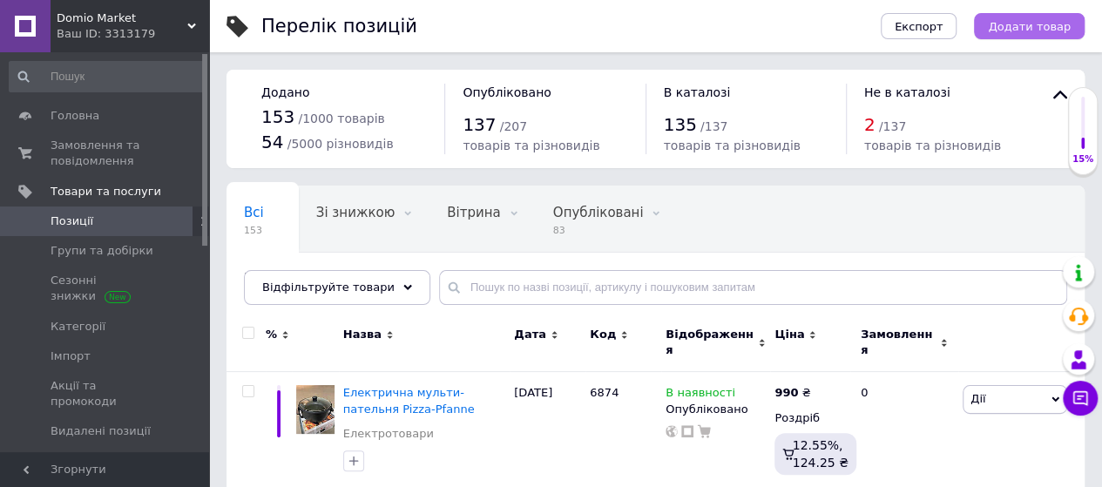
click at [1027, 24] on span "Додати товар" at bounding box center [1029, 26] width 83 height 13
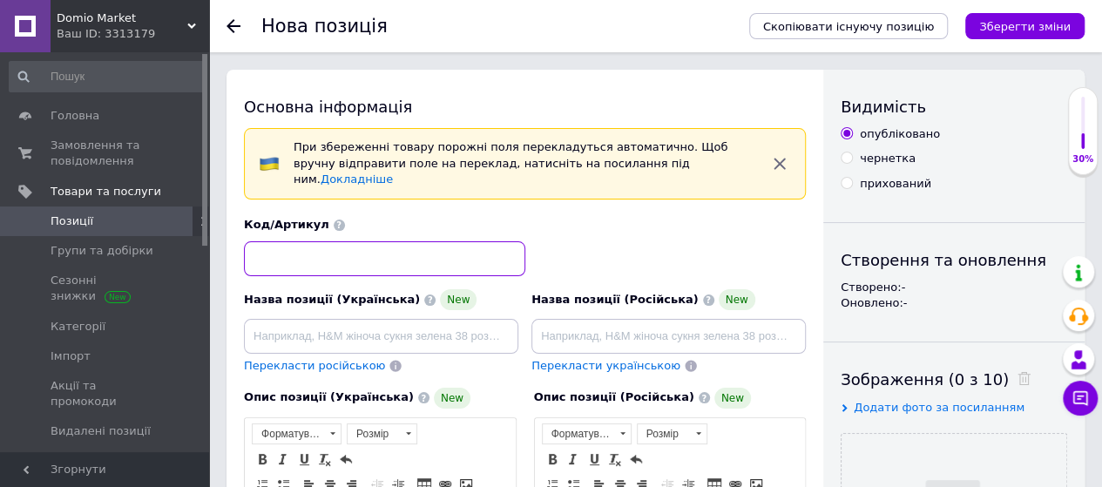
click at [491, 243] on input at bounding box center [384, 258] width 281 height 35
type input "23695"
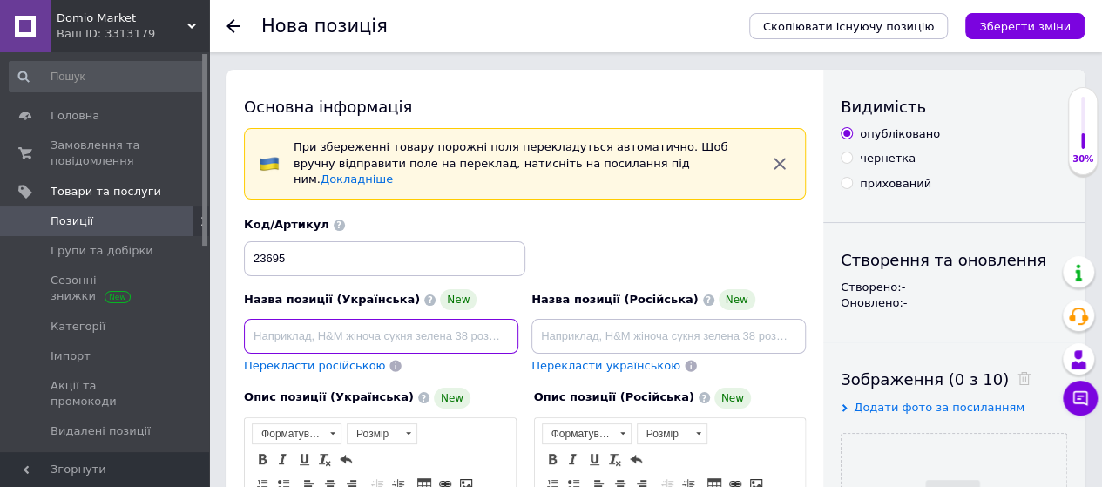
click at [307, 319] on input at bounding box center [381, 336] width 274 height 35
paste input "Електрична мульти-пательня Pizza-Pfanne"
type input "[PERSON_NAME]"
click at [345, 334] on input at bounding box center [381, 336] width 274 height 35
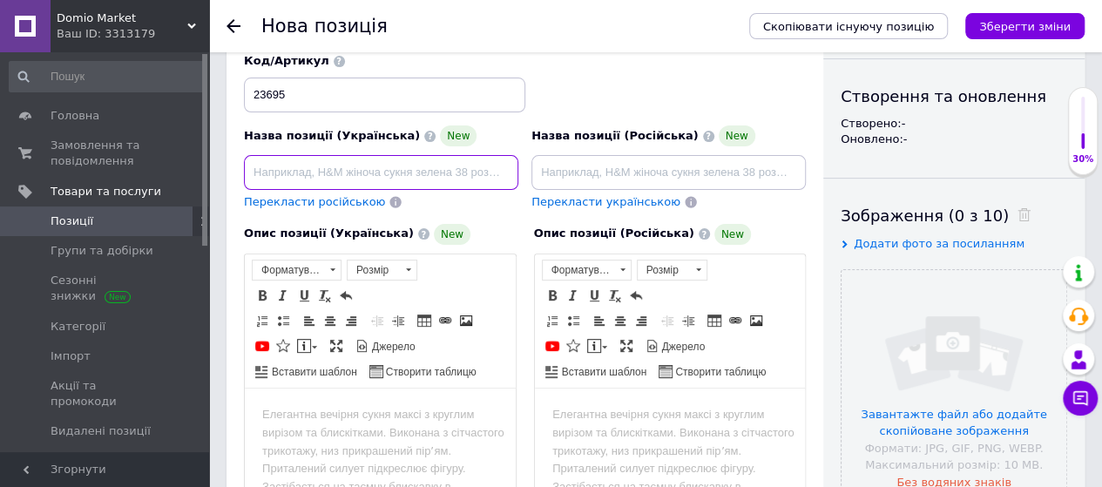
scroll to position [174, 0]
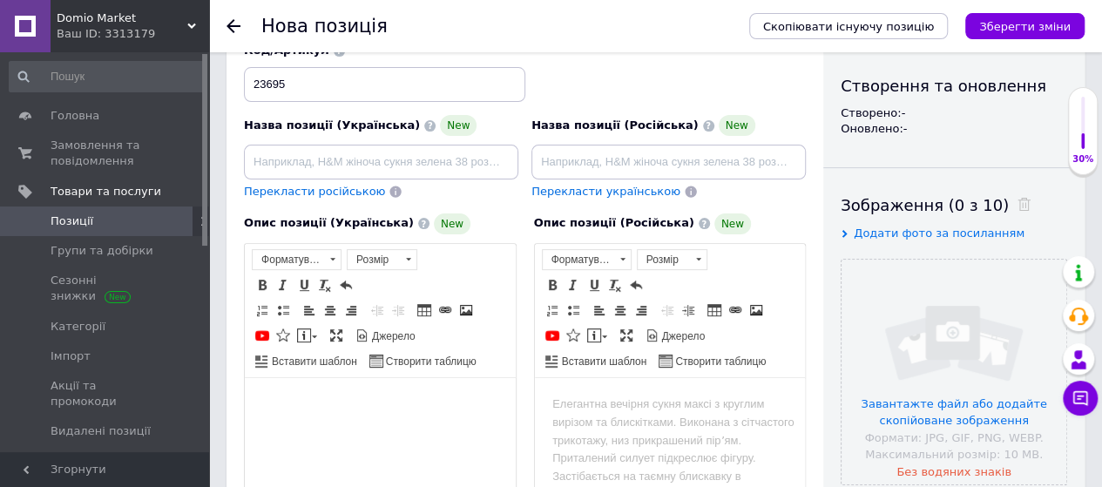
click at [455, 416] on html at bounding box center [380, 403] width 271 height 53
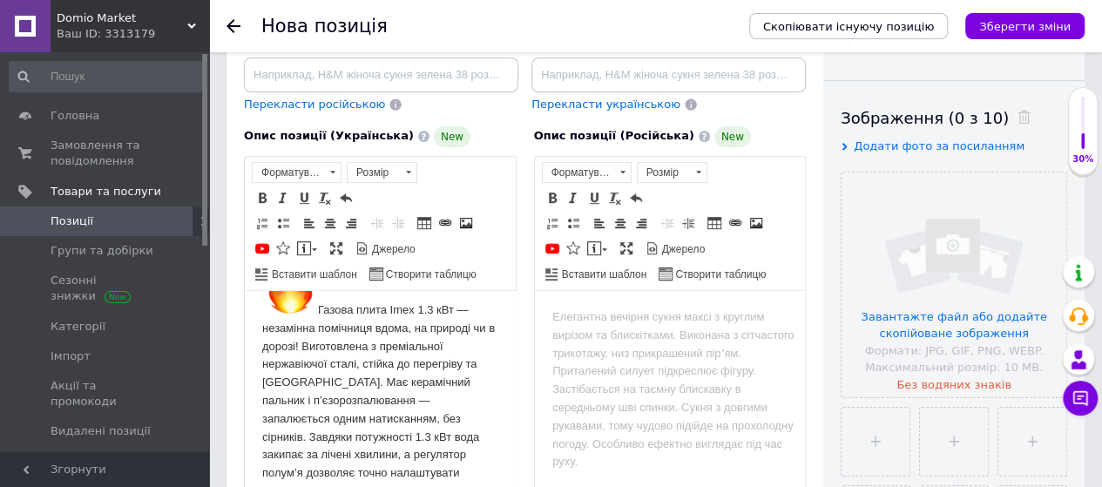
scroll to position [93, 0]
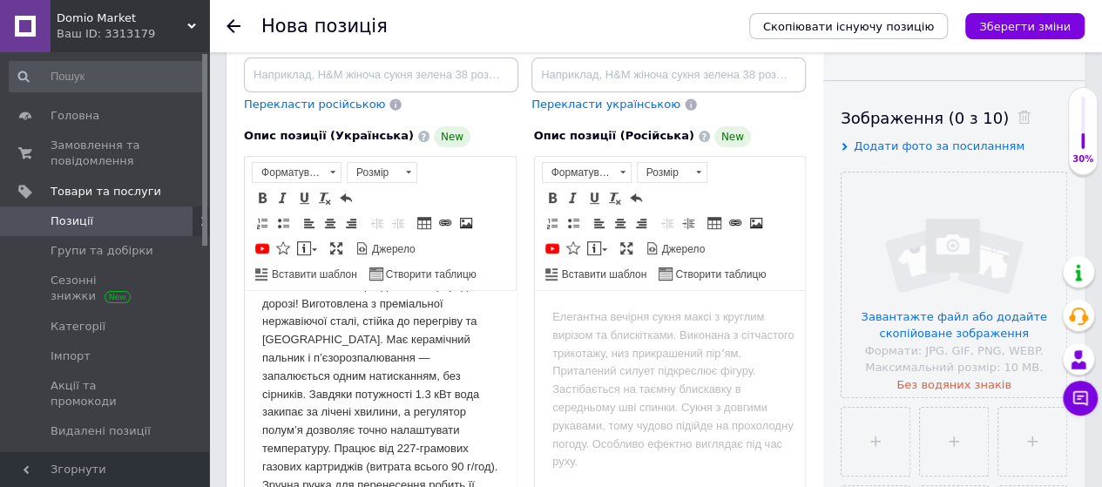
click at [431, 334] on body "Газова плита Imex 1.3 кВт — незамінна помічниця вдома, на природі чи в дорозі! …" at bounding box center [380, 371] width 236 height 315
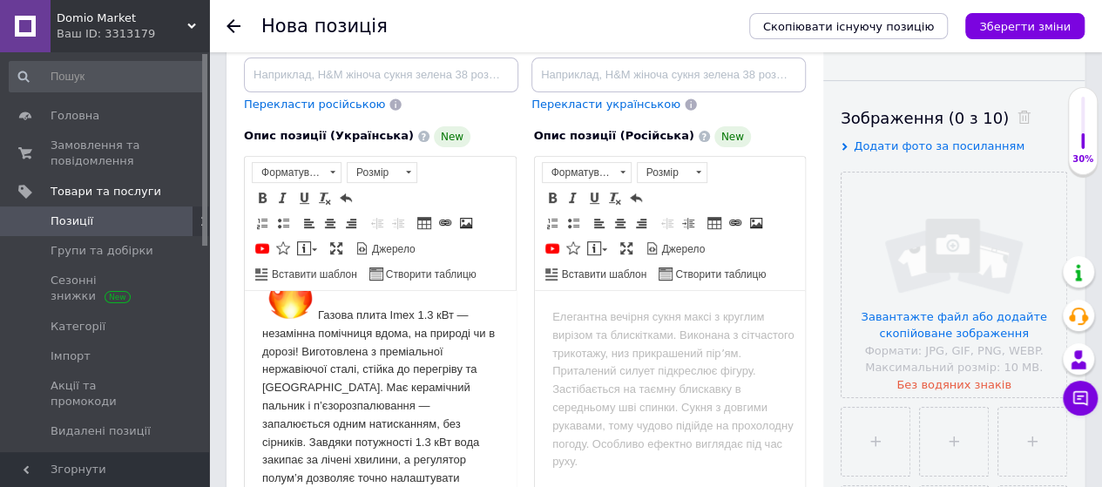
scroll to position [0, 0]
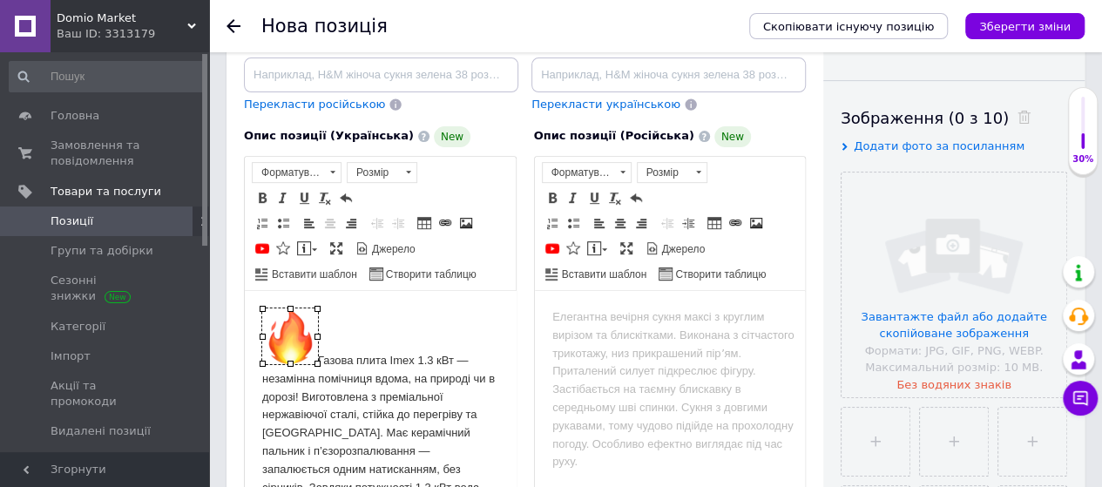
click at [306, 348] on img "Редактор, D33E5F56-9408-4A71-92FB-39CDAECC38CB" at bounding box center [290, 335] width 56 height 56
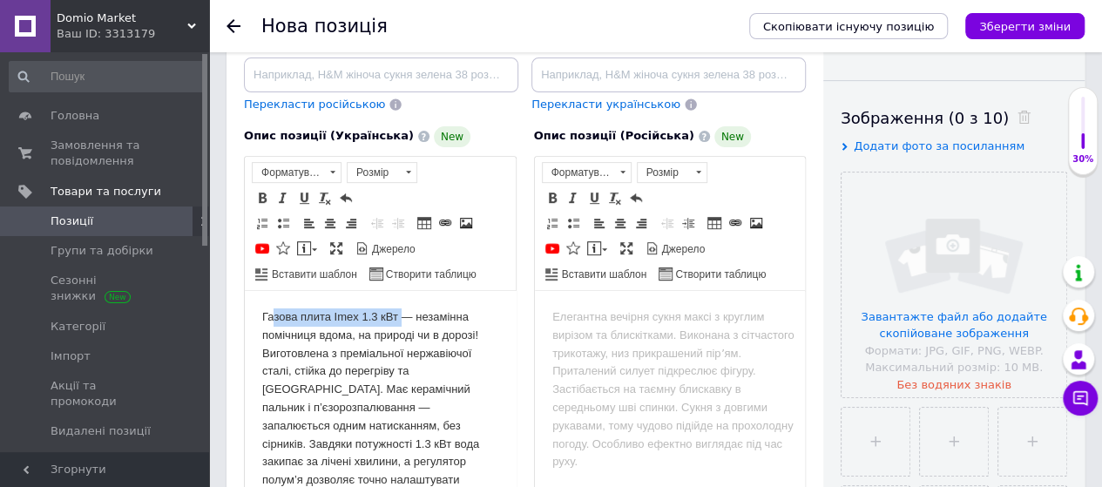
drag, startPoint x: 268, startPoint y: 314, endPoint x: 402, endPoint y: 318, distance: 133.3
click at [402, 318] on body "Газова плита Imex 1.3 кВт — незамінна помічниця вдома, на природі чи в дорозі! …" at bounding box center [380, 443] width 236 height 272
copy body "азова плита Imex 1.3 кВт"
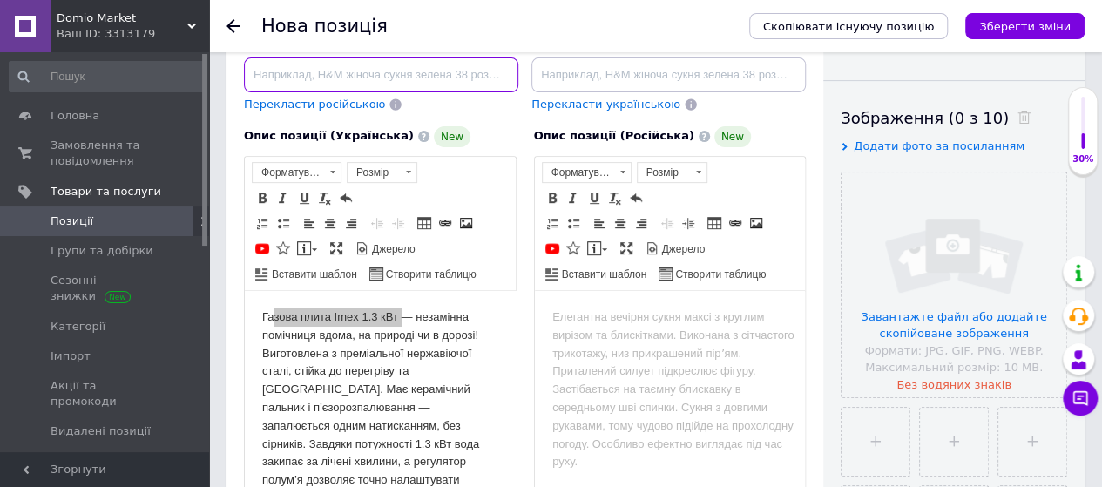
click at [329, 62] on input at bounding box center [381, 74] width 274 height 35
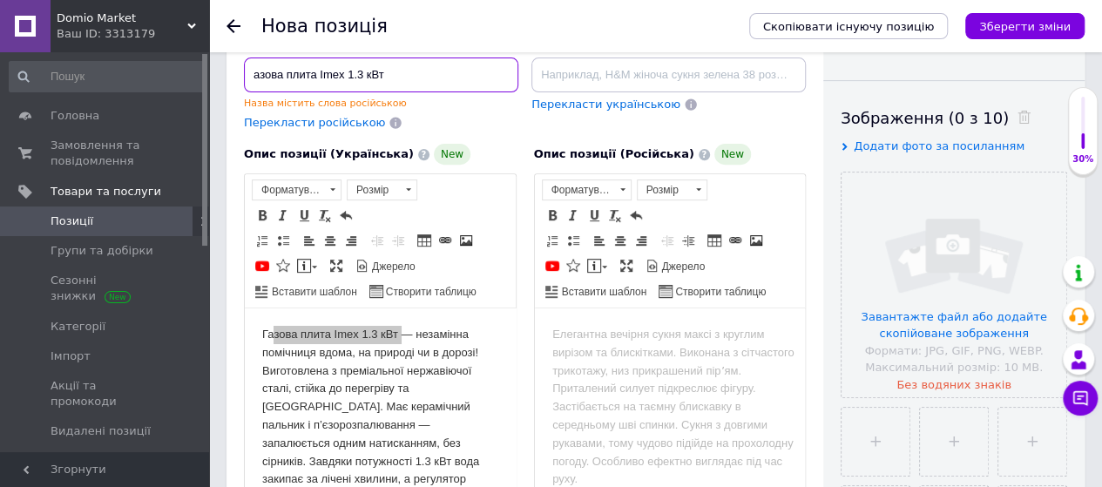
click at [254, 57] on input "азова плита Imex 1.3 кВт" at bounding box center [381, 74] width 274 height 35
type input "Газова плита Imex 1.3 кВт"
click at [305, 113] on div "Перекласти російською" at bounding box center [314, 123] width 145 height 20
type input "Газова плита Imex 1.3 кВт"
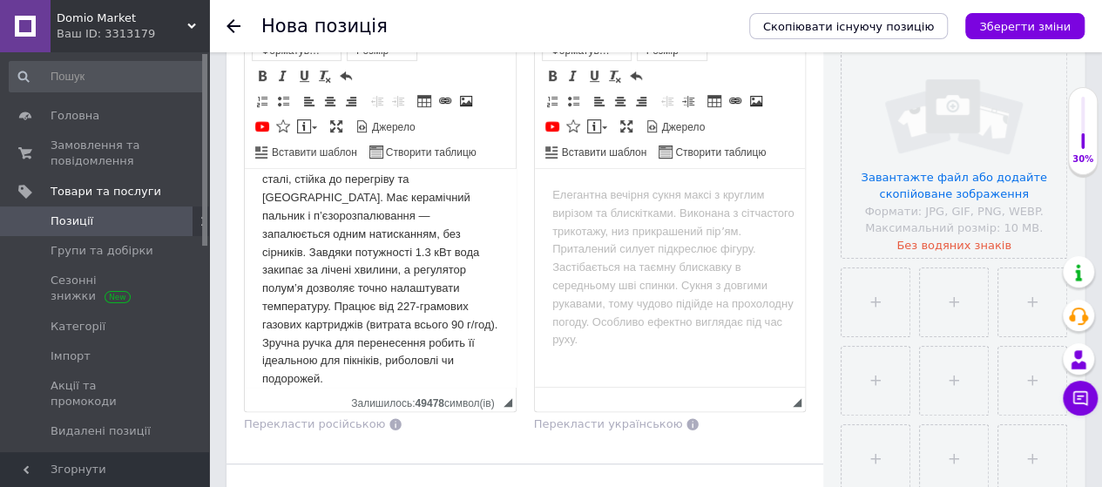
scroll to position [71, 0]
click at [292, 324] on body "Газова плита Imex 1.3 кВт — незамінна помічниця вдома, на природі чи в дорозі! …" at bounding box center [380, 252] width 236 height 272
click at [333, 287] on p "Газова плита Imex 1.3 кВт — незамінна помічниця вдома, на природі чи в дорозі! …" at bounding box center [380, 225] width 236 height 218
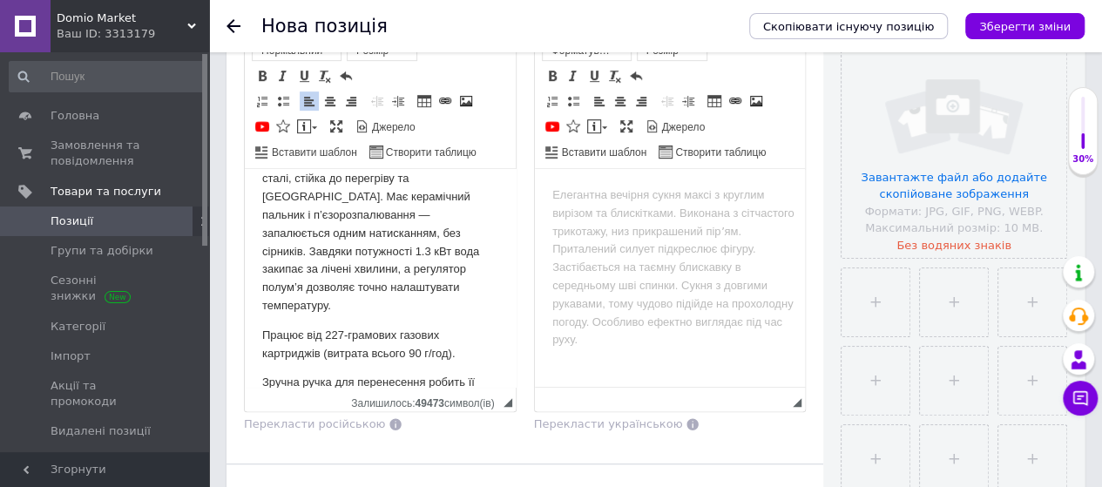
click at [308, 228] on p "Газова плита Imex 1.3 кВт — незамінна помічниця вдома, на природі чи в дорозі! …" at bounding box center [380, 215] width 236 height 199
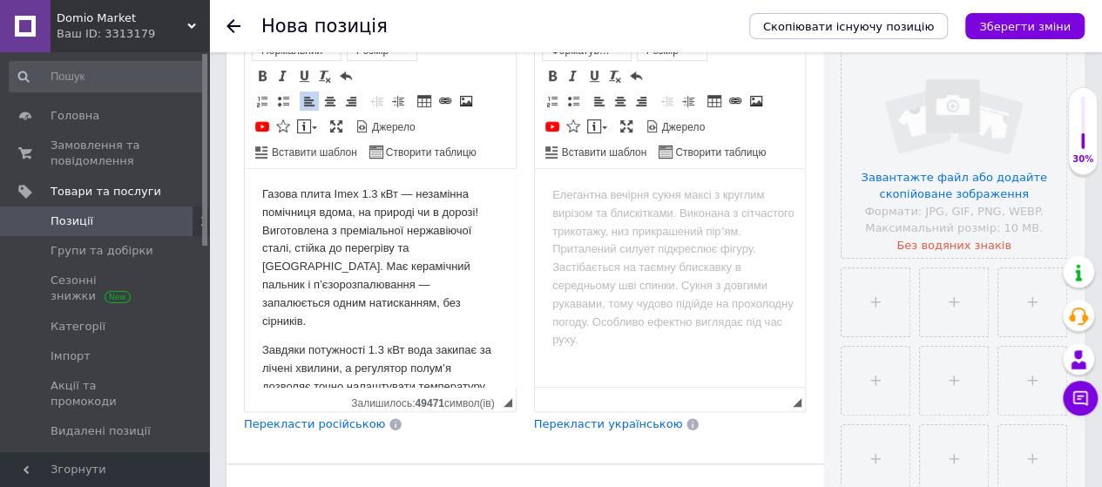
scroll to position [0, 0]
click at [343, 417] on span "Перекласти російською" at bounding box center [314, 423] width 141 height 13
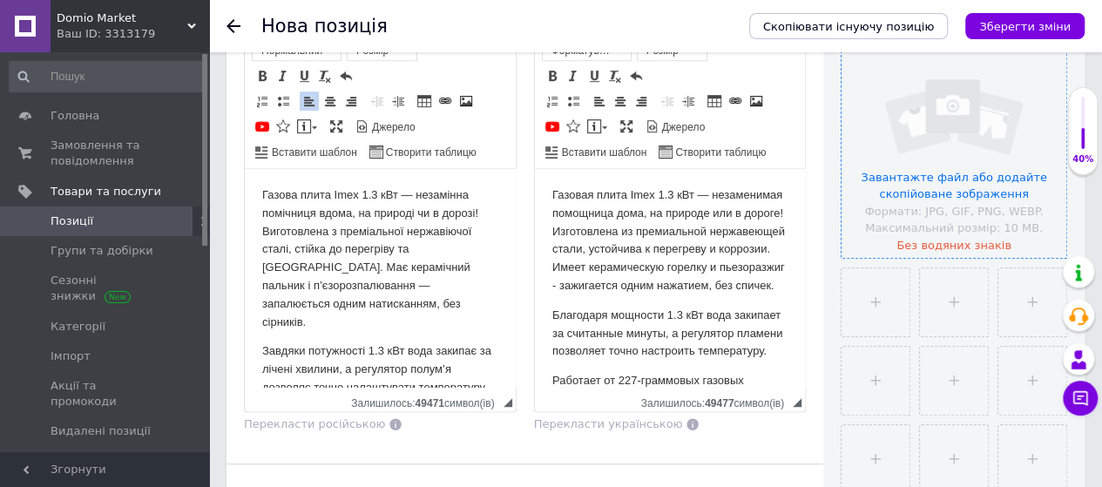
click at [956, 192] on input "file" at bounding box center [953, 145] width 225 height 225
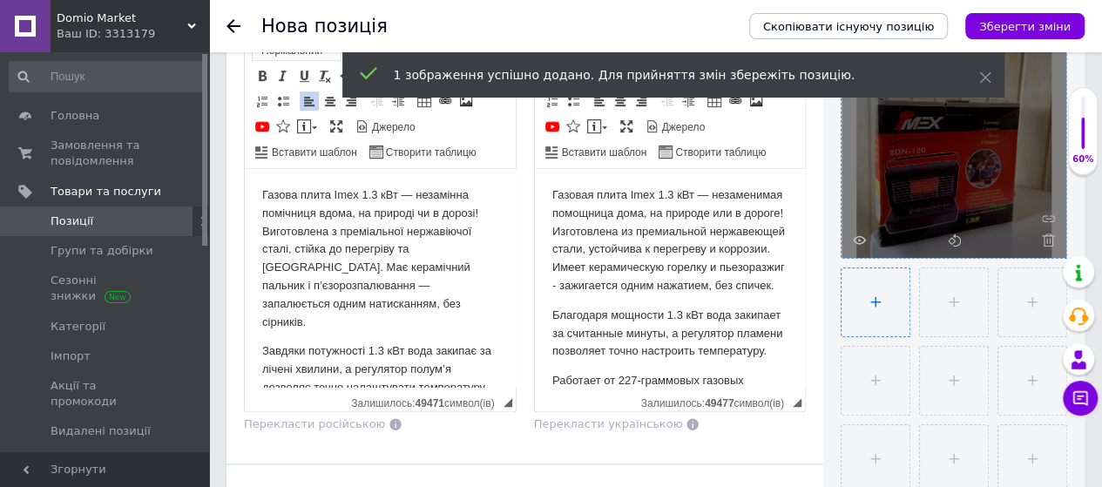
click at [870, 302] on input "file" at bounding box center [875, 302] width 68 height 68
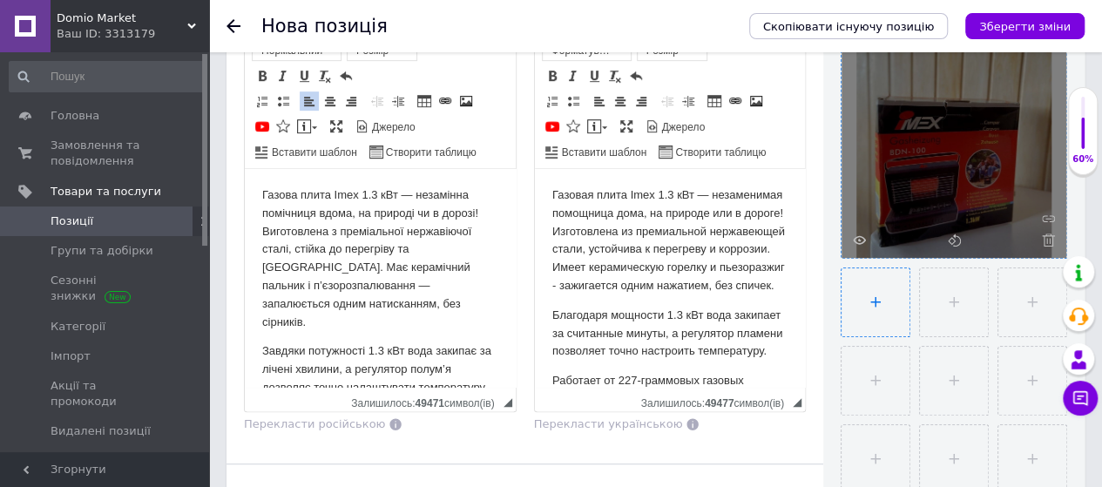
type input "C:\fakepath\photo_5431484628742570301_y.jpg"
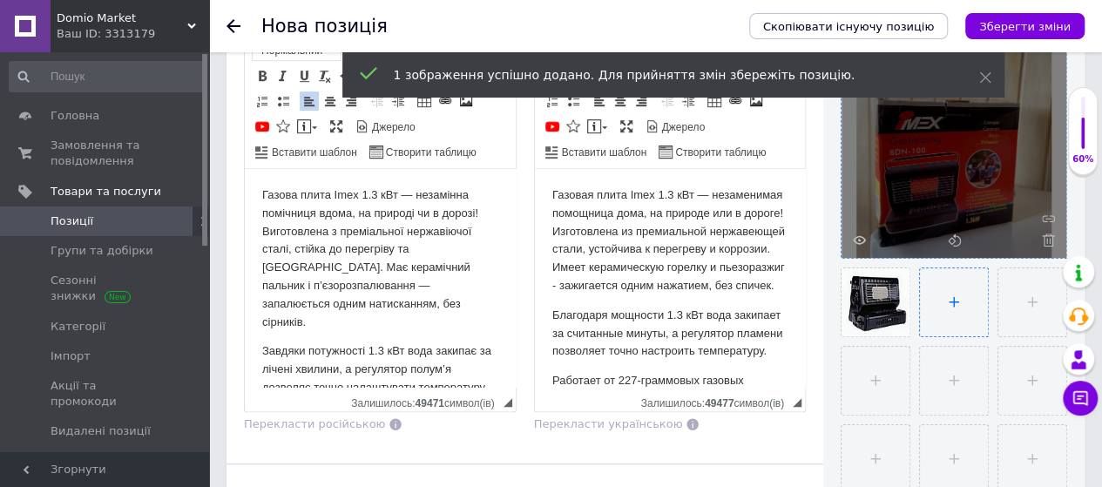
click at [934, 300] on input "file" at bounding box center [954, 302] width 68 height 68
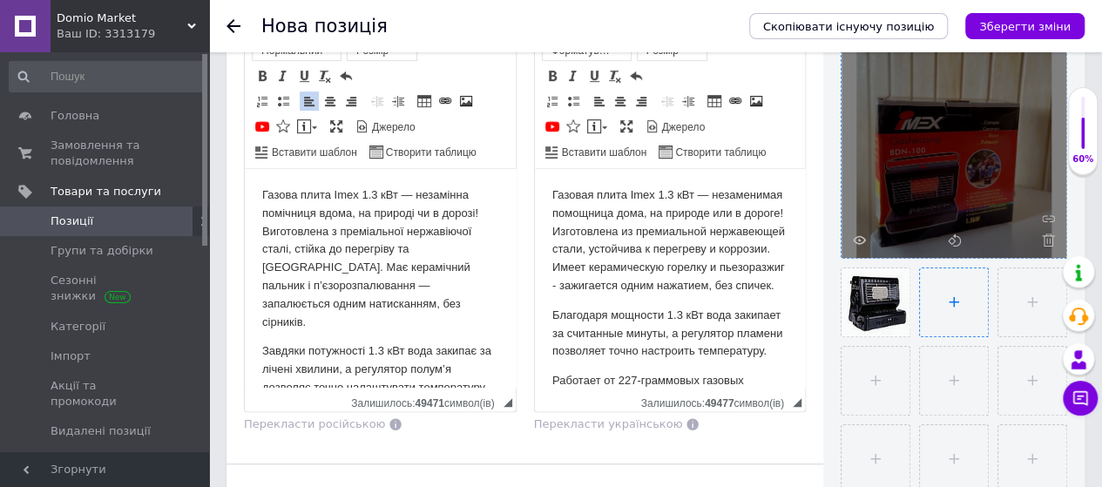
type input "C:\fakepath\photo_5431484628742570302_y.jpg"
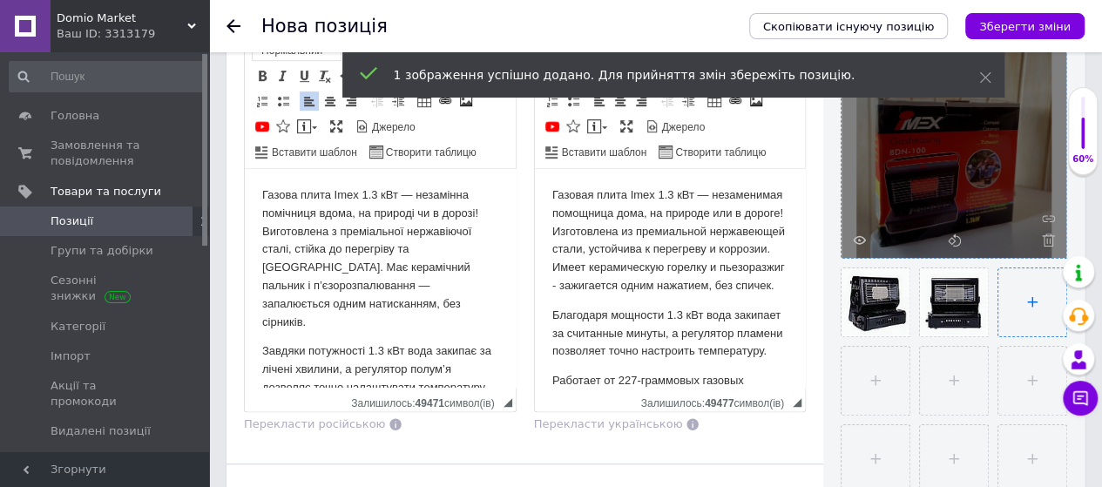
click at [1012, 307] on input "file" at bounding box center [1032, 302] width 68 height 68
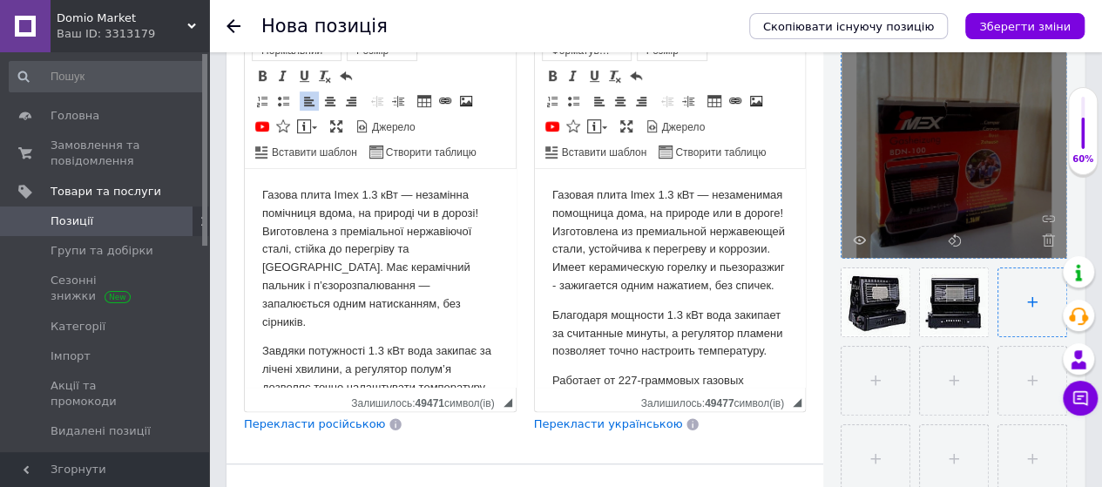
type input "C:\fakepath\photo_5431484628742570300_y.jpg"
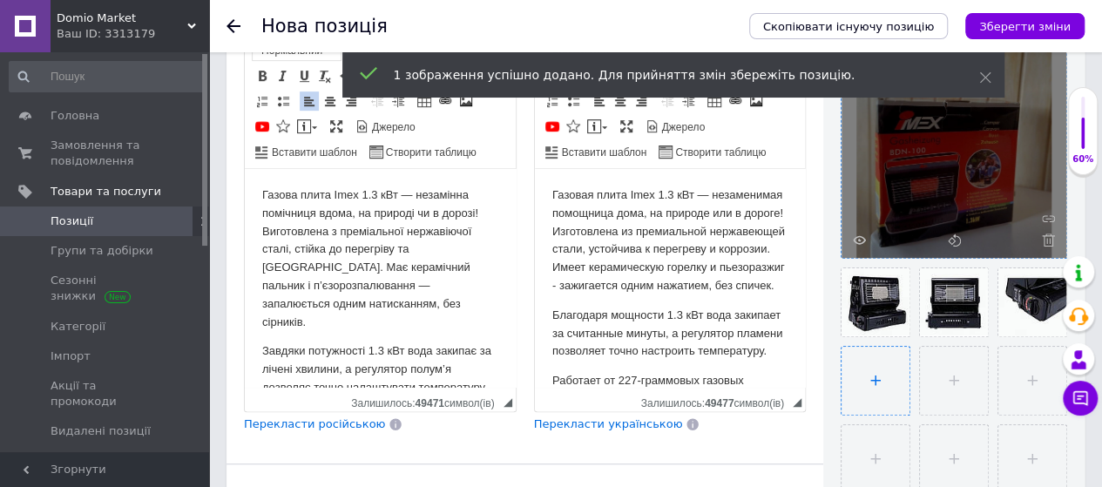
click at [866, 375] on input "file" at bounding box center [875, 381] width 68 height 68
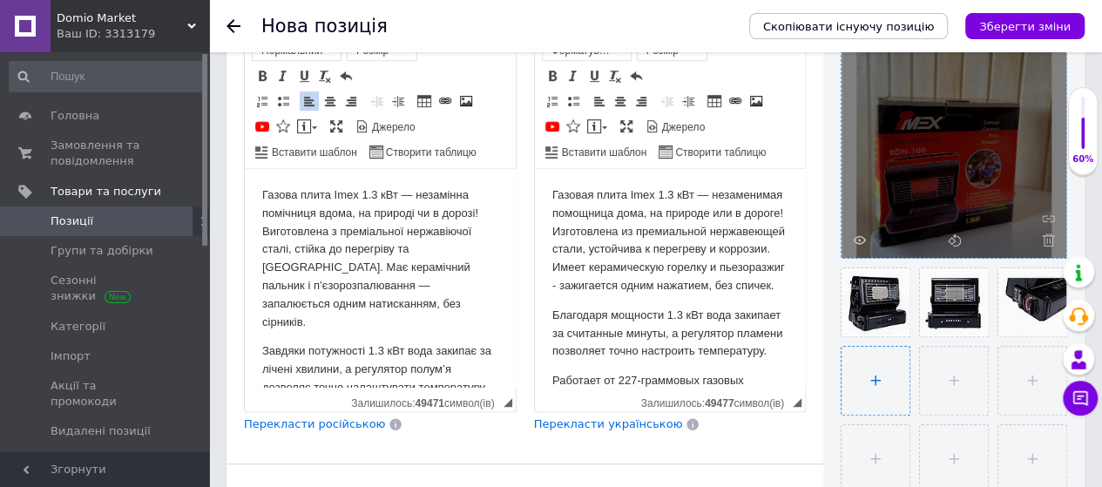
type input "C:\fakepath\photo_5431484628742570299_x.jpg"
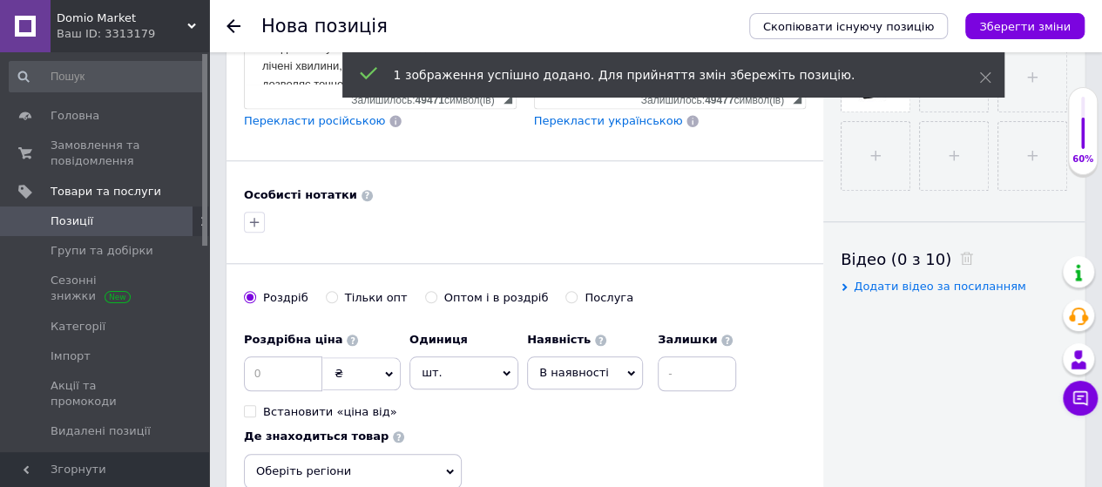
scroll to position [714, 0]
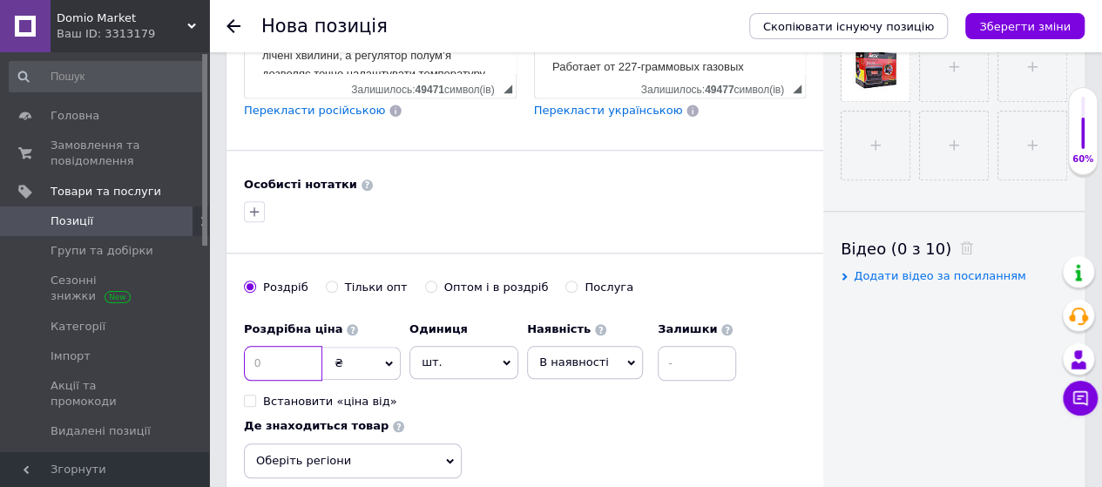
click at [300, 348] on input at bounding box center [283, 363] width 78 height 35
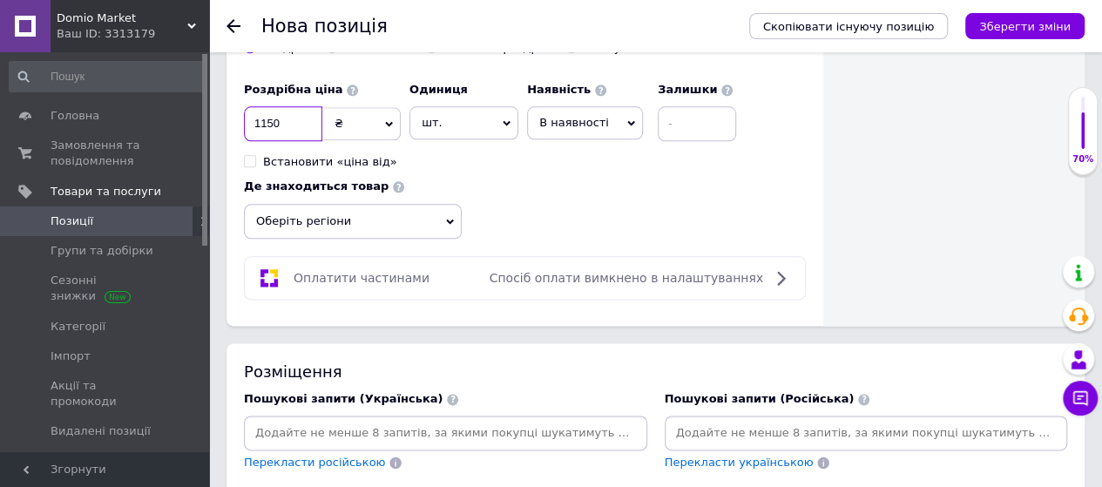
scroll to position [958, 0]
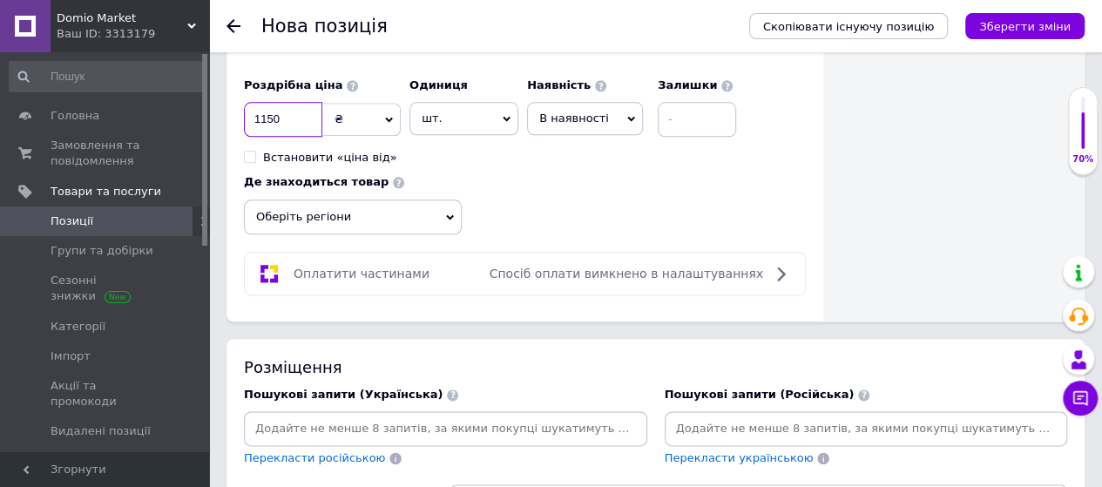
type input "1150"
click at [447, 214] on icon at bounding box center [450, 216] width 8 height 5
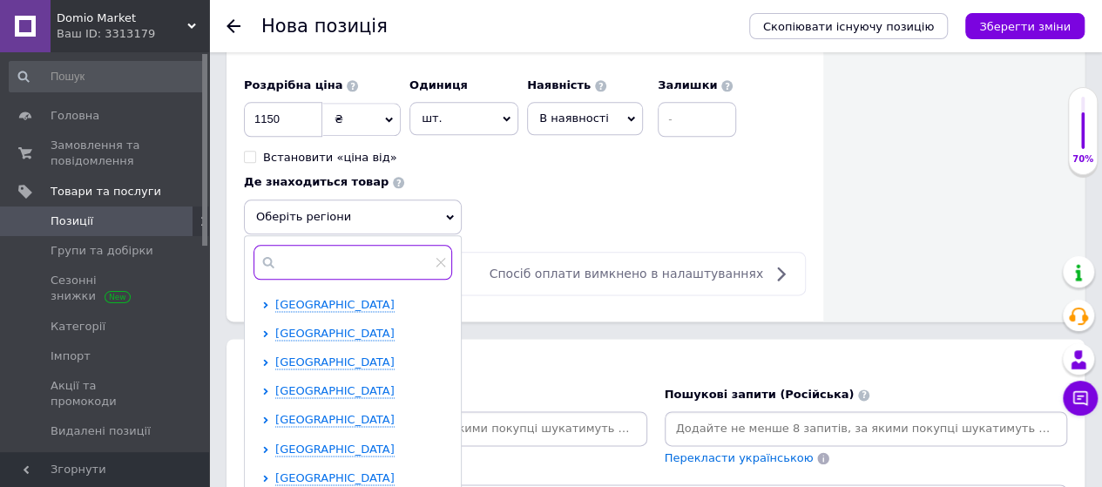
click at [366, 245] on input "text" at bounding box center [352, 262] width 199 height 35
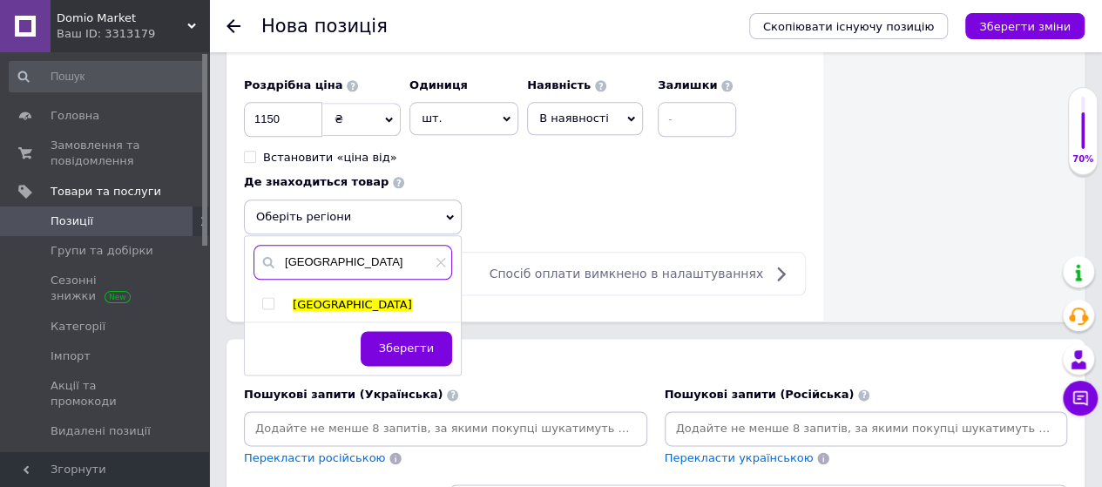
type input "[GEOGRAPHIC_DATA]"
click at [266, 298] on input "checkbox" at bounding box center [267, 303] width 11 height 11
checkbox input "true"
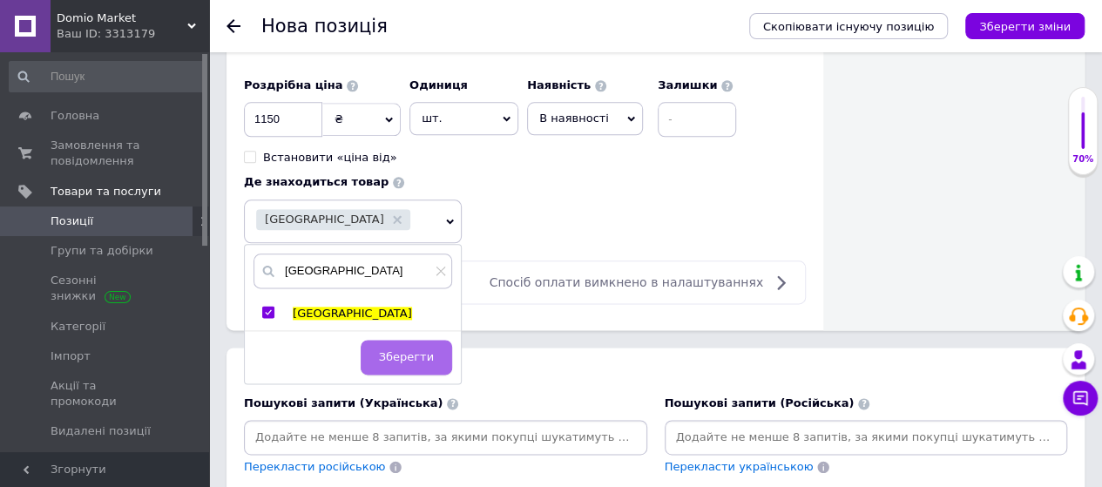
click at [415, 350] on span "Зберегти" at bounding box center [406, 356] width 55 height 13
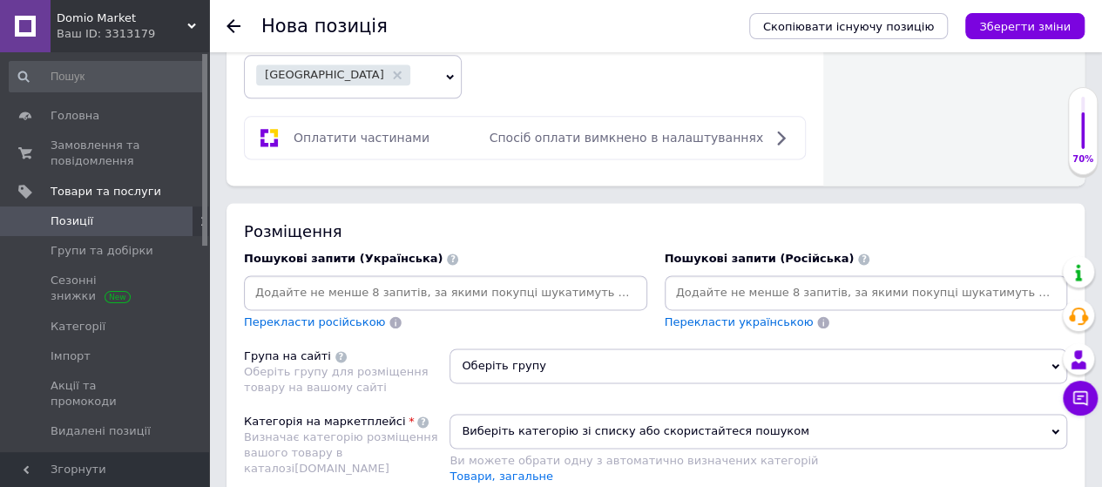
scroll to position [1132, 0]
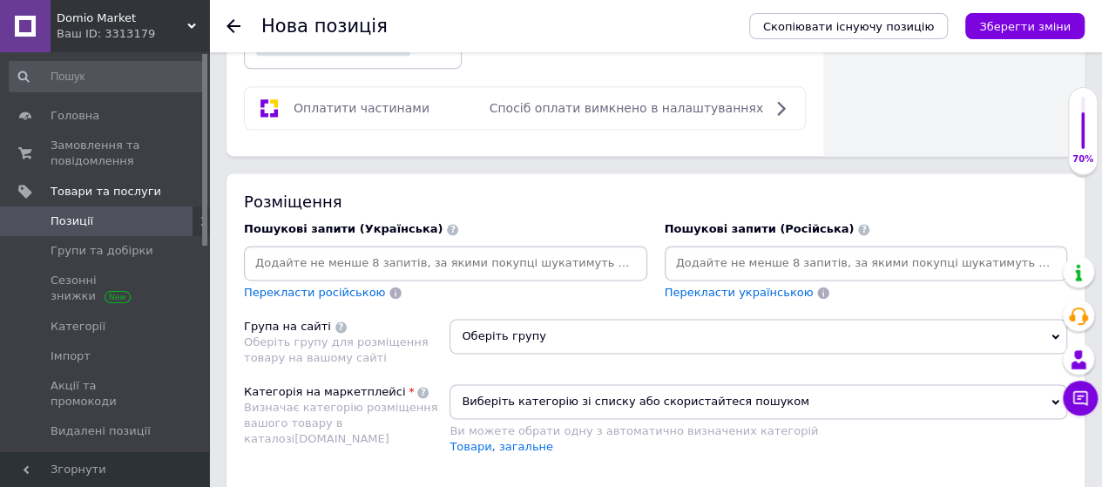
click at [575, 319] on span "Оберіть групу" at bounding box center [758, 336] width 618 height 35
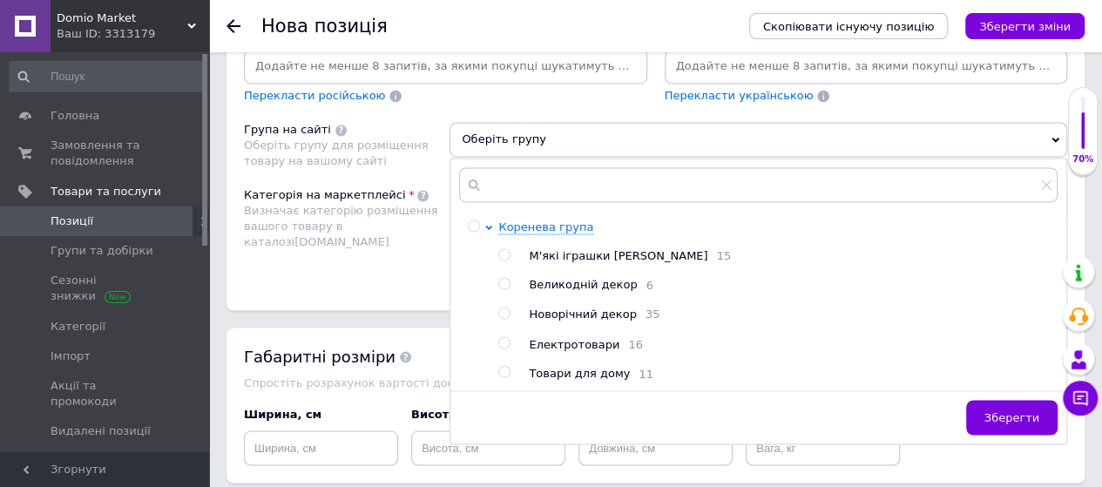
scroll to position [1398, 0]
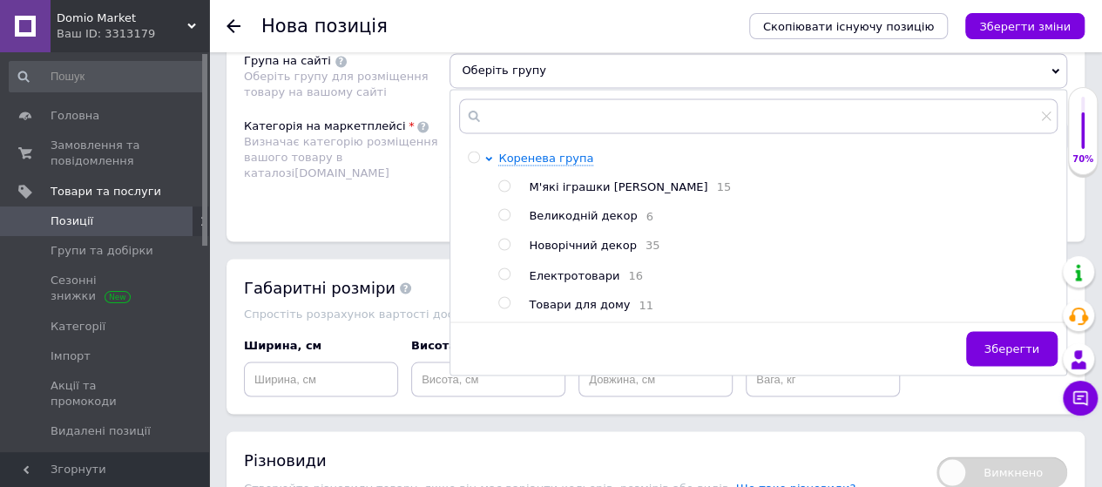
click at [507, 296] on div at bounding box center [506, 304] width 17 height 17
click at [502, 297] on input "radio" at bounding box center [503, 302] width 11 height 11
radio input "true"
click at [1009, 341] on span "Зберегти" at bounding box center [1011, 347] width 55 height 13
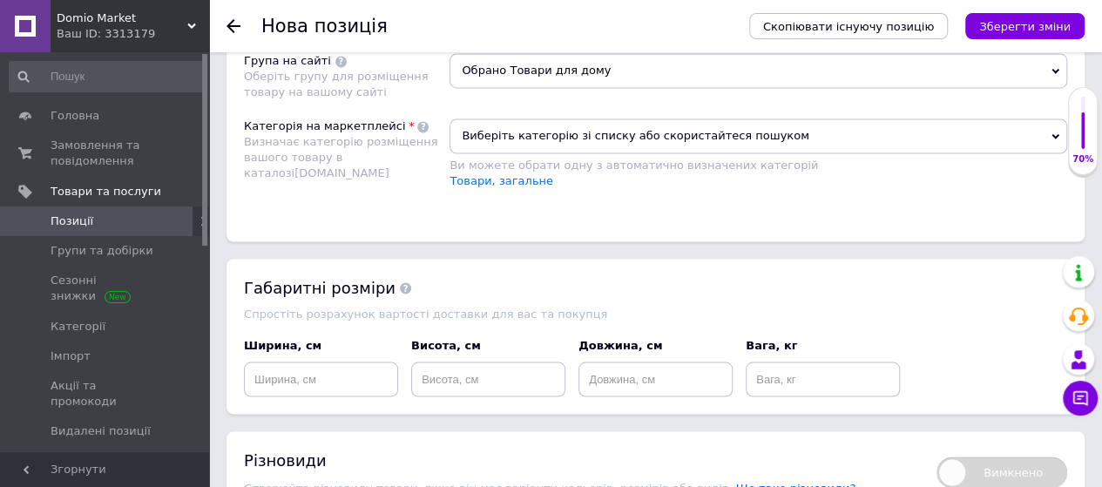
click at [643, 118] on span "Виберіть категорію зі списку або скористайтеся пошуком" at bounding box center [758, 135] width 618 height 35
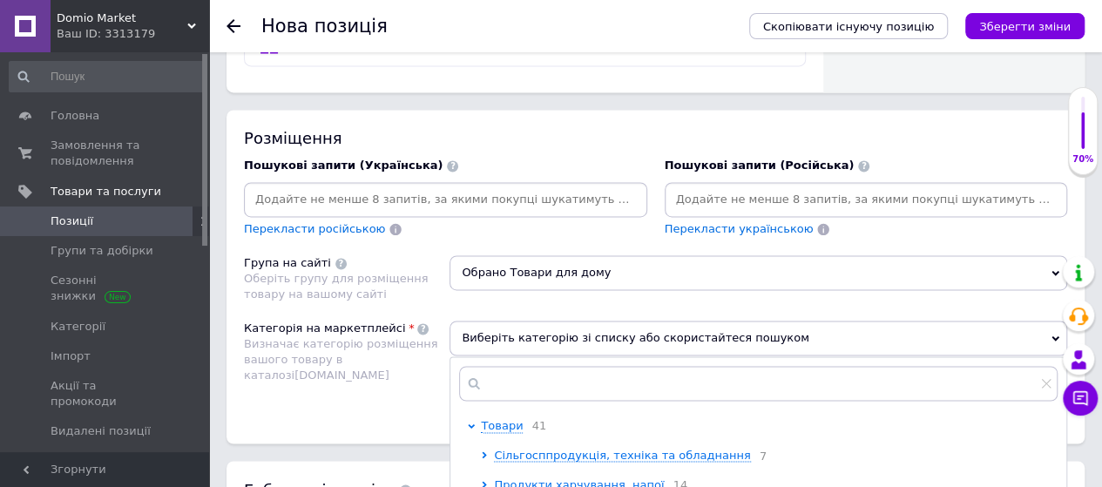
scroll to position [1189, 0]
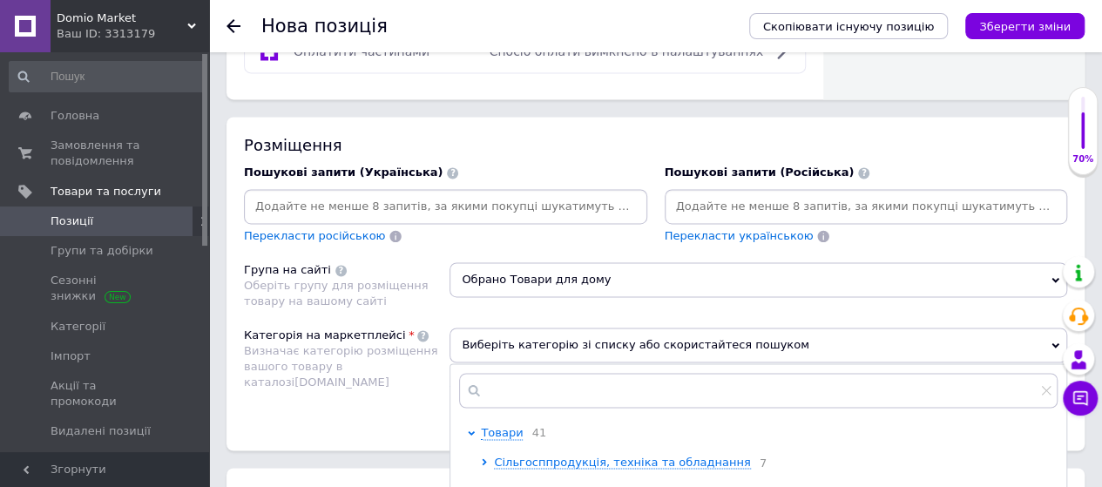
click at [552, 193] on input at bounding box center [445, 206] width 396 height 26
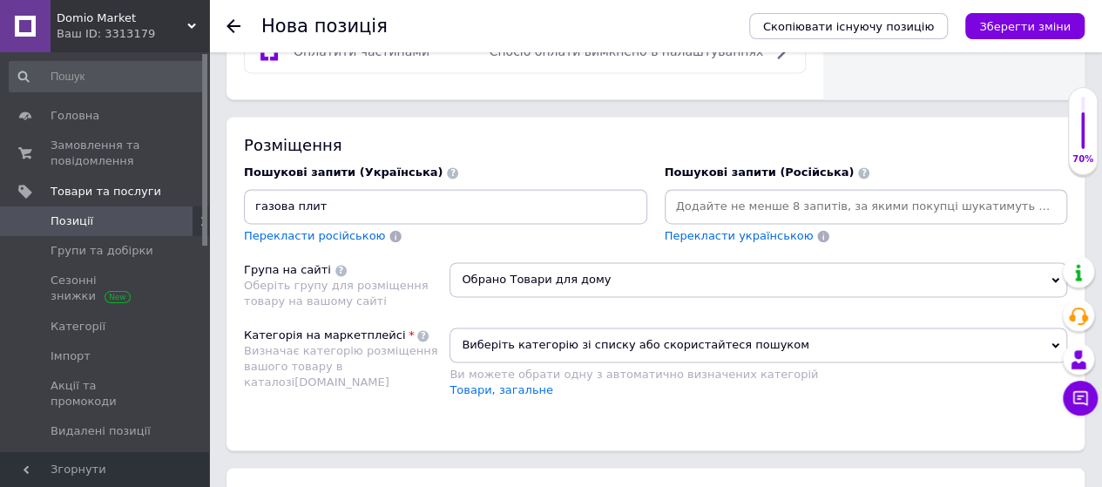
type input "газова плита"
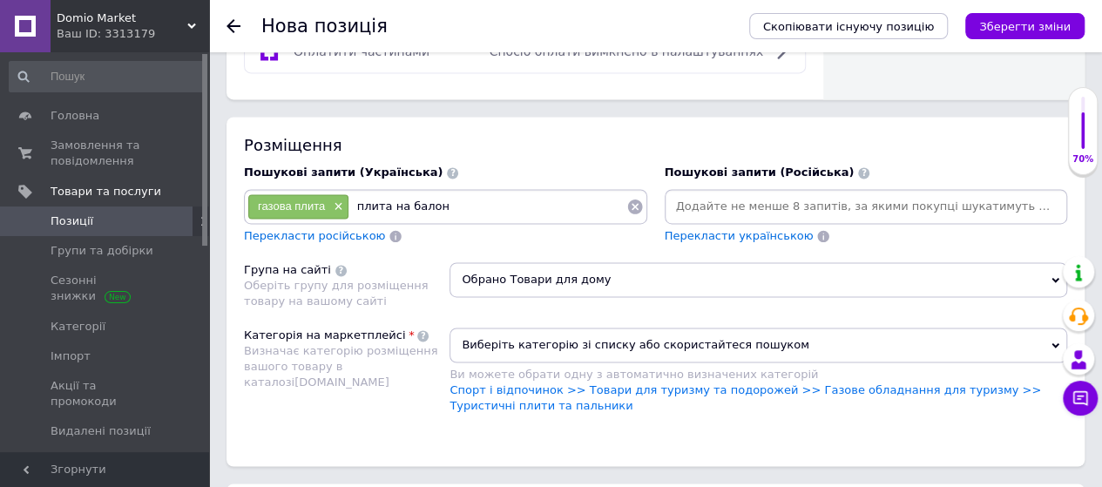
type input "плита на балони"
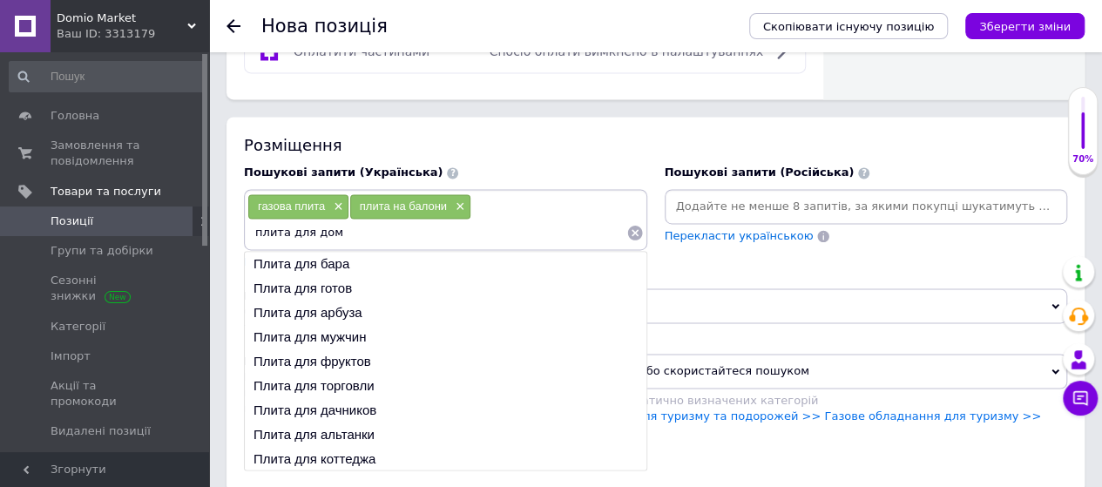
type input "плита для дому"
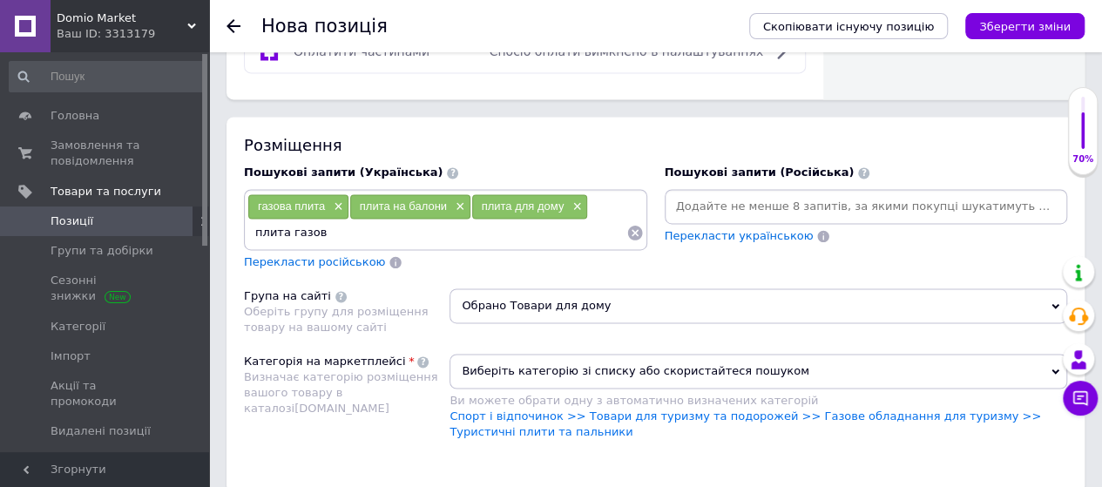
type input "плита газова"
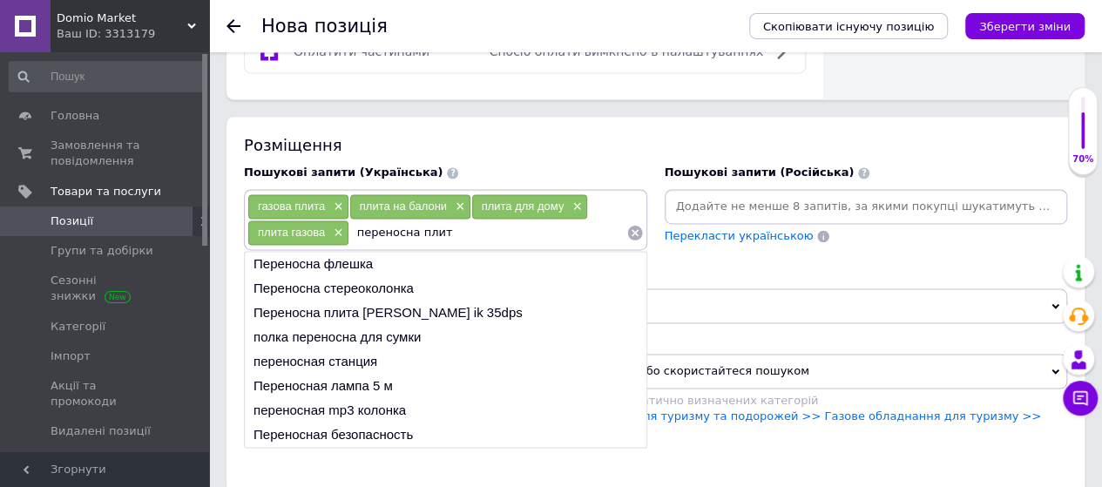
type input "переносна плита"
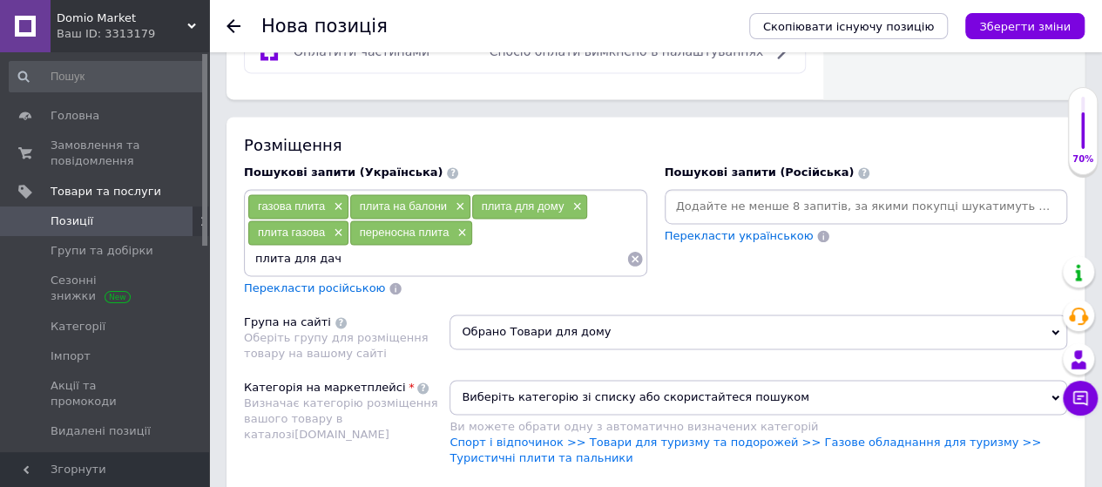
type input "плита для дачі"
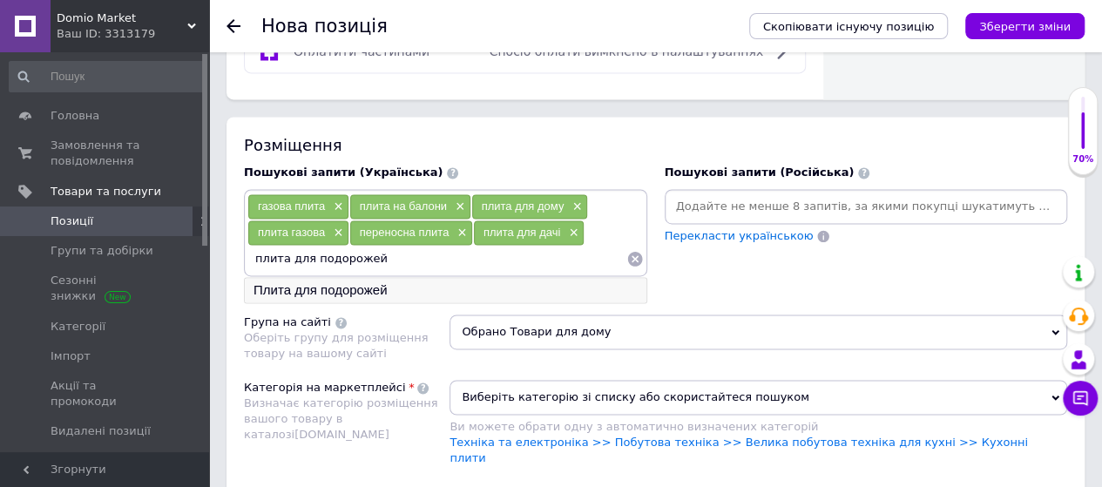
type input "плита для подорожей"
click at [364, 278] on li "Плита для подорожей" at bounding box center [446, 290] width 402 height 24
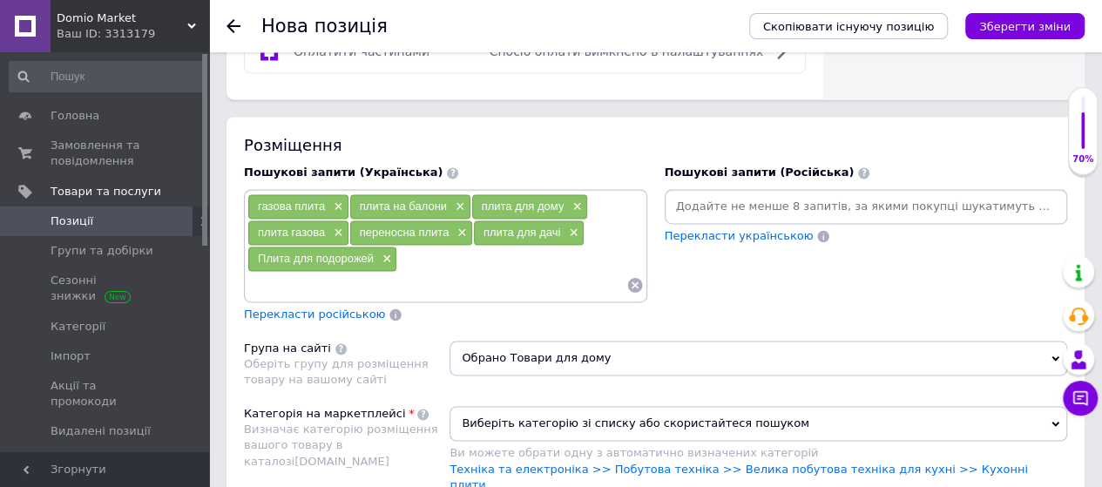
click at [323, 307] on span "Перекласти російською" at bounding box center [314, 313] width 141 height 13
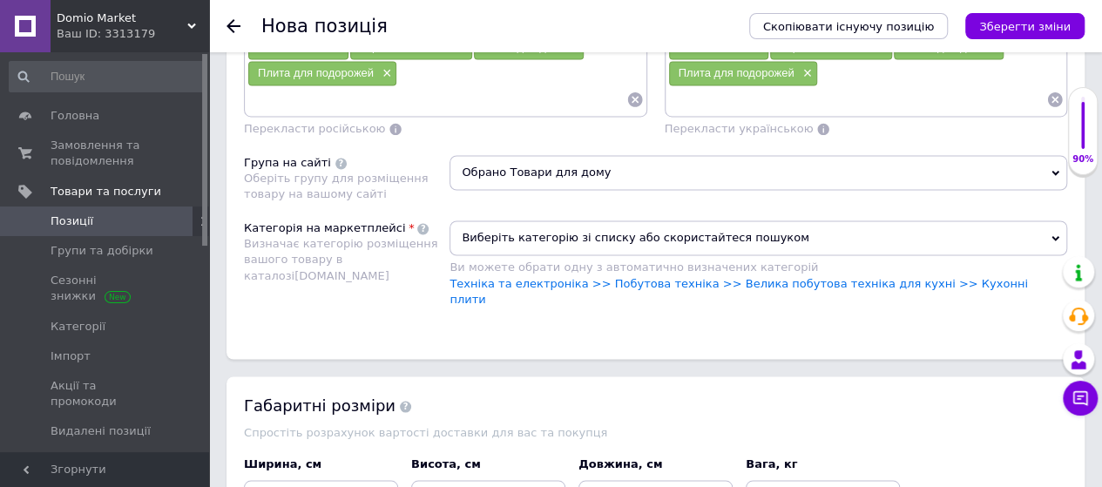
scroll to position [1398, 0]
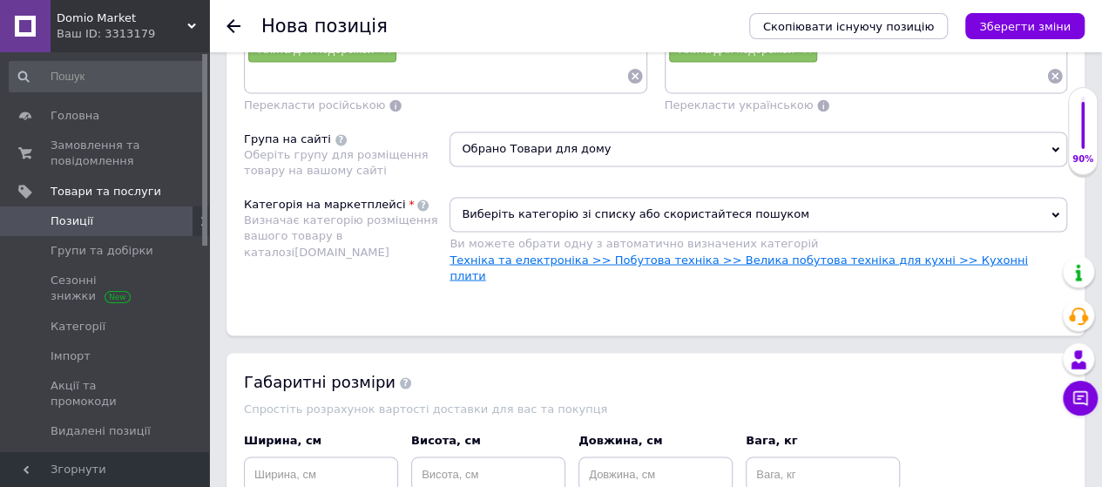
click at [934, 253] on link "Техніка та електроніка >> Побутова техніка >> Велика побутова техніка для кухні…" at bounding box center [737, 267] width 577 height 29
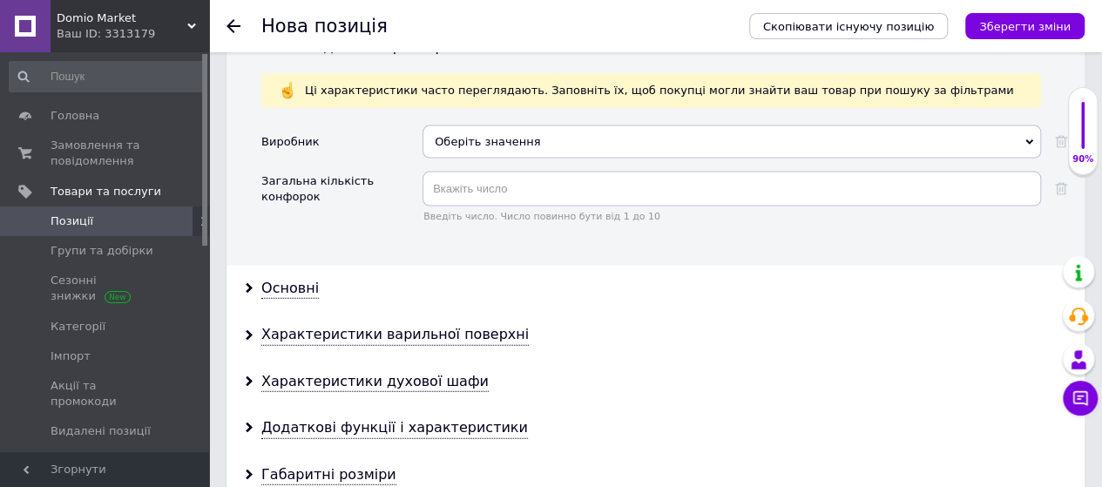
scroll to position [2565, 0]
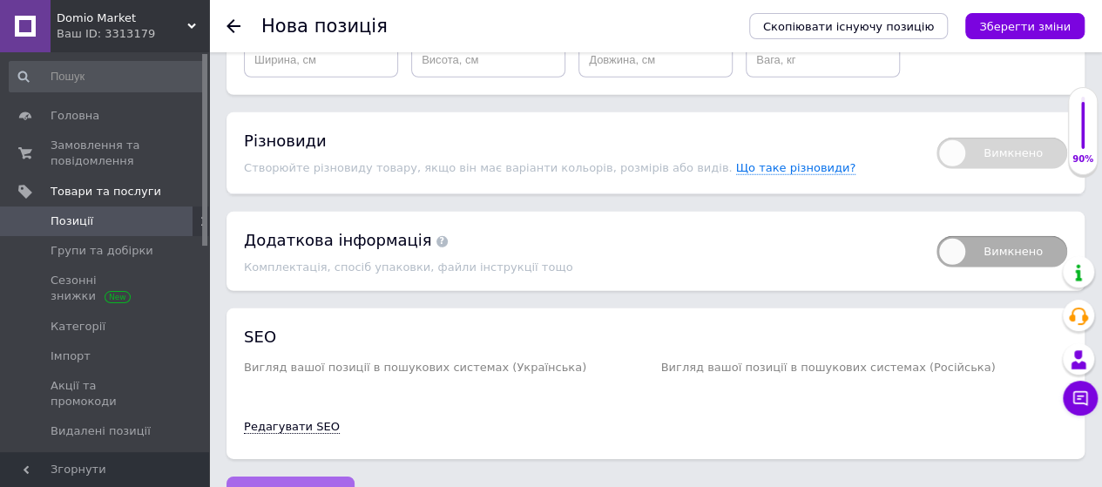
click at [329, 476] on button "Зберегти зміни" at bounding box center [290, 493] width 128 height 35
